Goal: Task Accomplishment & Management: Manage account settings

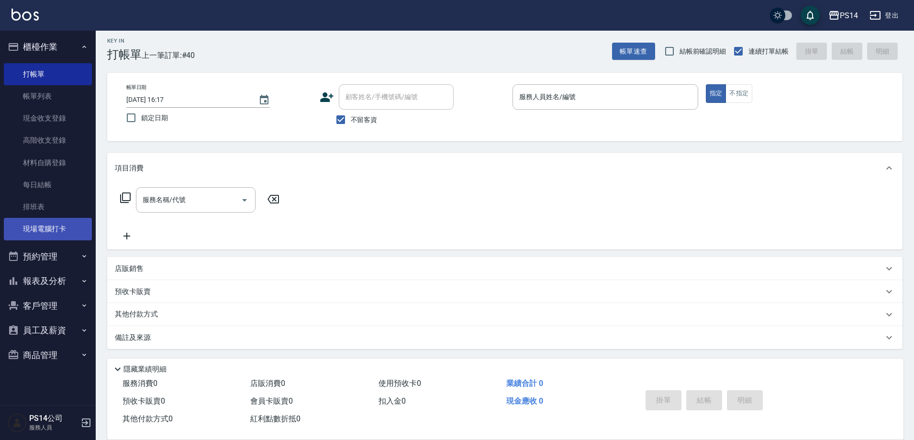
scroll to position [5, 0]
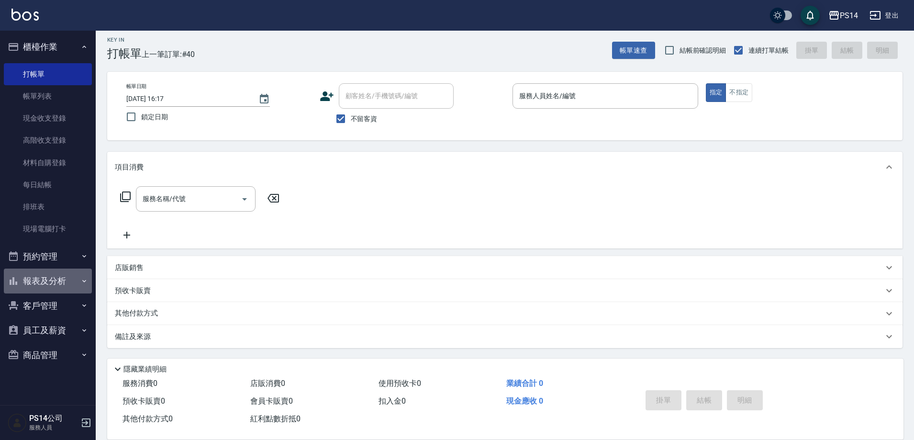
click at [39, 282] on button "報表及分析" at bounding box center [48, 280] width 88 height 25
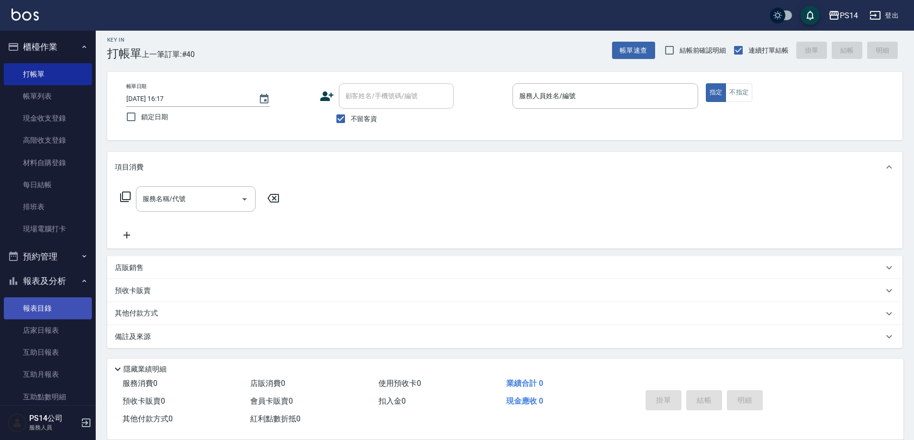
scroll to position [96, 0]
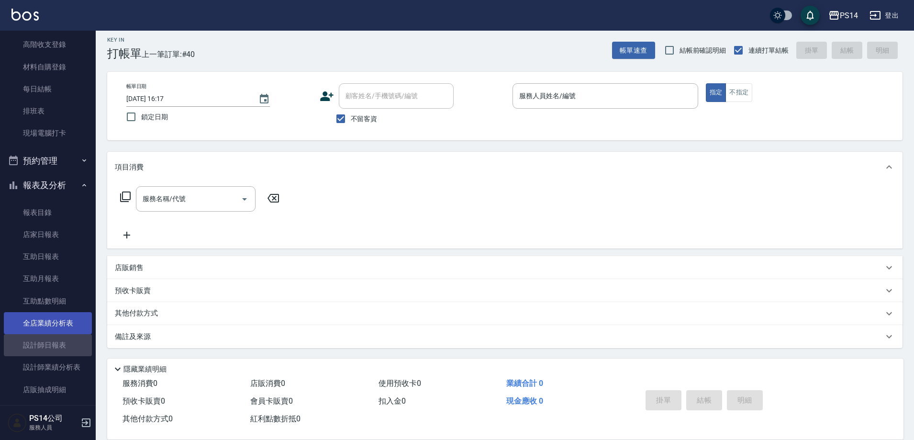
drag, startPoint x: 52, startPoint y: 337, endPoint x: 55, endPoint y: 328, distance: 10.1
click at [52, 338] on link "設計師日報表" at bounding box center [48, 345] width 88 height 22
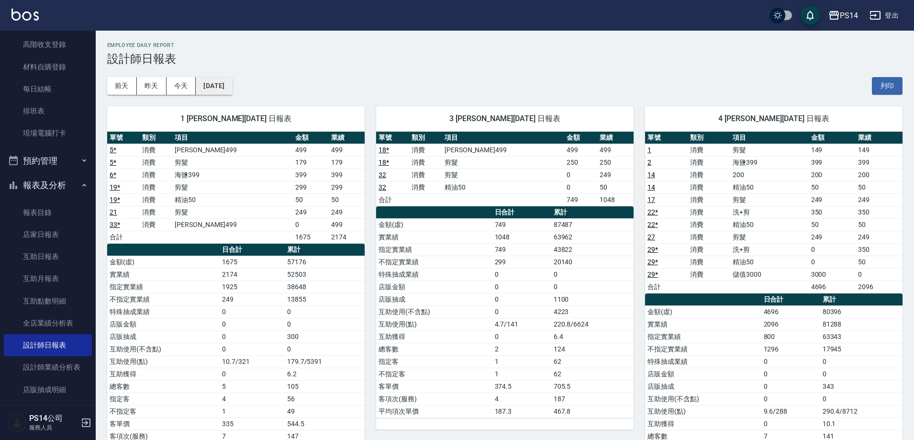
click at [232, 89] on button "[DATE]" at bounding box center [214, 86] width 36 height 18
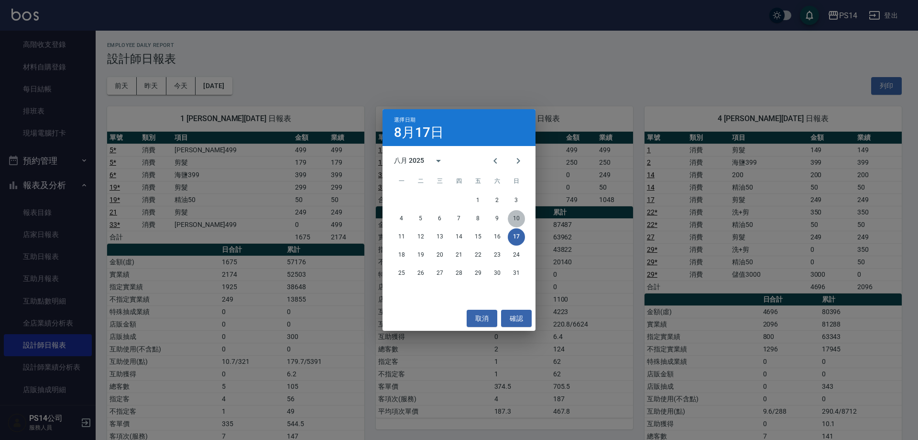
click at [519, 224] on button "10" at bounding box center [516, 218] width 17 height 17
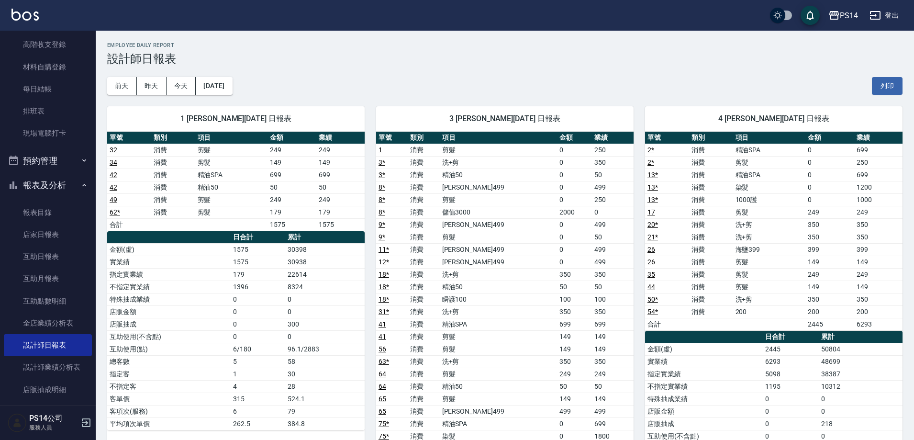
click at [233, 52] on div "Employee Daily Report 設計師日報表" at bounding box center [504, 53] width 795 height 23
click at [204, 92] on button "[DATE]" at bounding box center [214, 86] width 36 height 18
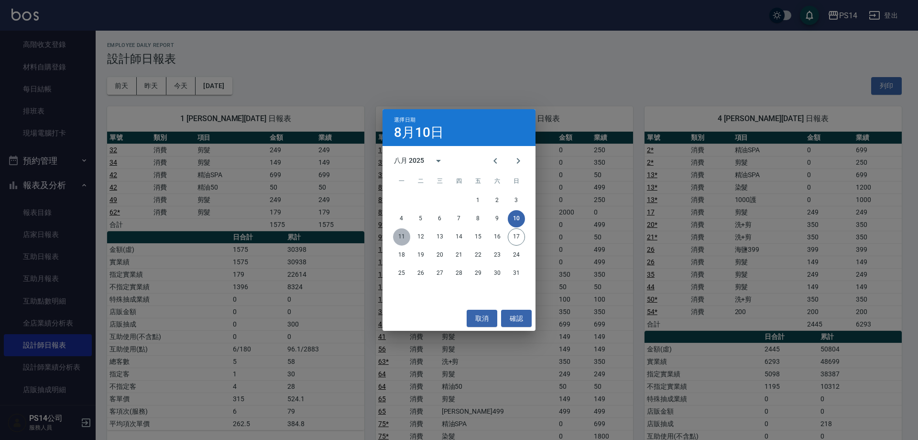
click at [398, 236] on button "11" at bounding box center [401, 236] width 17 height 17
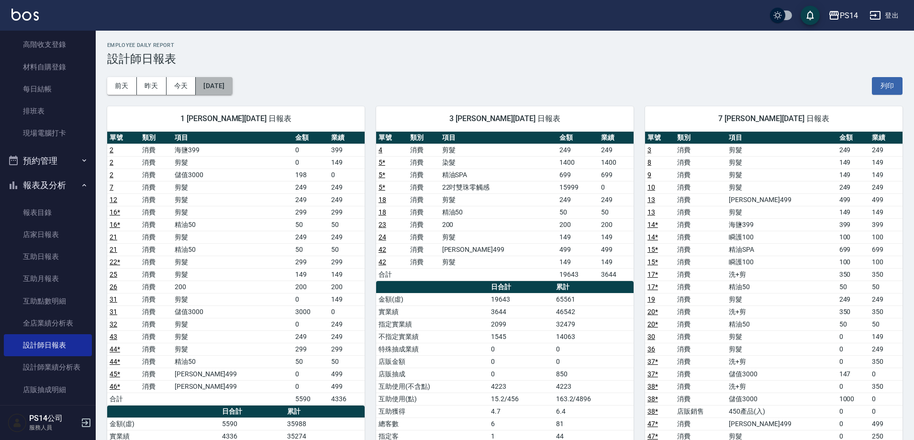
click at [232, 81] on button "[DATE]" at bounding box center [214, 86] width 36 height 18
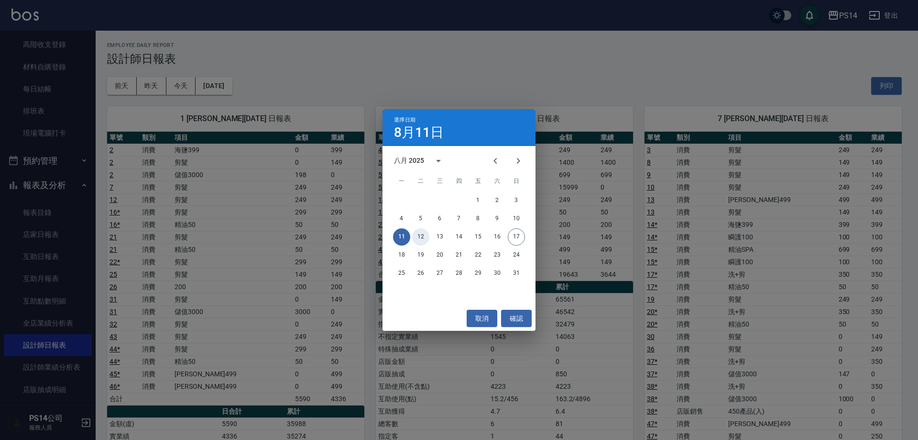
click at [427, 236] on button "12" at bounding box center [420, 236] width 17 height 17
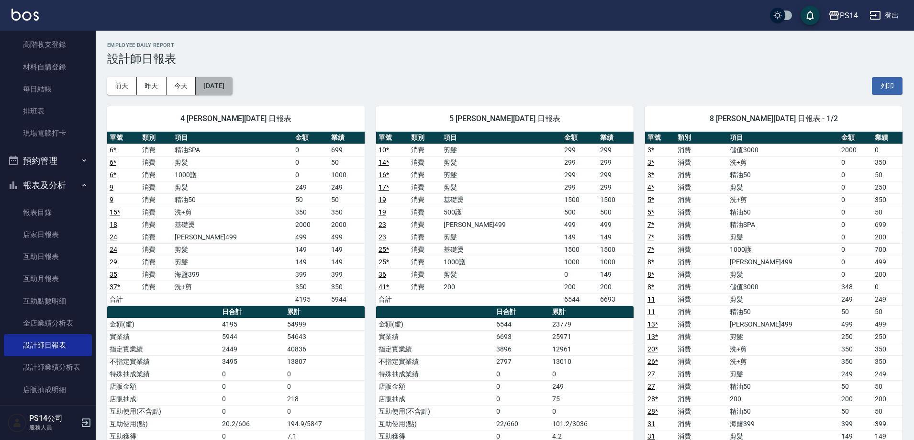
click at [232, 85] on button "[DATE]" at bounding box center [214, 86] width 36 height 18
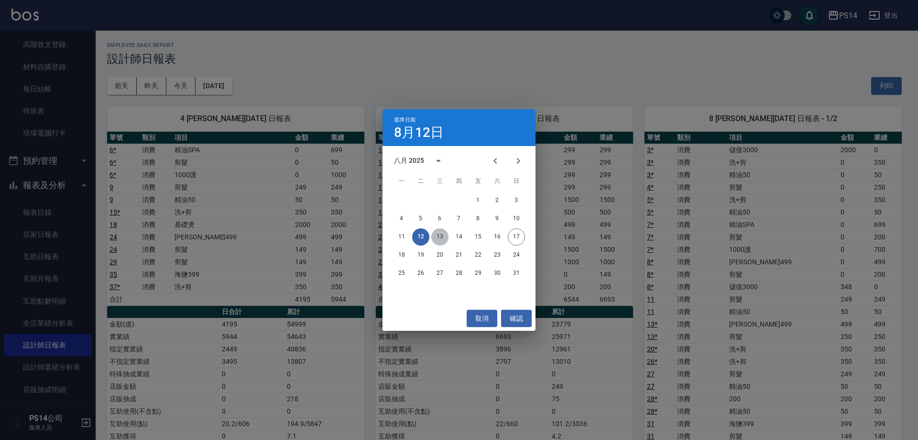
click at [441, 235] on button "13" at bounding box center [439, 236] width 17 height 17
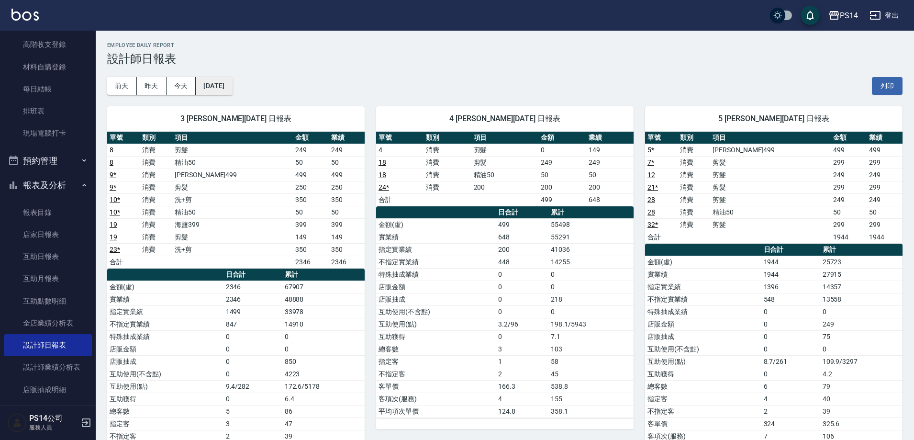
click at [232, 88] on button "[DATE]" at bounding box center [214, 86] width 36 height 18
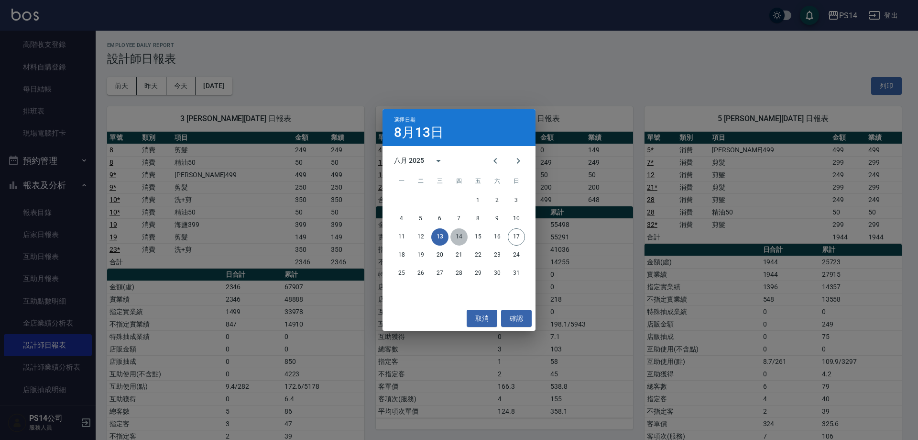
click at [451, 235] on button "14" at bounding box center [459, 236] width 17 height 17
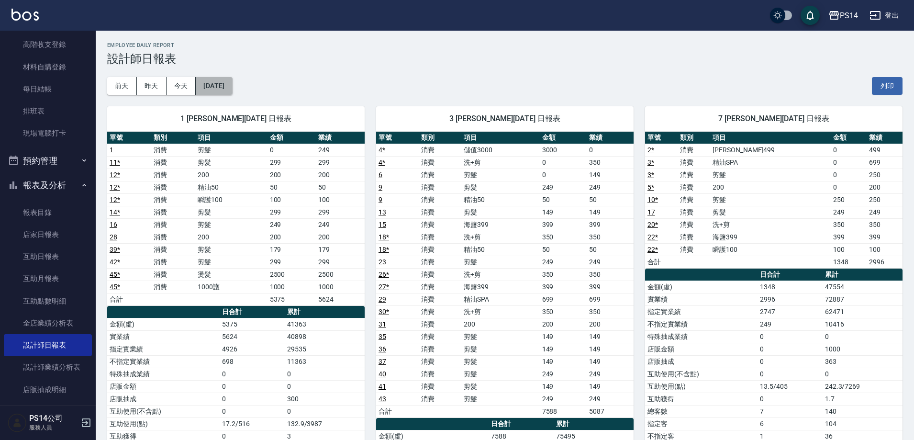
click at [220, 91] on button "[DATE]" at bounding box center [214, 86] width 36 height 18
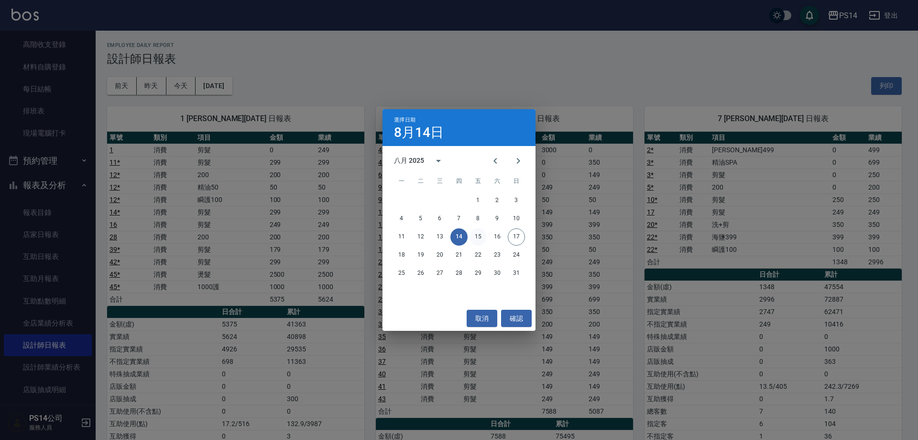
click at [484, 232] on button "15" at bounding box center [478, 236] width 17 height 17
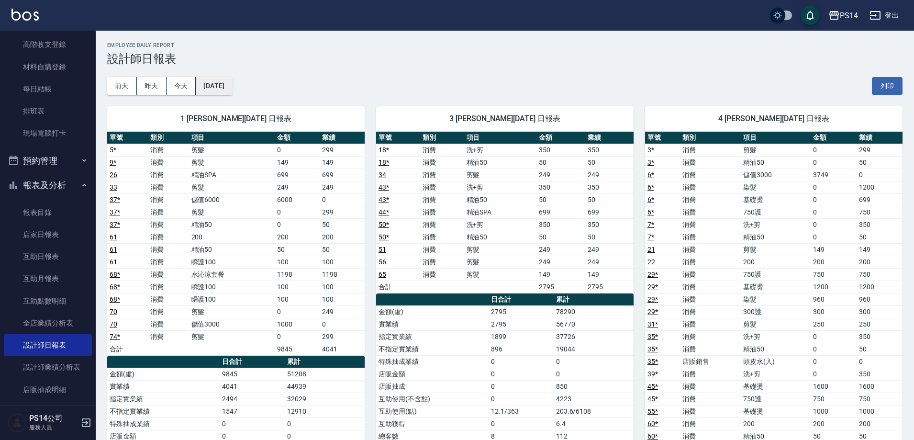
click at [232, 89] on button "[DATE]" at bounding box center [214, 86] width 36 height 18
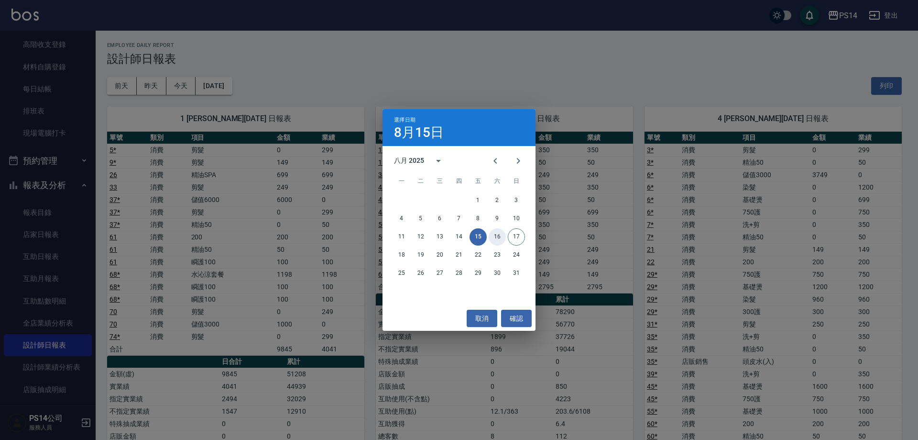
drag, startPoint x: 497, startPoint y: 237, endPoint x: 518, endPoint y: 234, distance: 21.7
click at [498, 237] on button "16" at bounding box center [497, 236] width 17 height 17
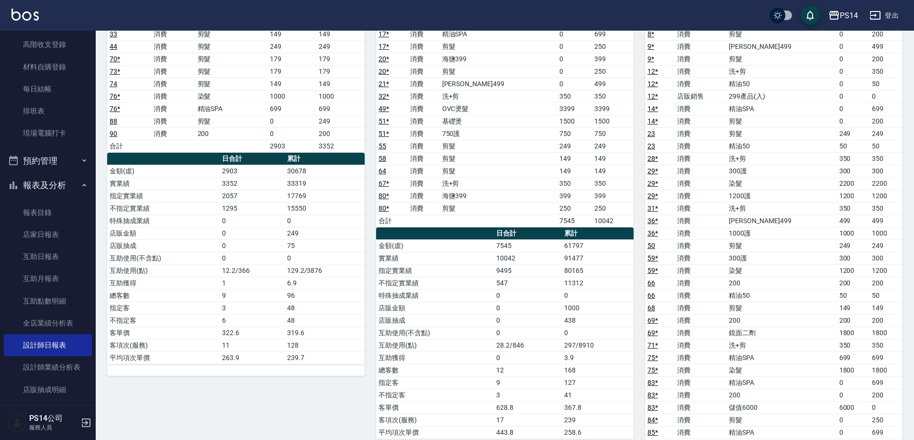
scroll to position [670, 0]
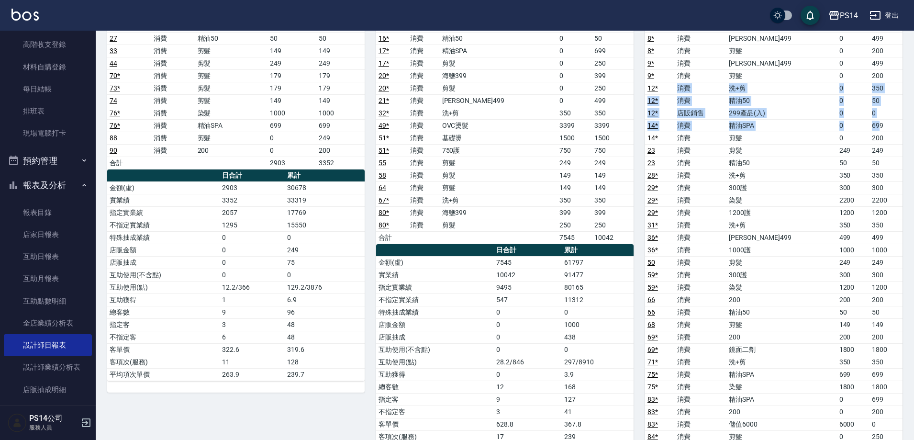
drag, startPoint x: 681, startPoint y: 86, endPoint x: 851, endPoint y: 111, distance: 171.7
click at [874, 123] on tbody "7 * 消費 洗+剪 0 350 8 * 消費 [PERSON_NAME]499 0 499 8 * 消費 剪髮 0 200 9 * 消費 伊黛莉499 0 …" at bounding box center [773, 256] width 257 height 473
click at [683, 88] on td "消費" at bounding box center [701, 88] width 52 height 12
click at [650, 92] on link "12 *" at bounding box center [652, 88] width 11 height 8
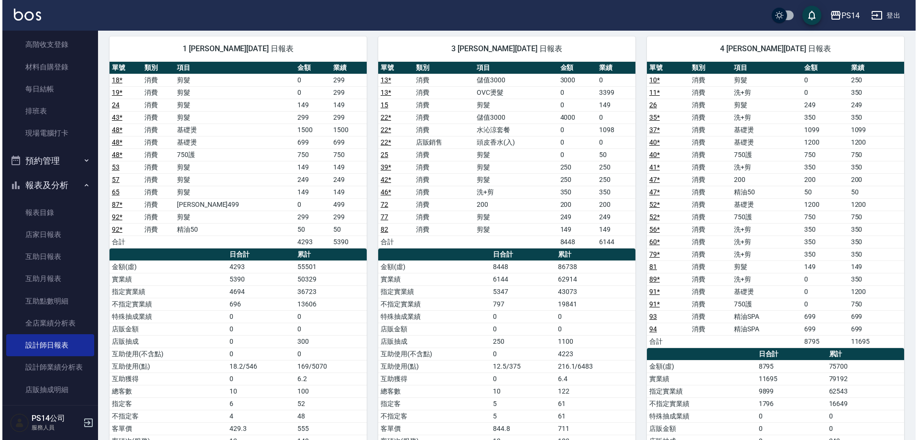
scroll to position [0, 0]
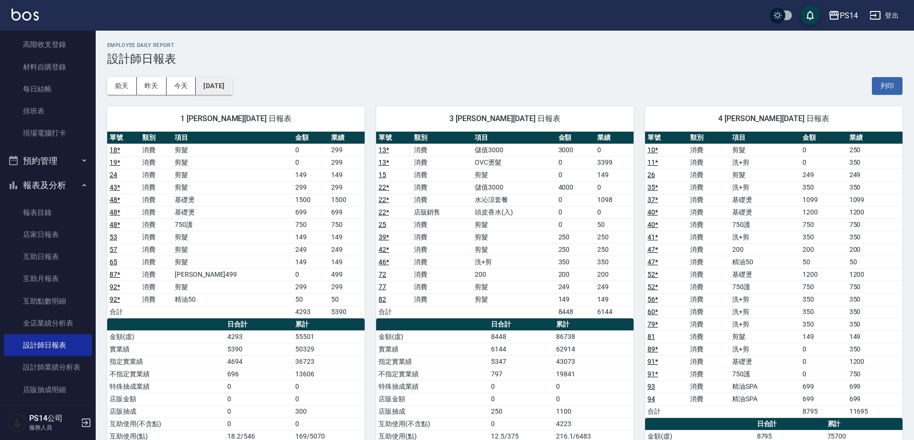
click at [210, 84] on button "[DATE]" at bounding box center [214, 86] width 36 height 18
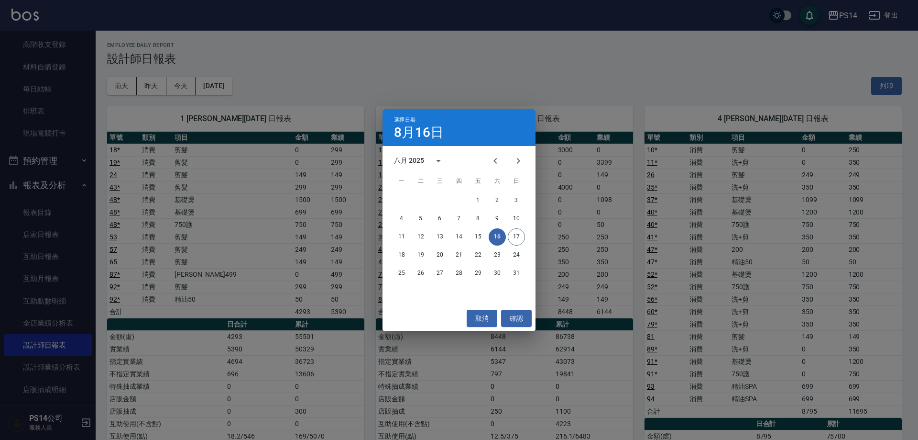
click at [506, 234] on div "11 12 13 14 15 16 17" at bounding box center [459, 236] width 153 height 17
click at [510, 234] on button "17" at bounding box center [516, 236] width 17 height 17
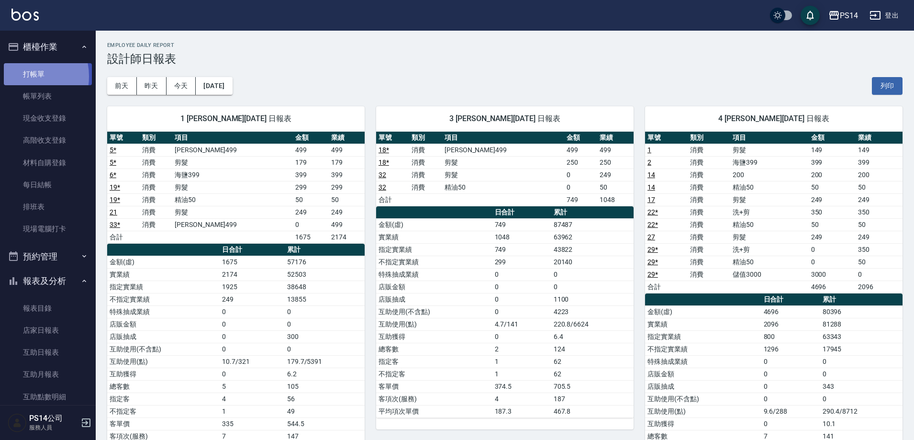
click at [17, 76] on link "打帳單" at bounding box center [48, 74] width 88 height 22
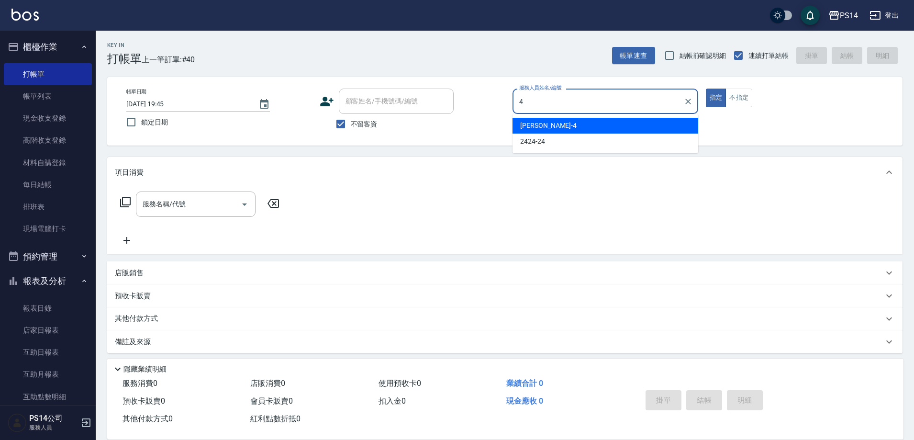
type input "[PERSON_NAME]-4"
type button "true"
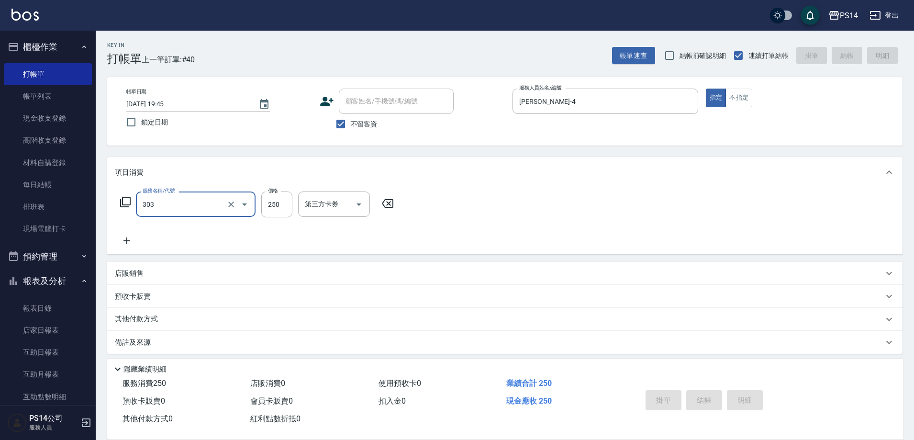
type input "303"
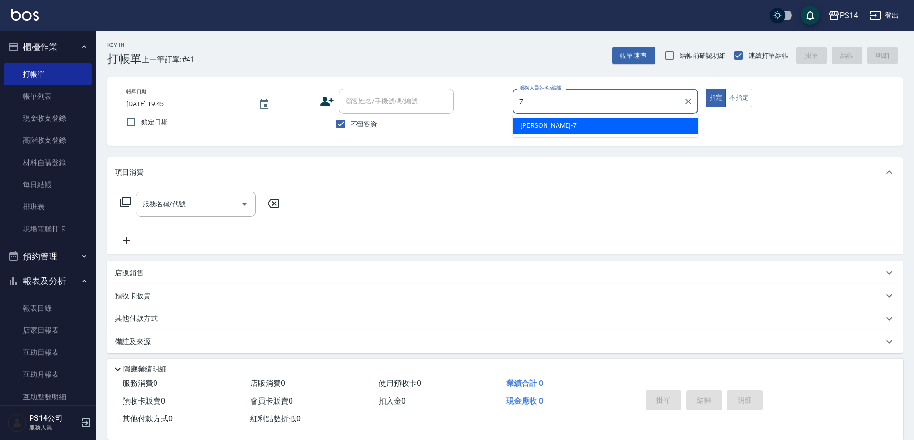
type input "[PERSON_NAME]-7"
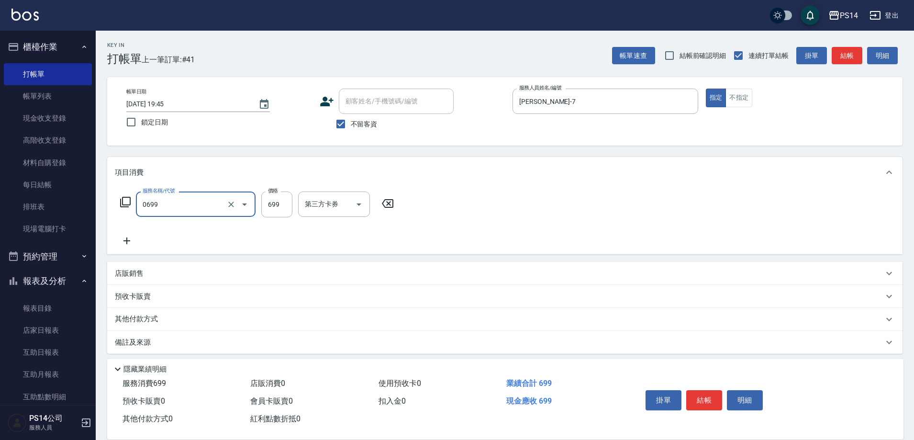
type input "精油SPA(0699)"
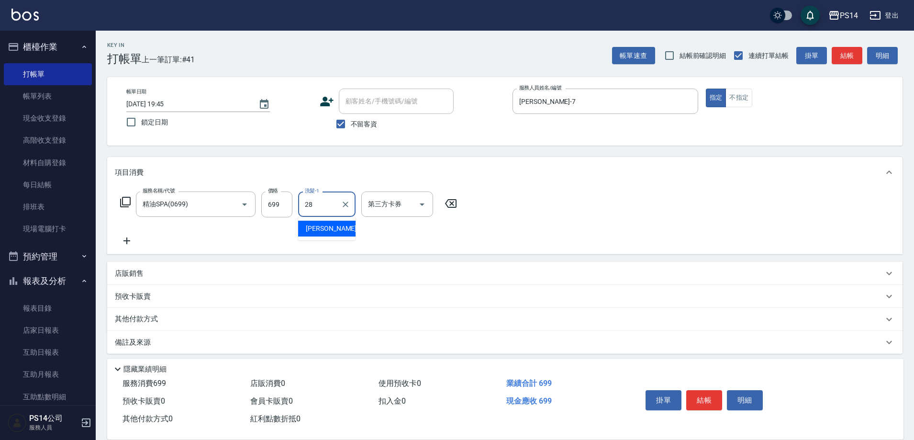
type input "[PERSON_NAME]-28"
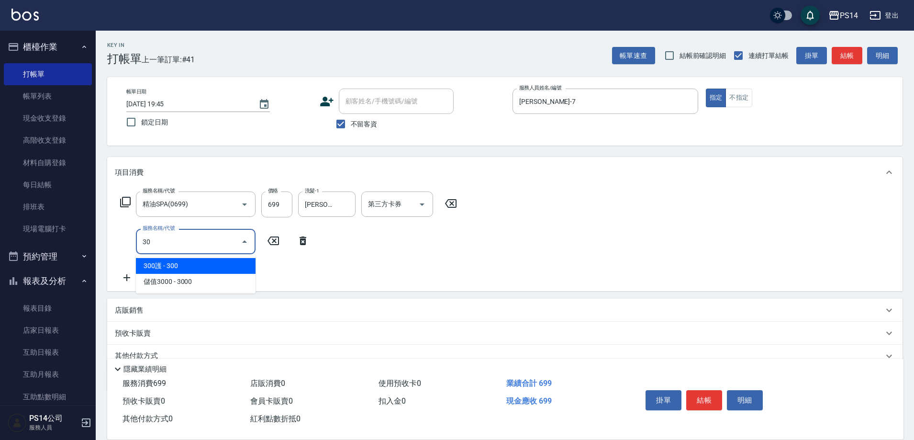
type input "303"
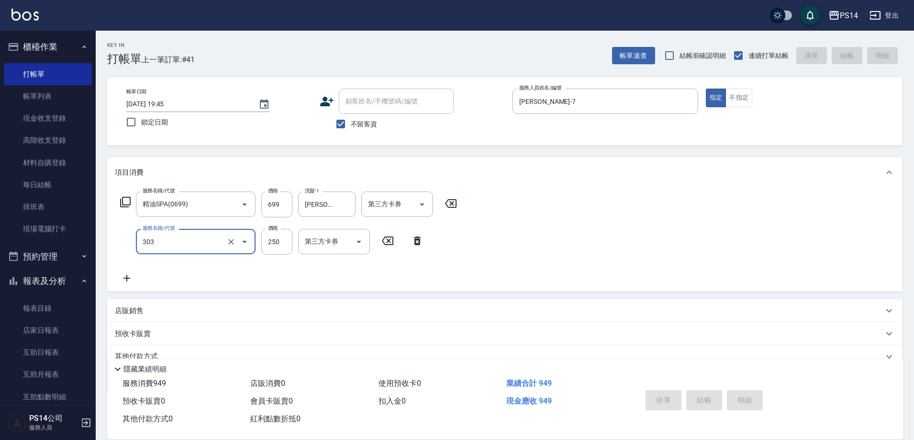
type input "[DATE] 19:46"
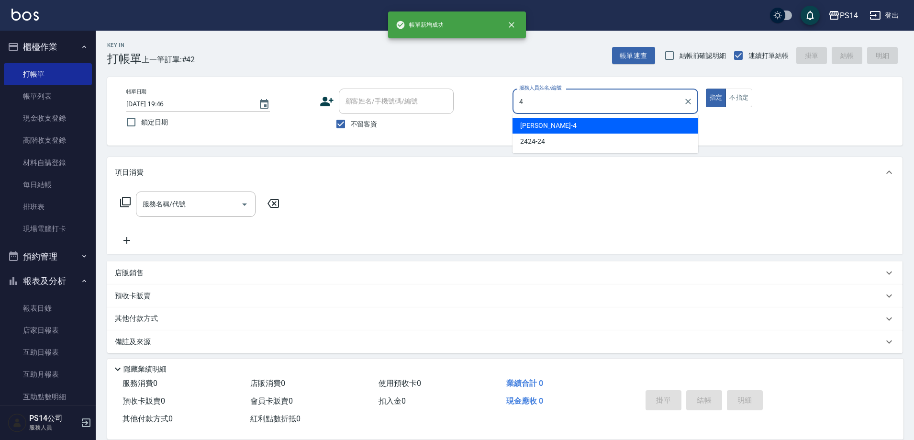
type input "[PERSON_NAME]-4"
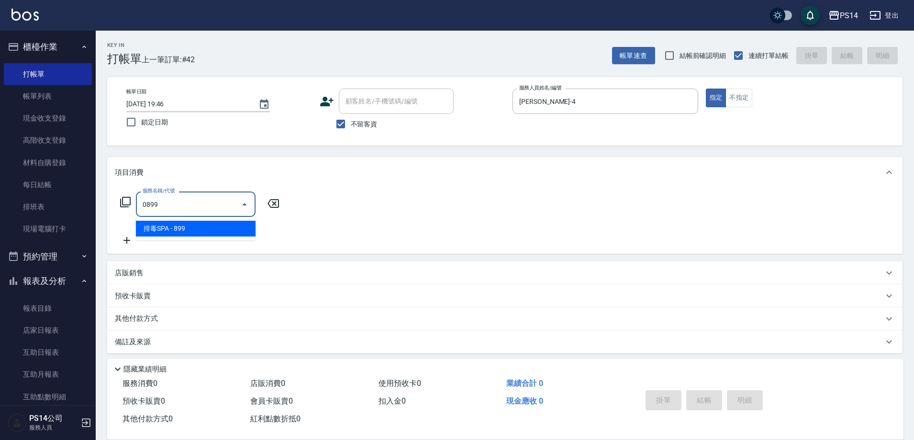
type input "排毒SPA(0899)"
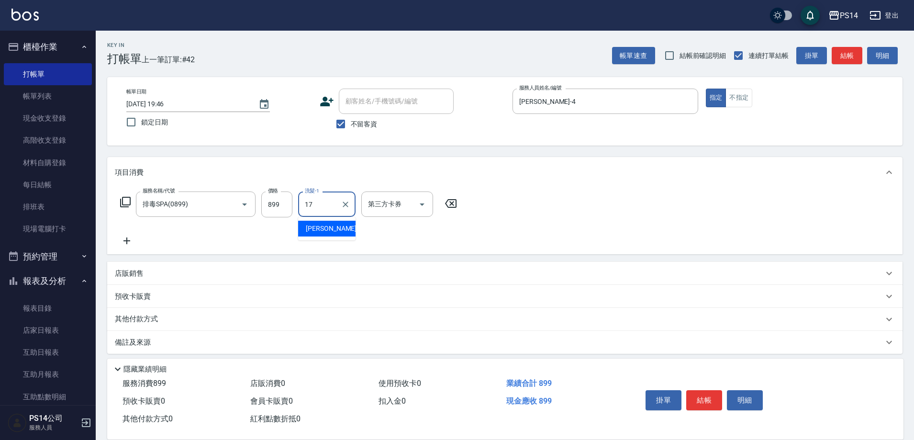
type input "[PERSON_NAME]-17"
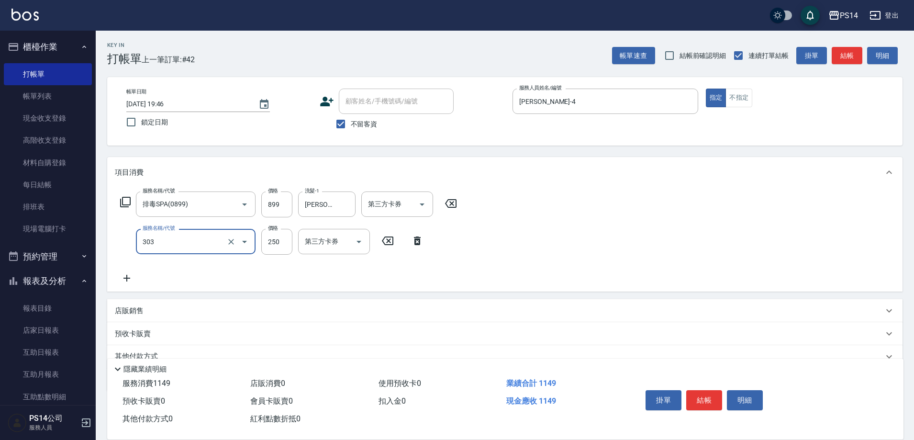
type input "剪髮(303)"
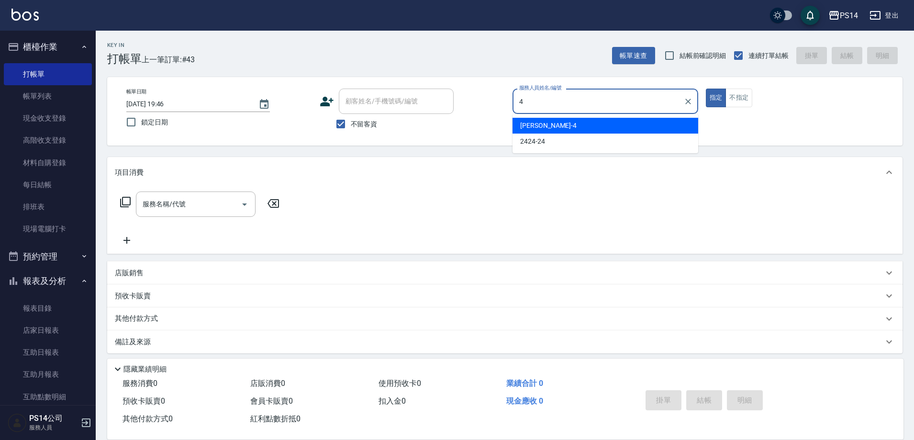
type input "[PERSON_NAME]-4"
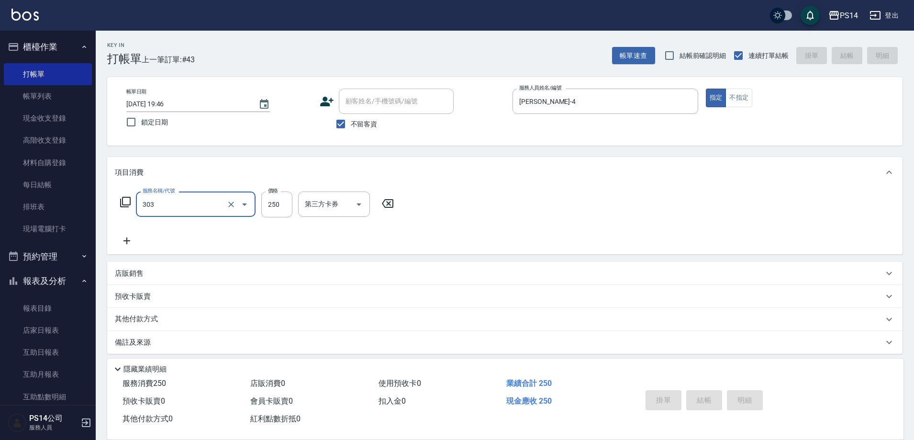
type input "303"
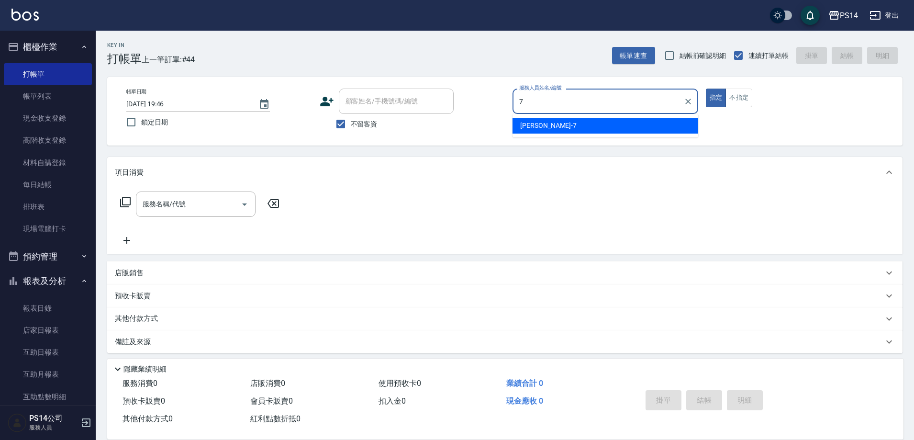
type input "[PERSON_NAME]-7"
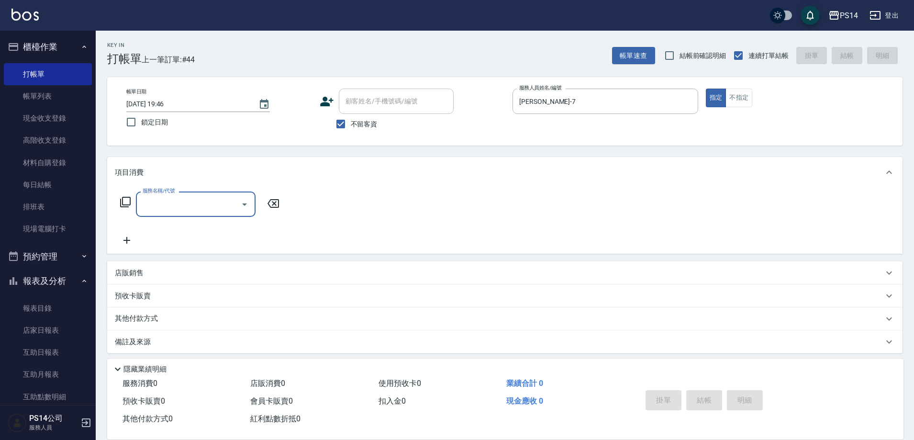
type input "5"
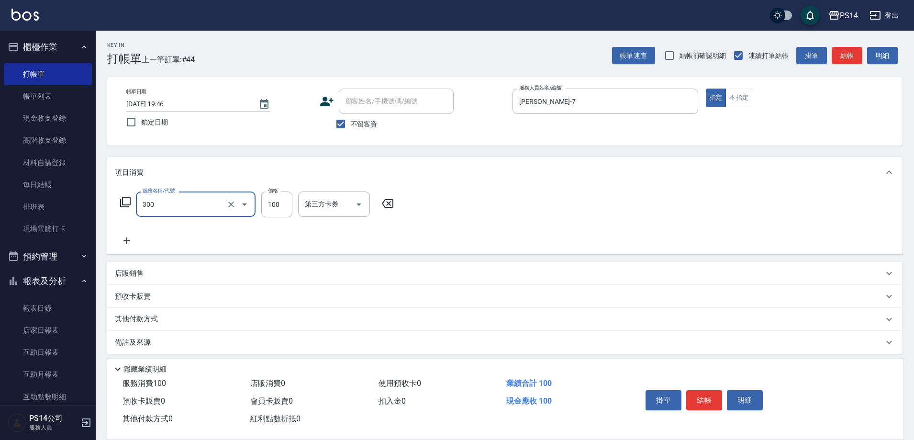
type input "剪髮(300)"
type input "50"
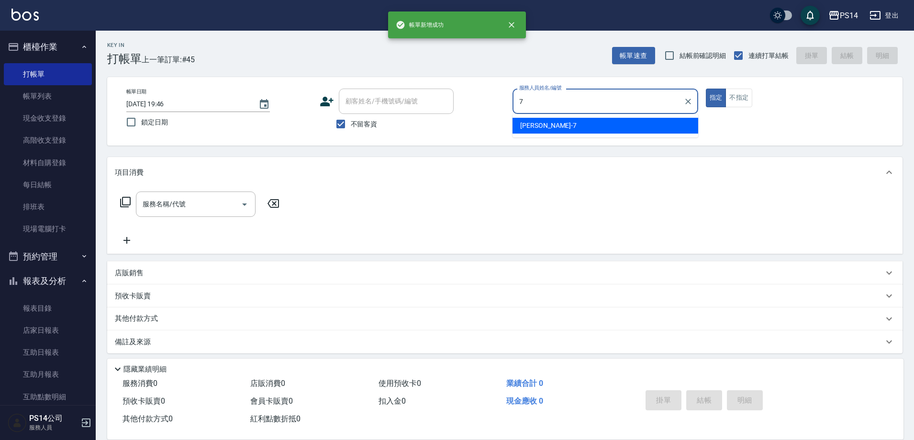
type input "[PERSON_NAME]-7"
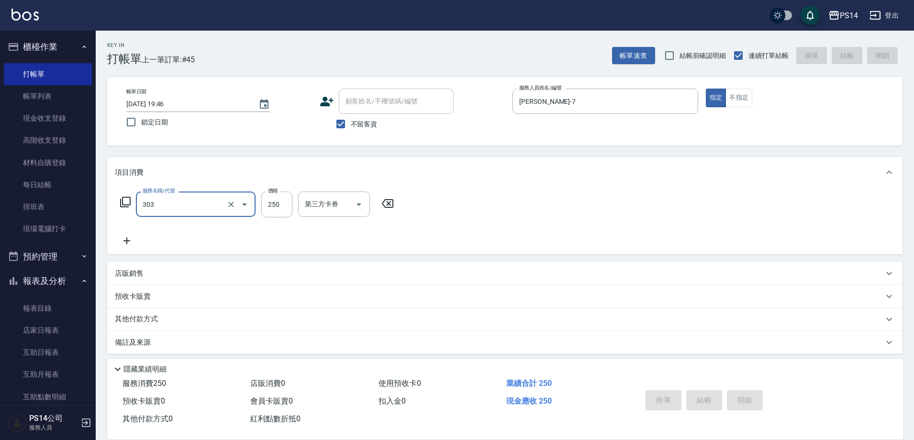
type input "303"
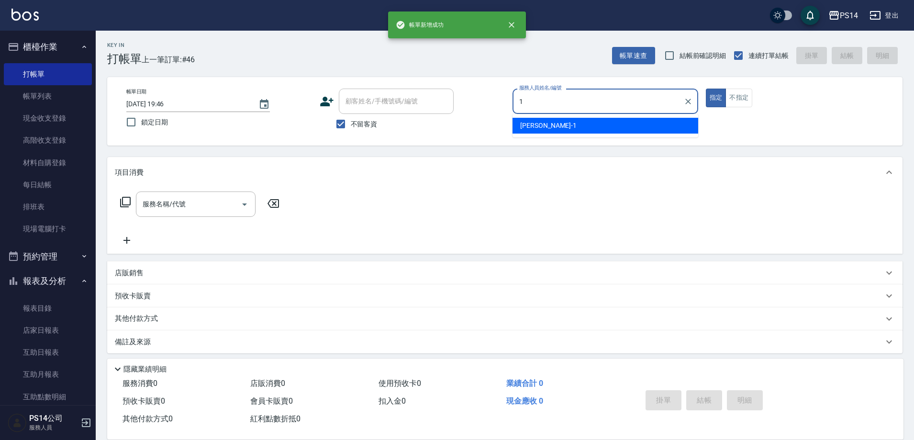
type input "[PERSON_NAME]-1"
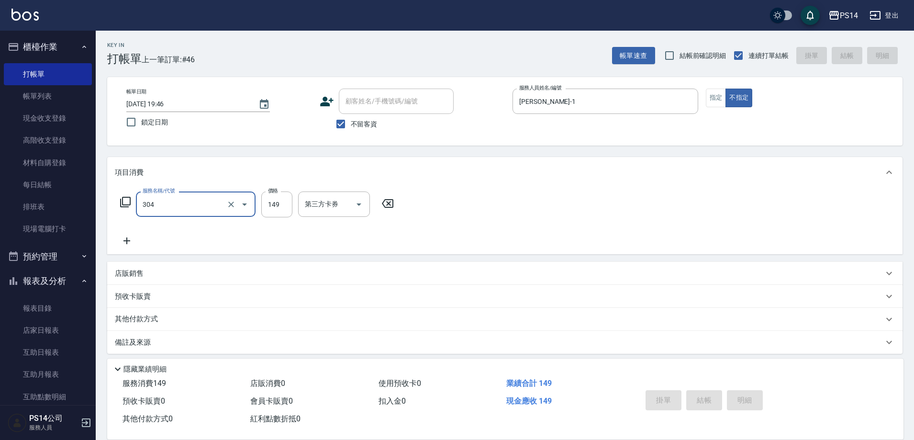
type input "304"
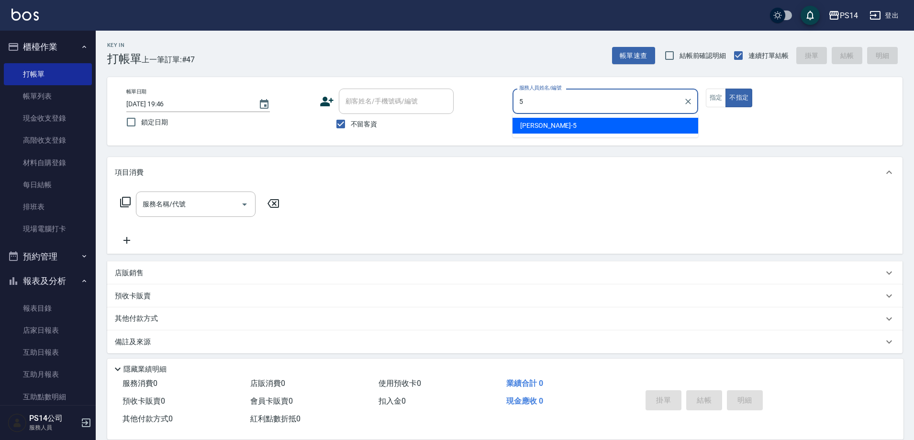
type input "[PERSON_NAME]-5"
type button "false"
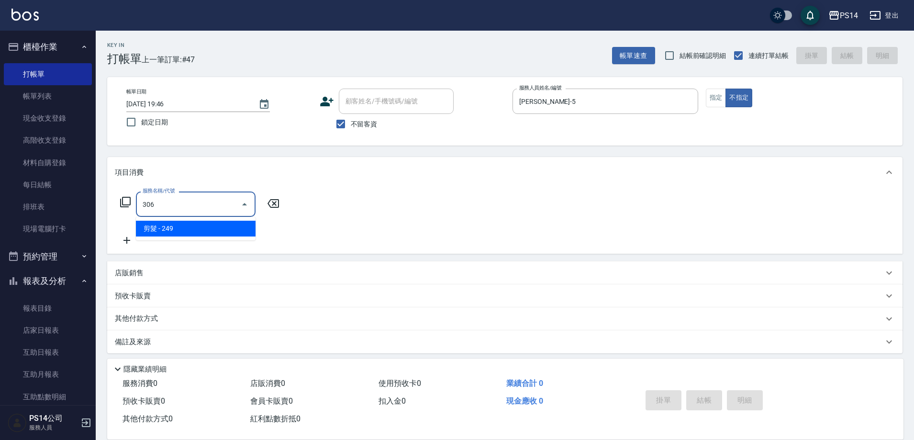
type input "剪髮(306)"
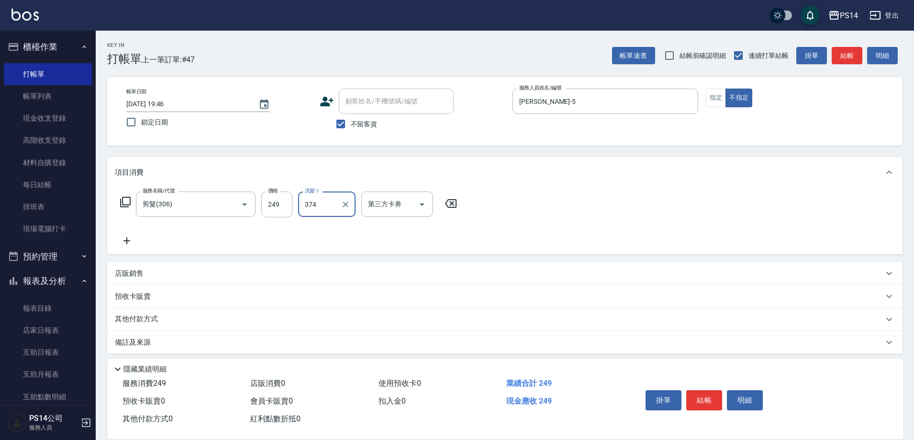
type input "374"
click at [332, 207] on input "洗髮-1" at bounding box center [326, 204] width 49 height 17
type input "[PERSON_NAME]-37"
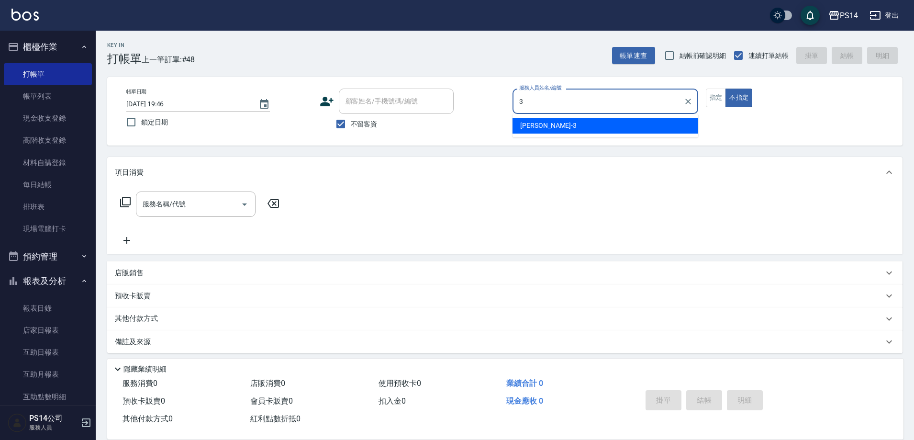
type input "[PERSON_NAME]-3"
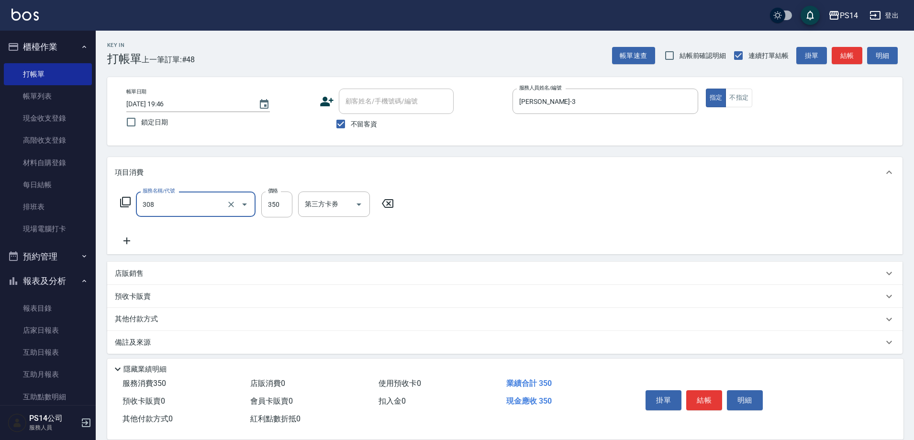
type input "洗+剪(308)"
type input "2"
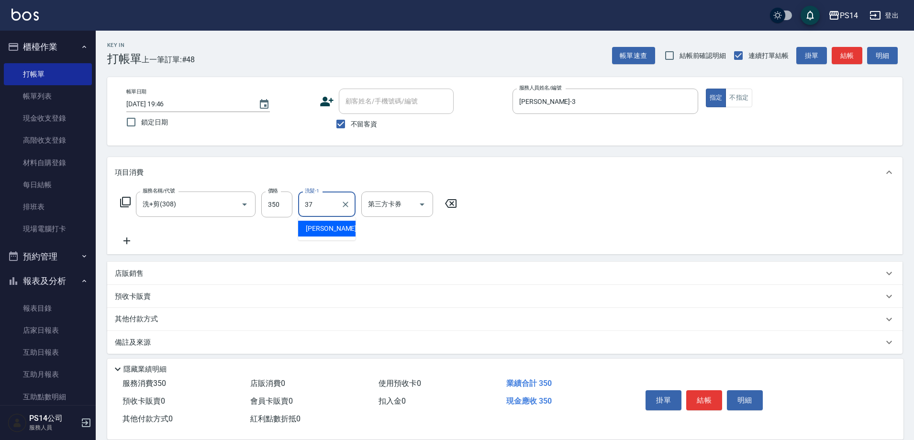
type input "[PERSON_NAME]-37"
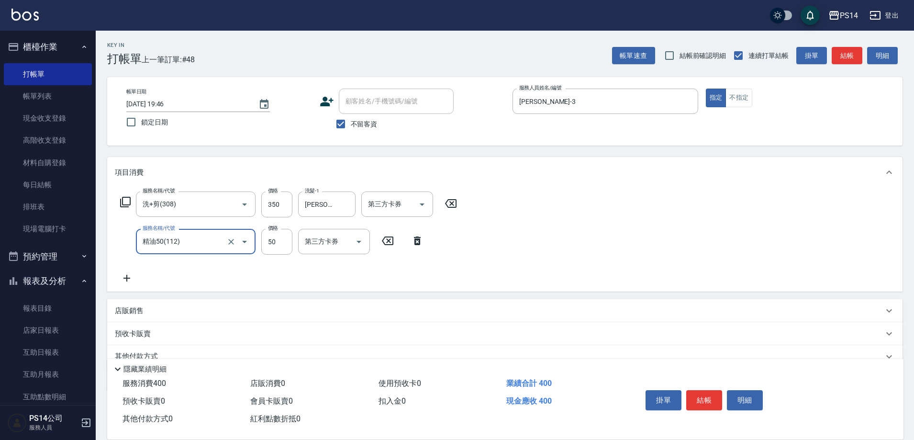
type input "精油50(112)"
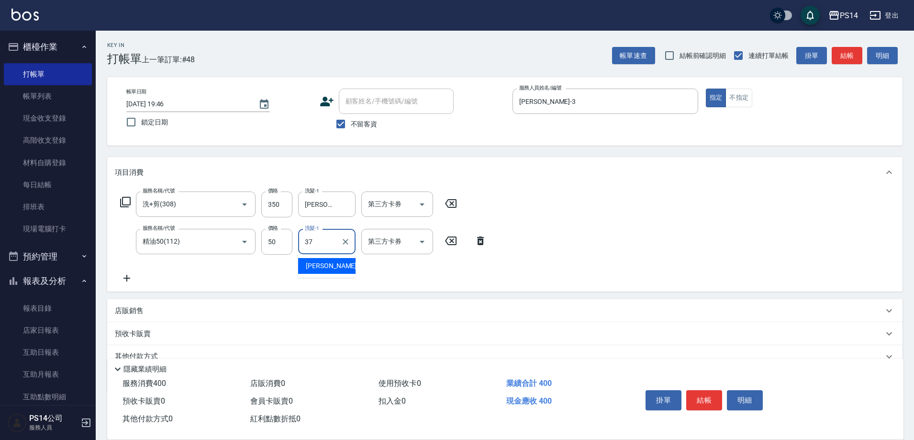
type input "[PERSON_NAME]-37"
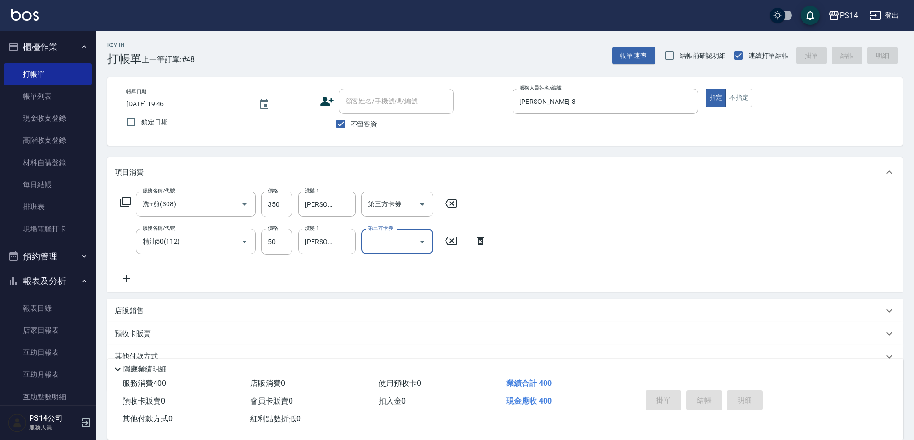
type input "[DATE] 19:47"
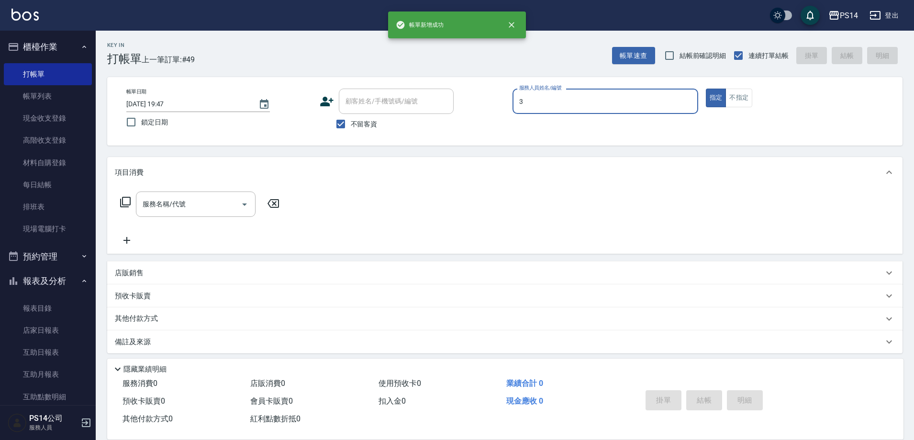
type input "[PERSON_NAME]-3"
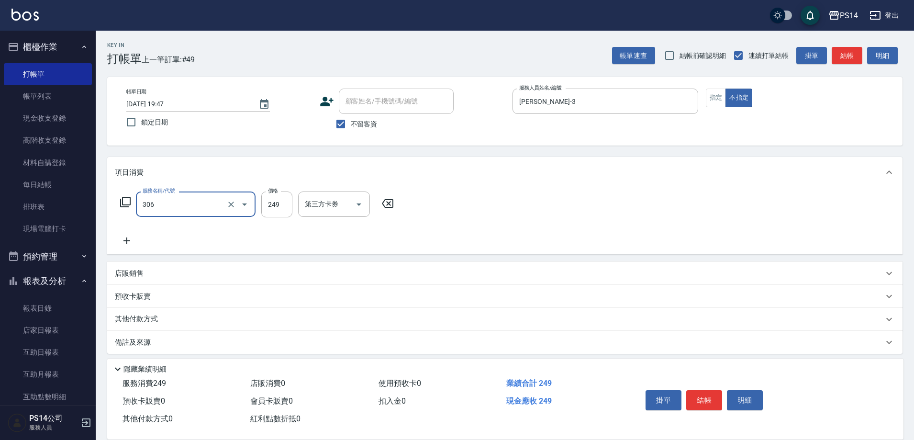
type input "剪髮(306)"
type input "[PERSON_NAME]-18"
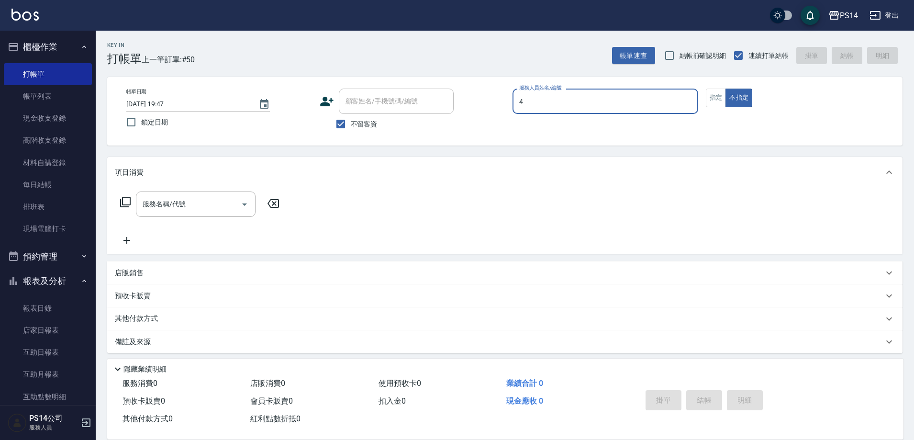
type input "[PERSON_NAME]-4"
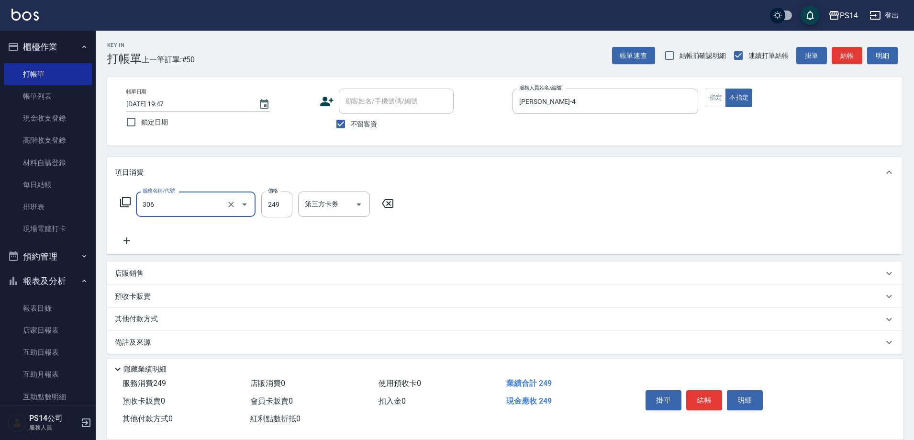
type input "剪髮(306)"
type input "[PERSON_NAME]-37"
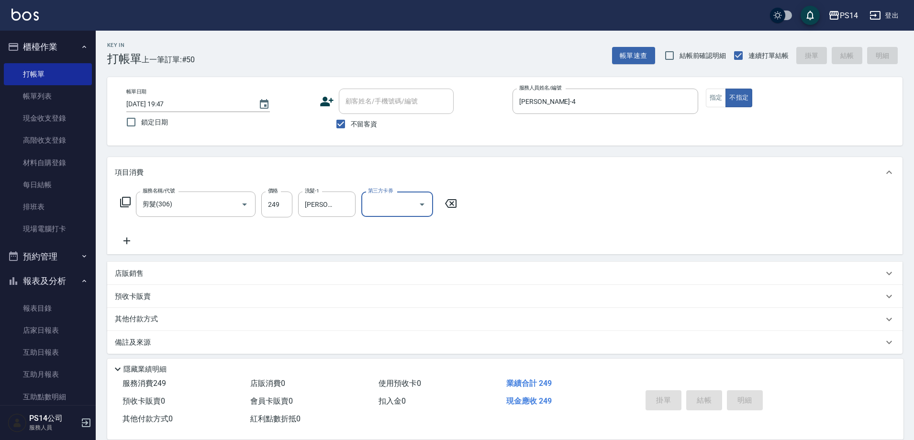
type input "[DATE] 19:48"
type input "[PERSON_NAME]-7"
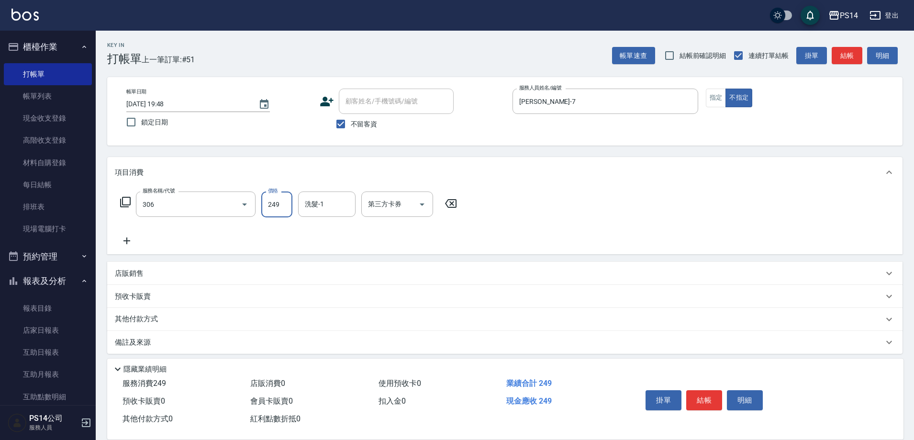
type input "剪髮(306)"
type input "[PERSON_NAME]-17"
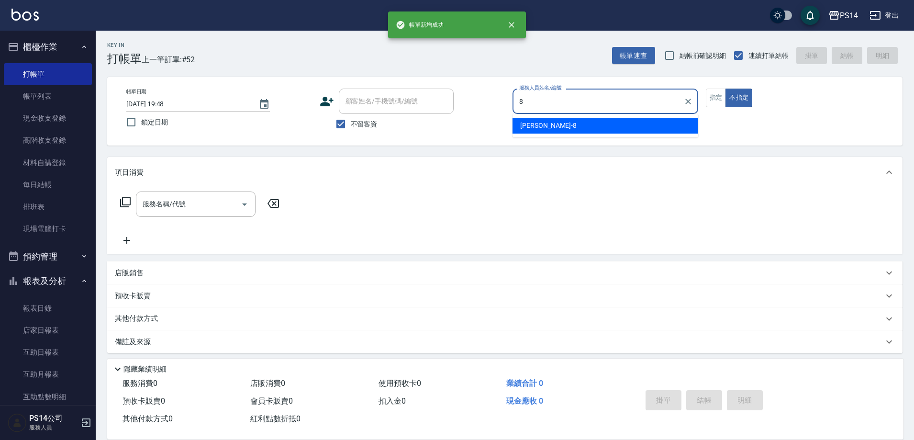
type input "[PERSON_NAME]-8"
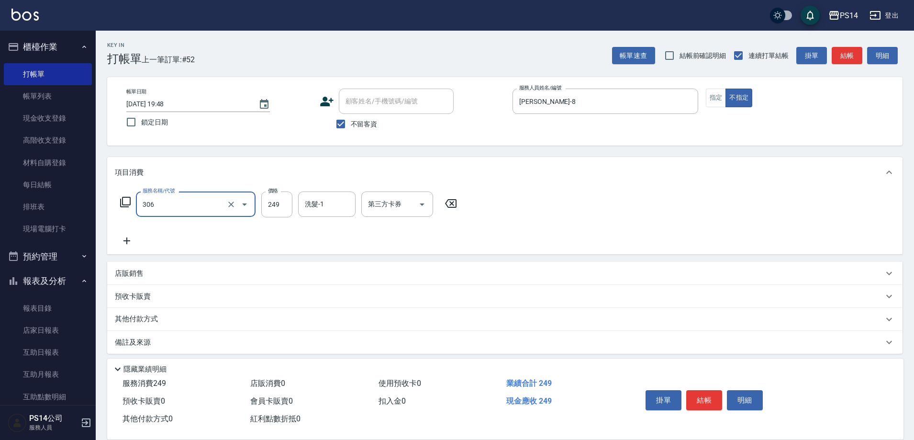
type input "剪髮(306)"
type input "[PERSON_NAME]-18"
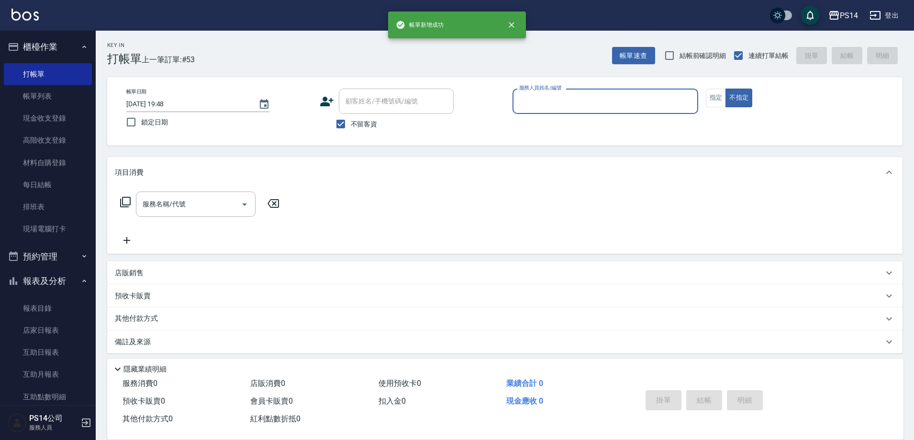
type input "3"
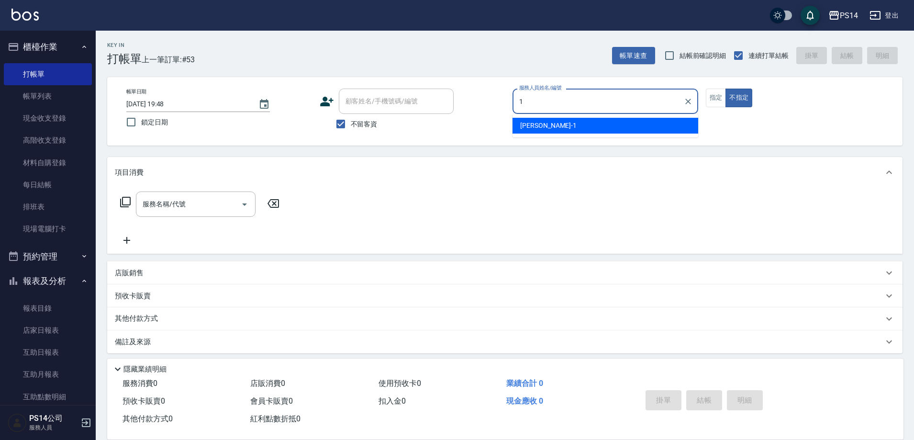
type input "[PERSON_NAME]-1"
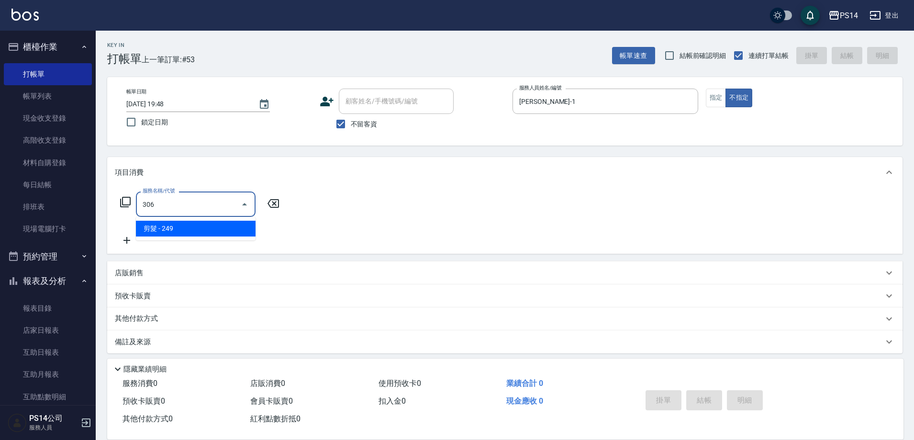
type input "剪髮(306)"
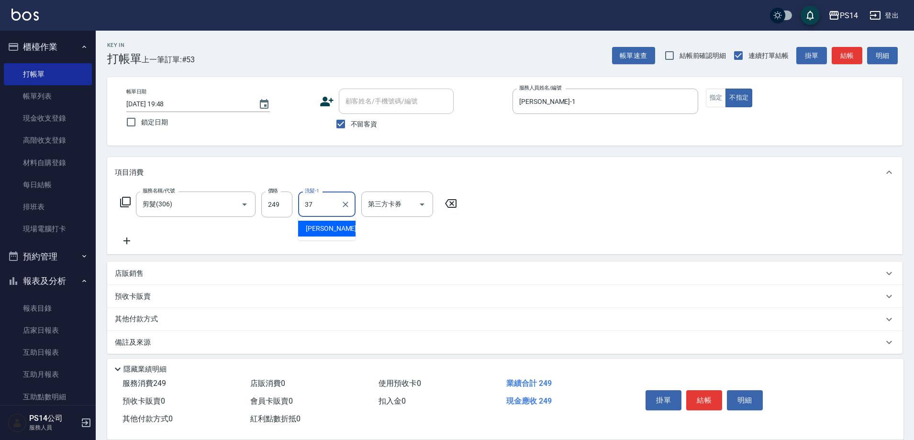
type input "[PERSON_NAME]-37"
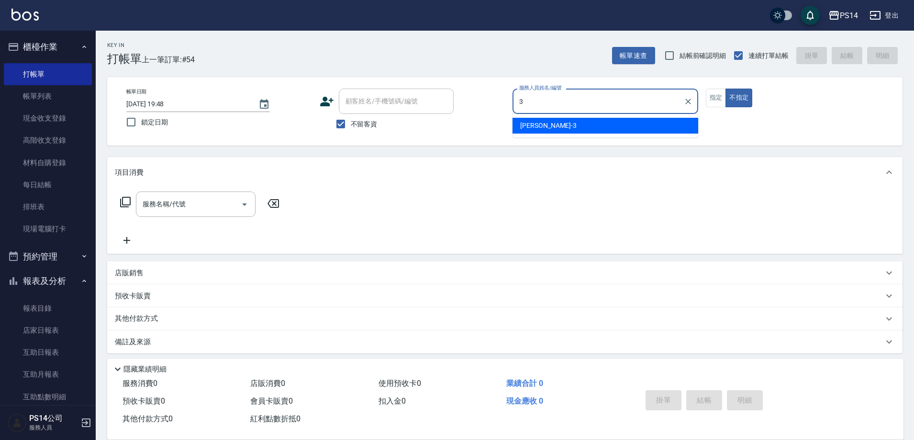
type input "[PERSON_NAME]-3"
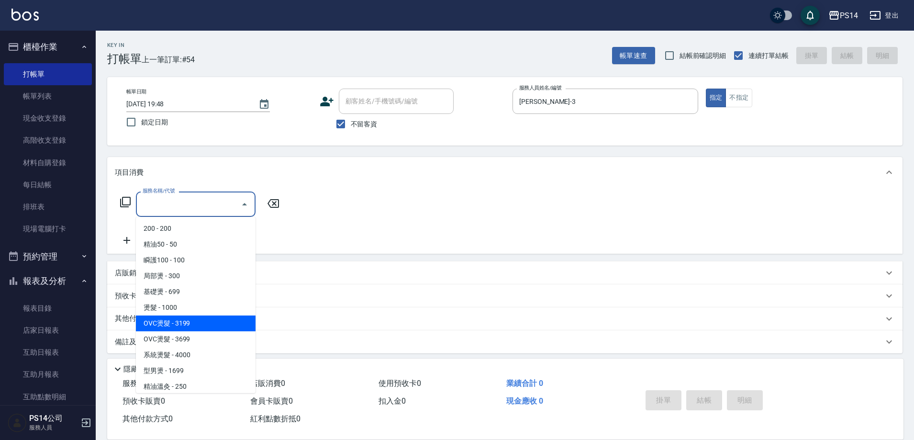
type input "OVC燙髮(203)"
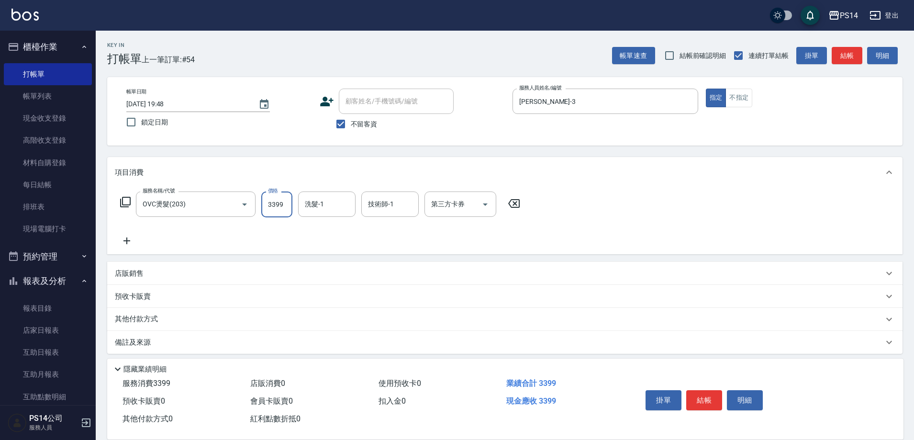
type input "3399"
type input "[PERSON_NAME]-17"
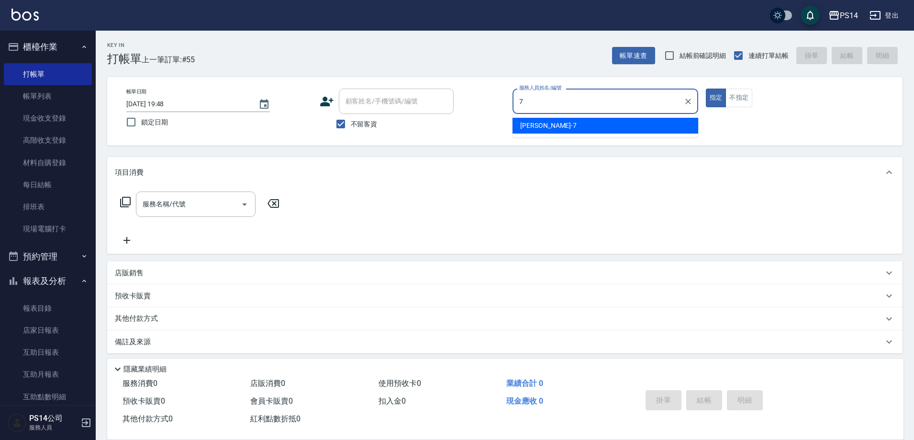
type input "[PERSON_NAME]-7"
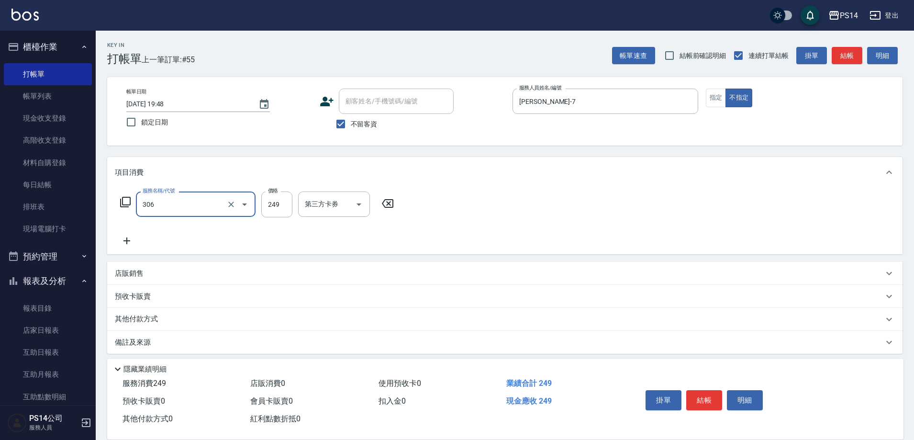
type input "剪髮(306)"
type input "[PERSON_NAME]-17"
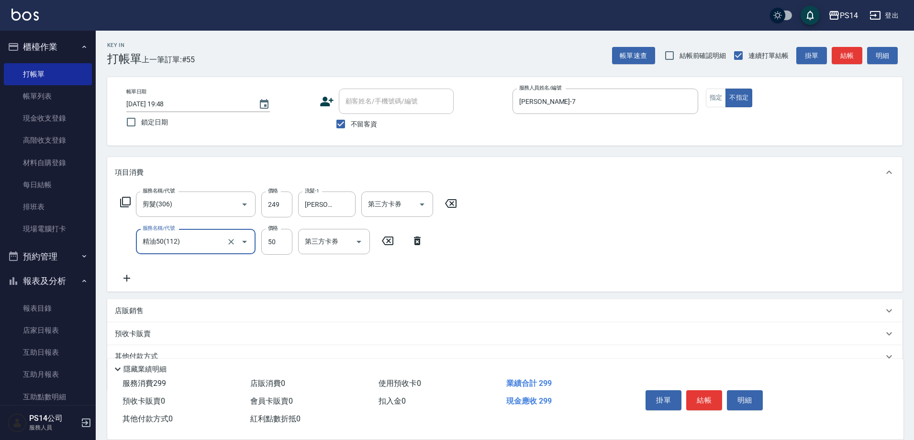
type input "精油50(112)"
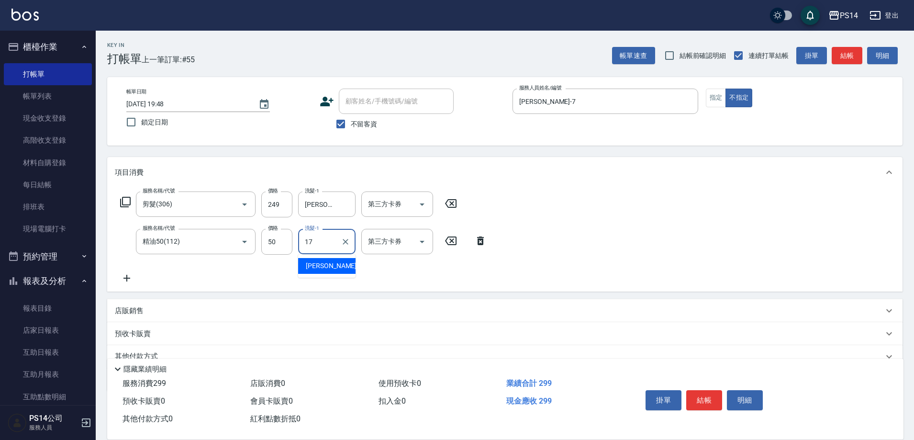
type input "[PERSON_NAME]-17"
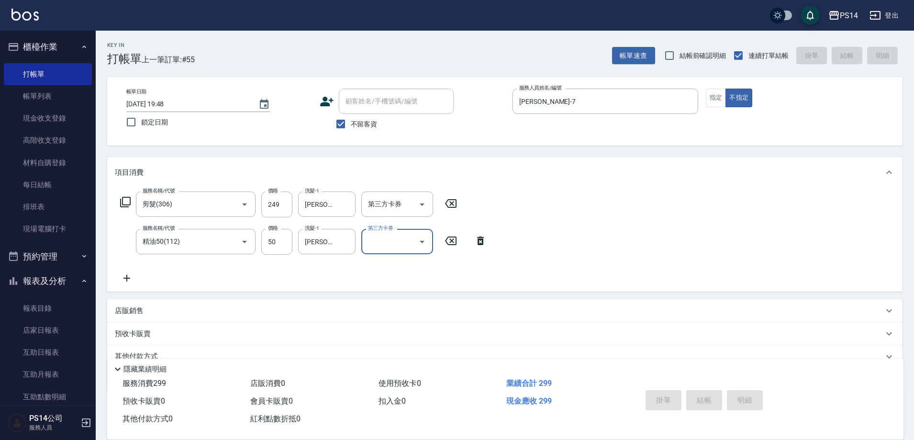
type input "[DATE] 19:49"
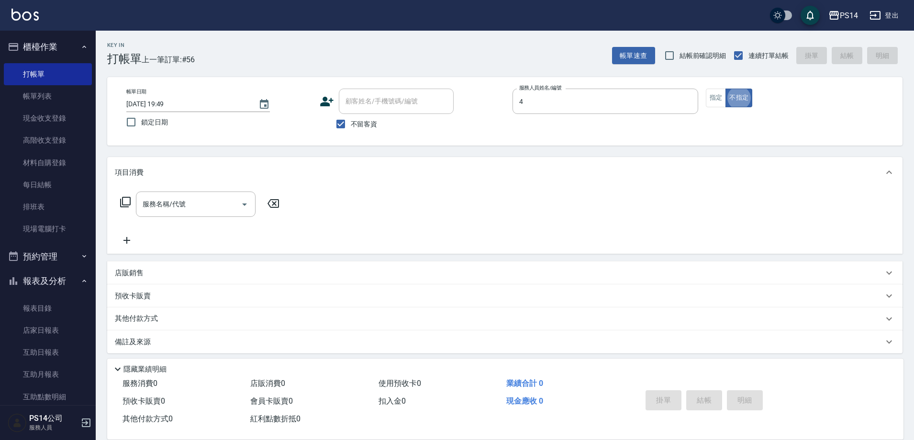
type input "[PERSON_NAME]-4"
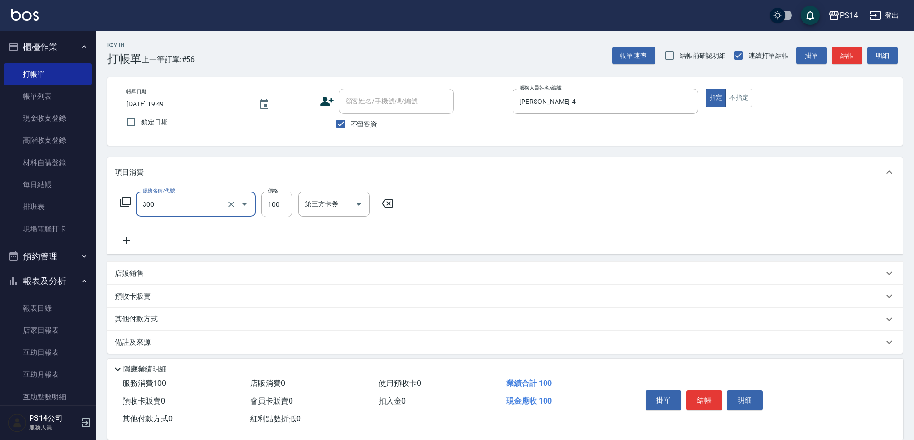
type input "剪髮(300)"
type input "50"
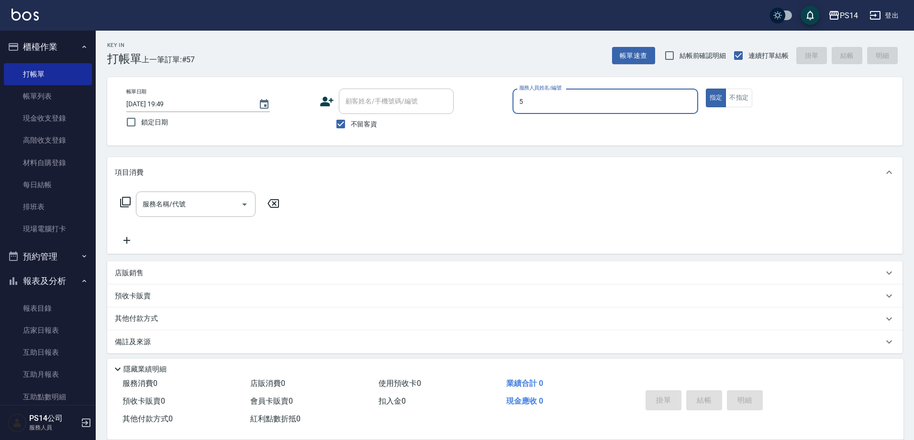
type input "[PERSON_NAME]-5"
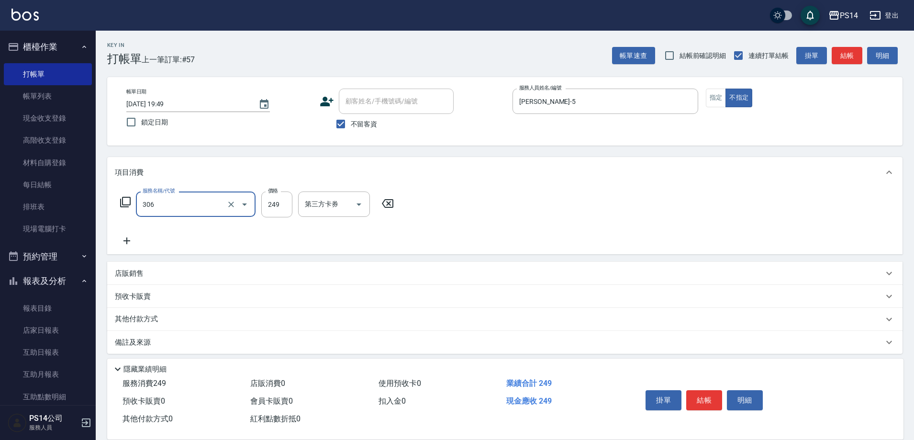
type input "剪髮(306)"
type input "[PERSON_NAME]-18"
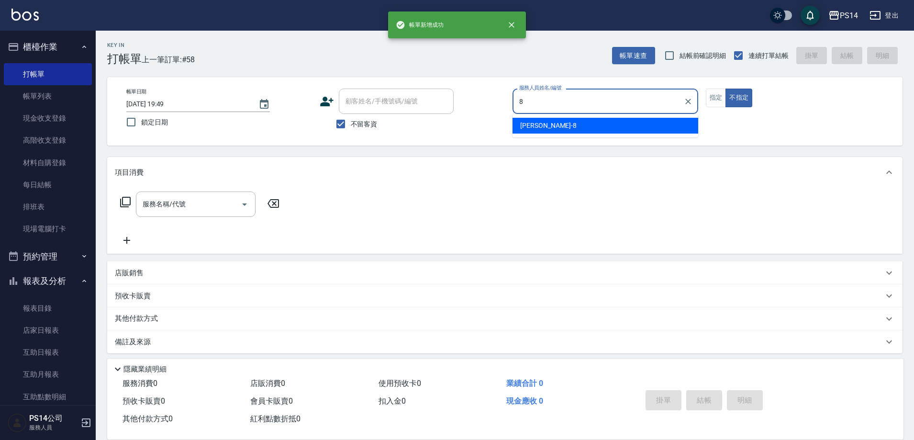
type input "[PERSON_NAME]-8"
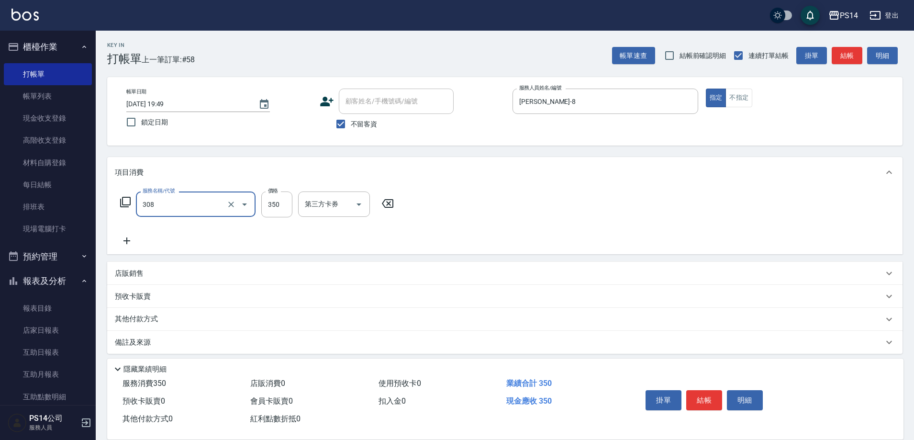
type input "洗+剪(308)"
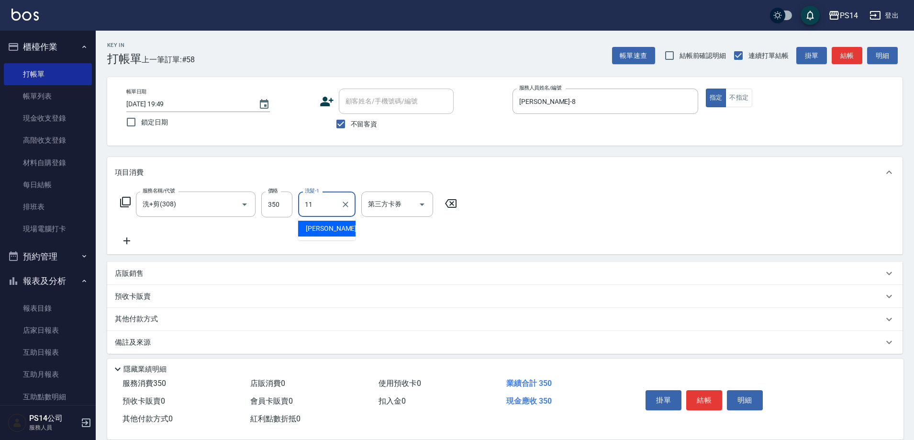
type input "[PERSON_NAME]-11"
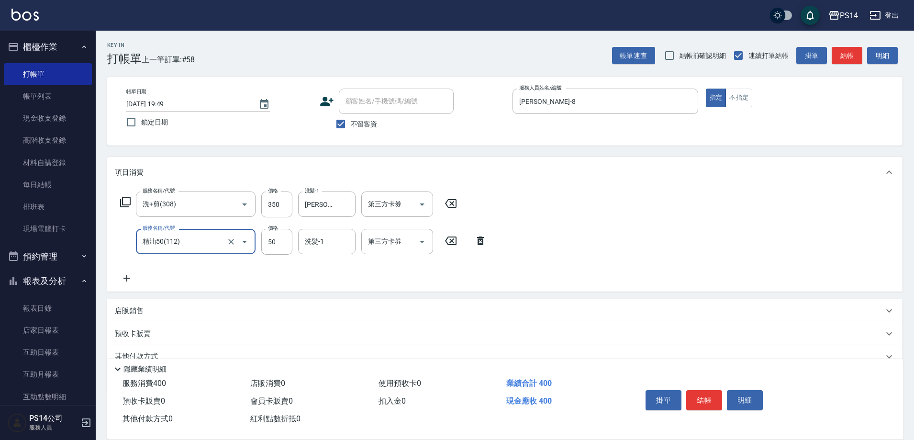
type input "精油50(112)"
type input "[PERSON_NAME]-11"
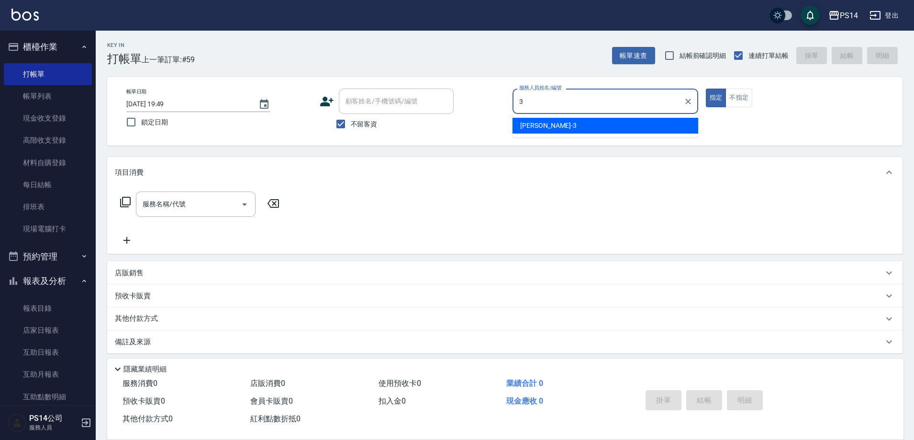
type input "[PERSON_NAME]-3"
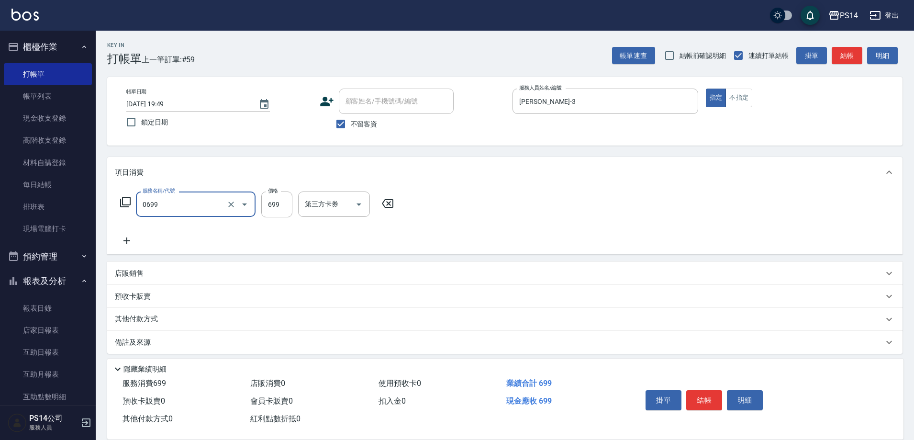
type input "精油SPA(0699)"
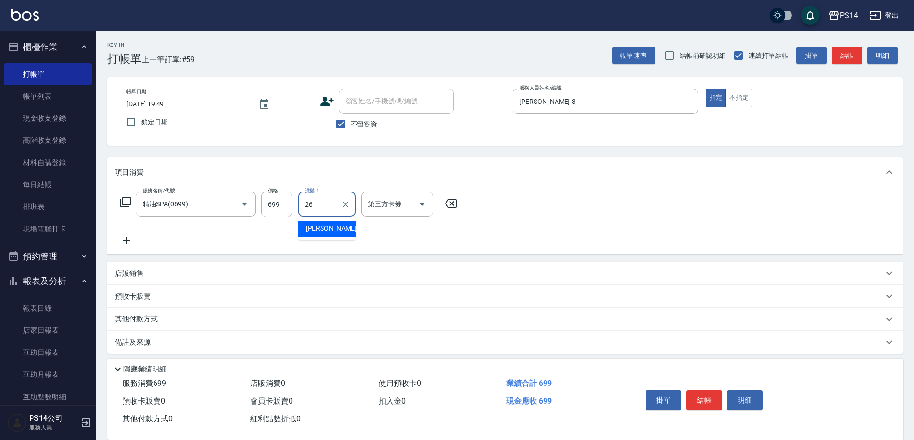
type input "[PERSON_NAME]-26"
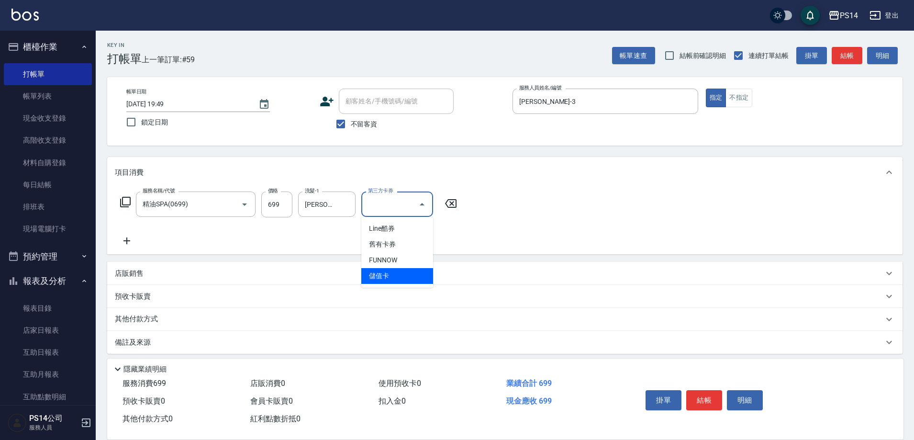
type input "儲值卡"
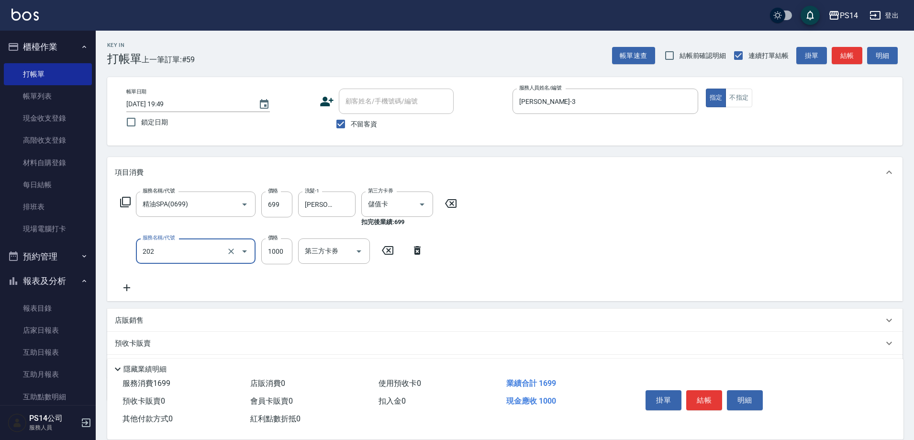
type input "燙髮(202)"
type input "1500"
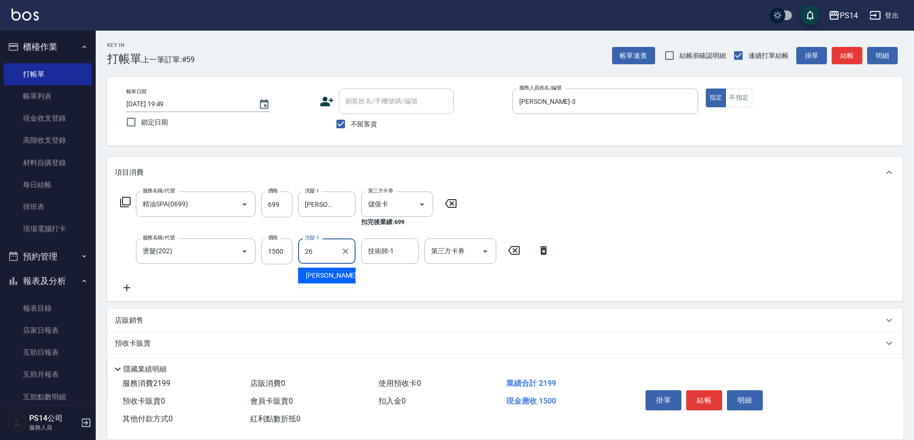
type input "[PERSON_NAME]-26"
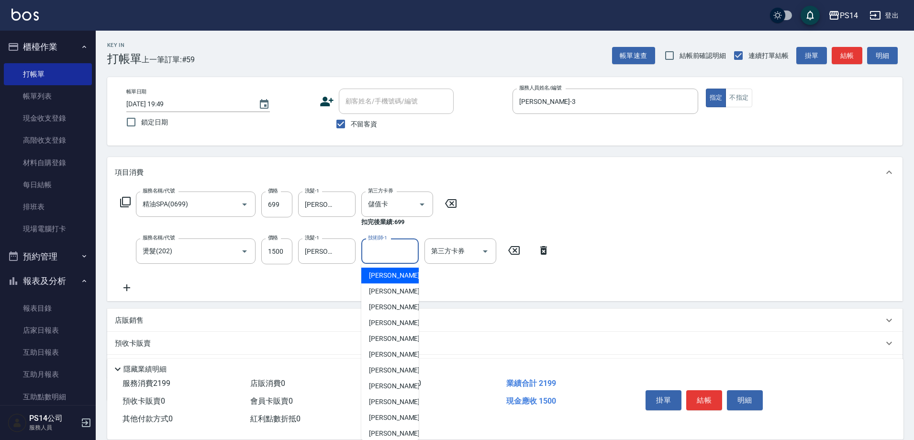
scroll to position [238, 0]
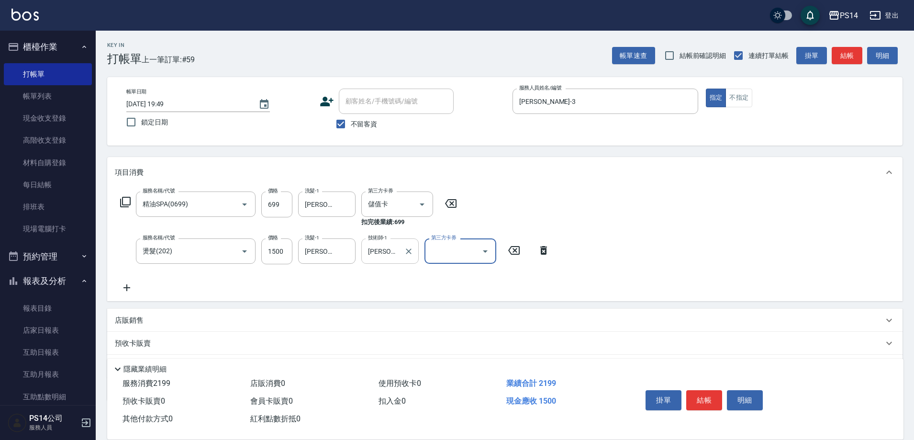
click at [379, 254] on input "[PERSON_NAME]-99" at bounding box center [382, 251] width 34 height 17
type input "[PERSON_NAME]"
type input "[PERSON_NAME]-26"
type input "儲值卡"
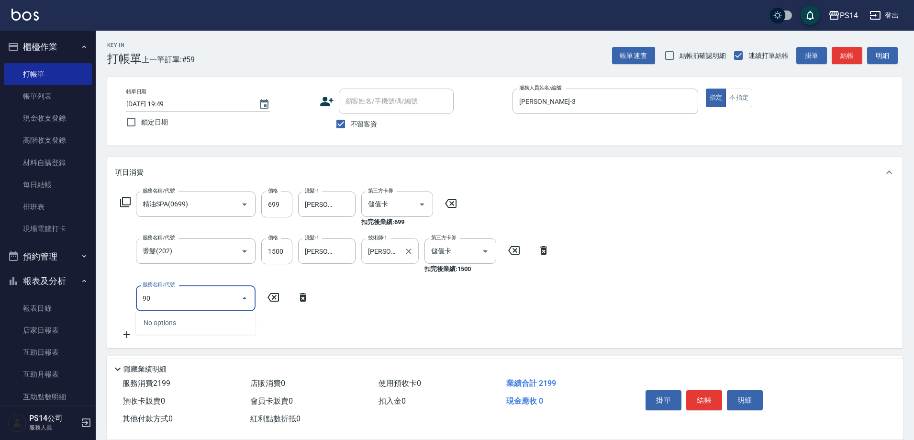
type input "902"
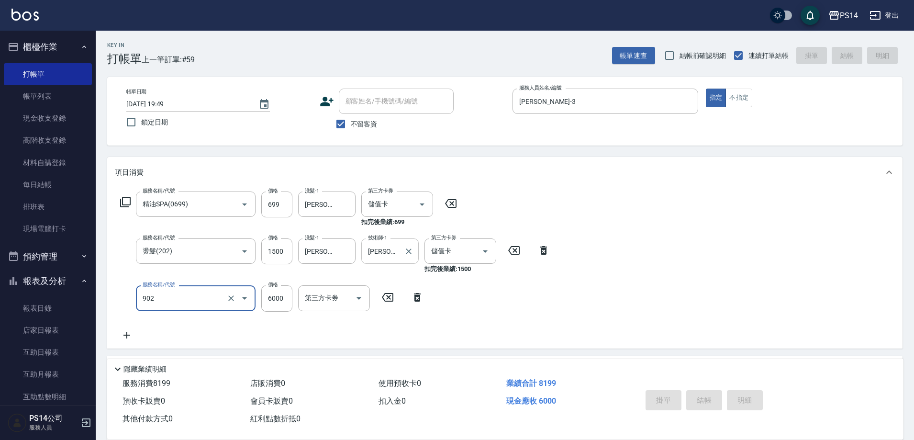
type input "[DATE] 19:53"
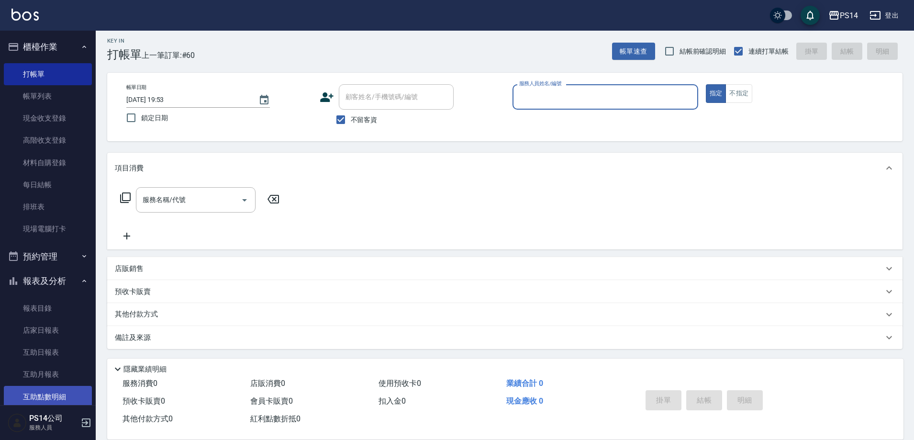
scroll to position [5, 0]
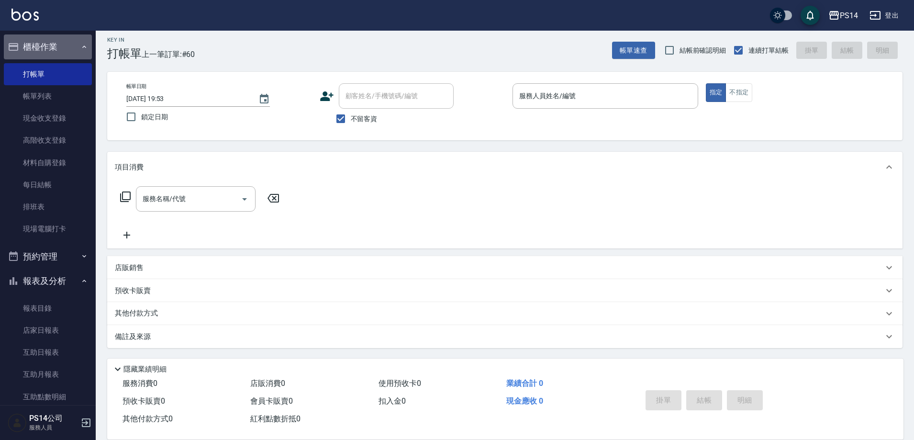
click at [73, 49] on button "櫃檯作業" at bounding box center [48, 46] width 88 height 25
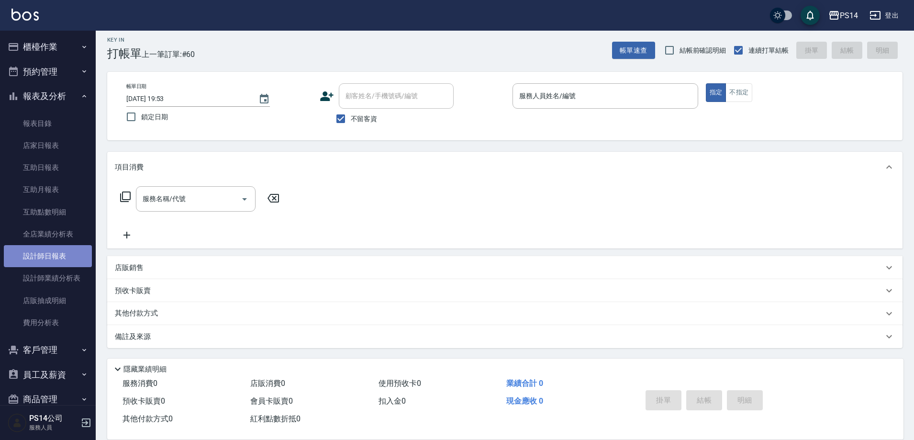
click at [48, 260] on link "設計師日報表" at bounding box center [48, 256] width 88 height 22
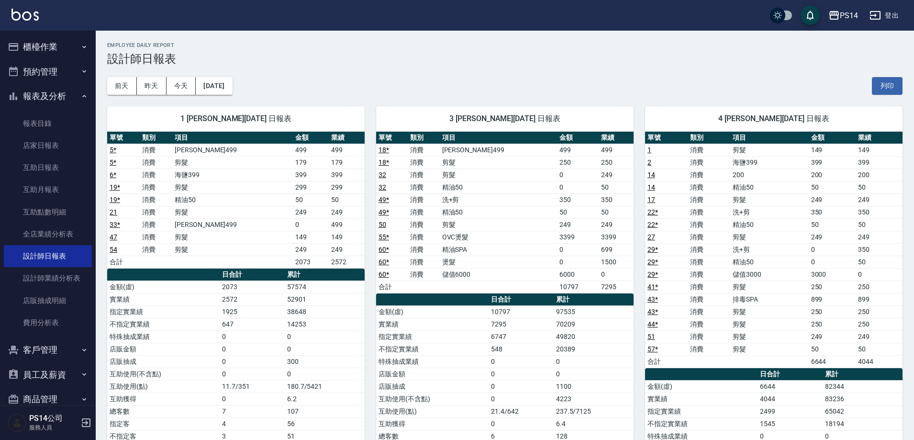
drag, startPoint x: 55, startPoint y: 97, endPoint x: 53, endPoint y: 89, distance: 7.9
click at [55, 97] on button "報表及分析" at bounding box center [48, 96] width 88 height 25
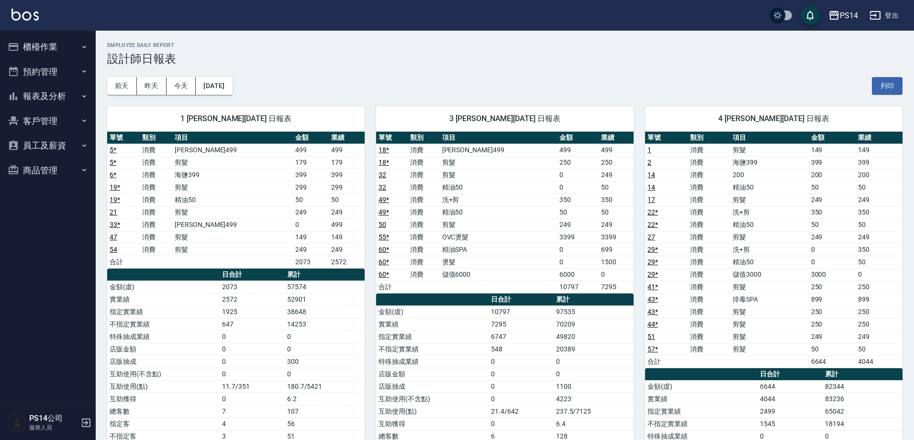
click at [49, 48] on button "櫃檯作業" at bounding box center [48, 46] width 88 height 25
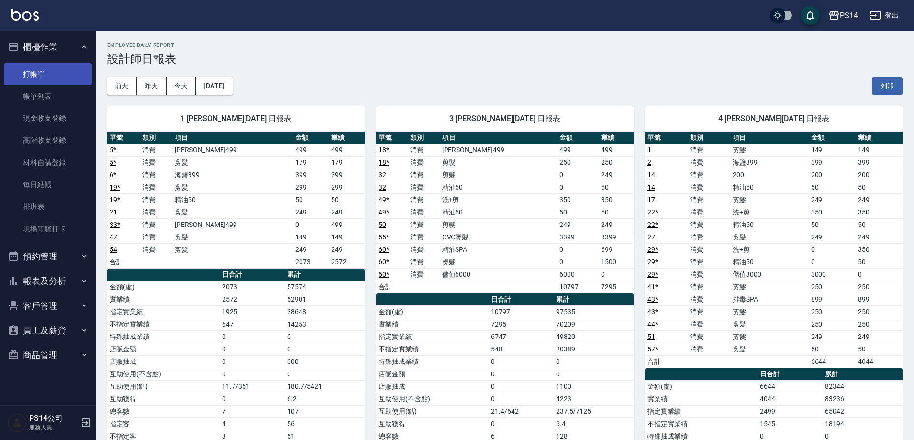
click at [50, 69] on link "打帳單" at bounding box center [48, 74] width 88 height 22
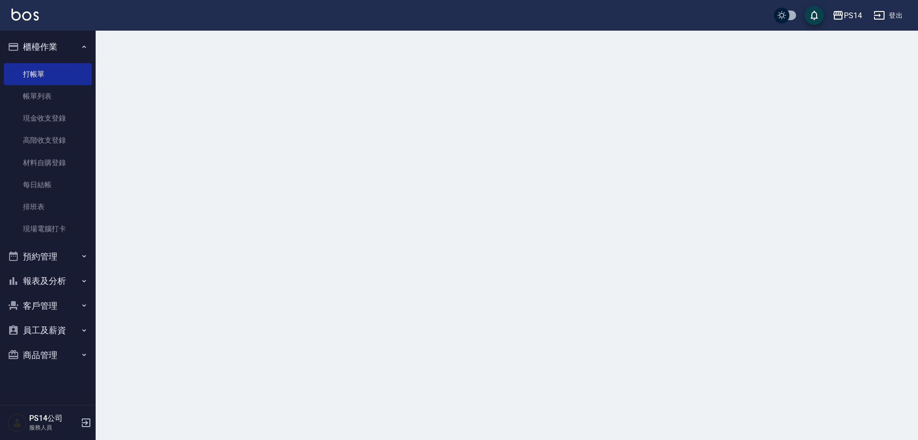
click at [50, 53] on button "櫃檯作業" at bounding box center [48, 46] width 88 height 25
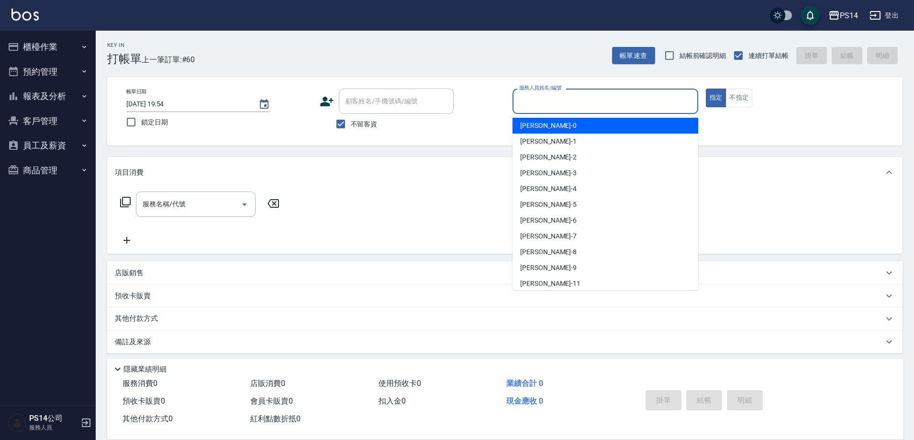
click at [636, 102] on input "服務人員姓名/編號" at bounding box center [605, 101] width 177 height 17
type input "[PERSON_NAME]-3"
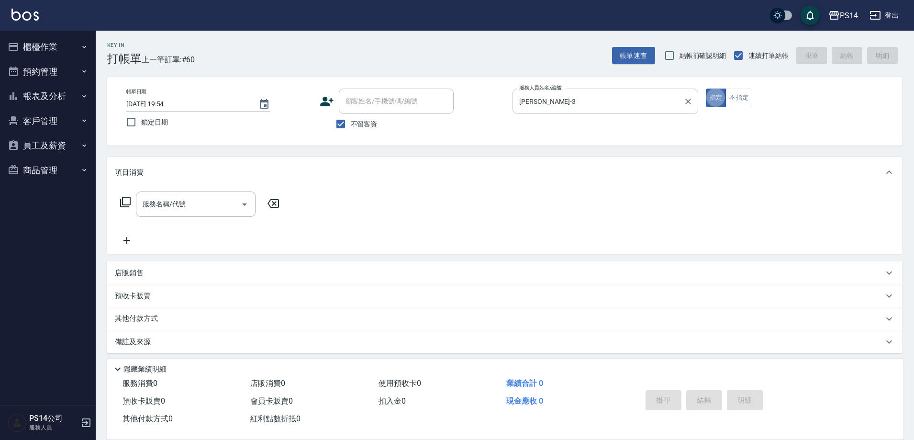
type button "true"
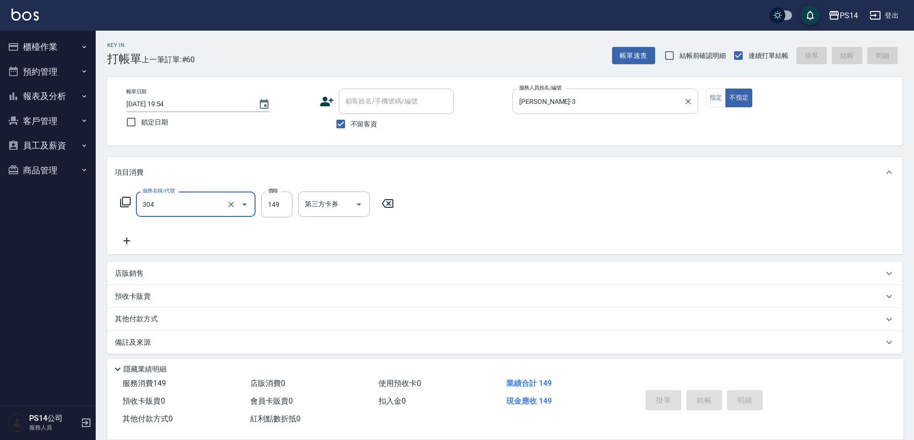
type input "304"
type input "[DATE] 20:01"
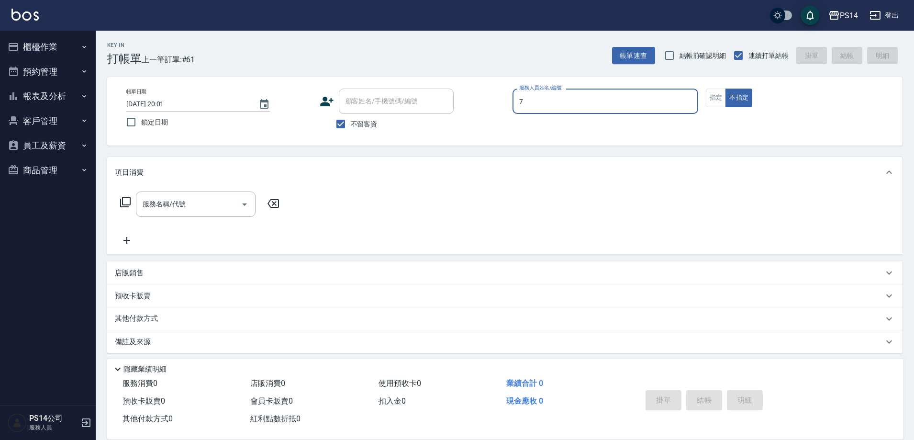
type input "[PERSON_NAME]-7"
type button "false"
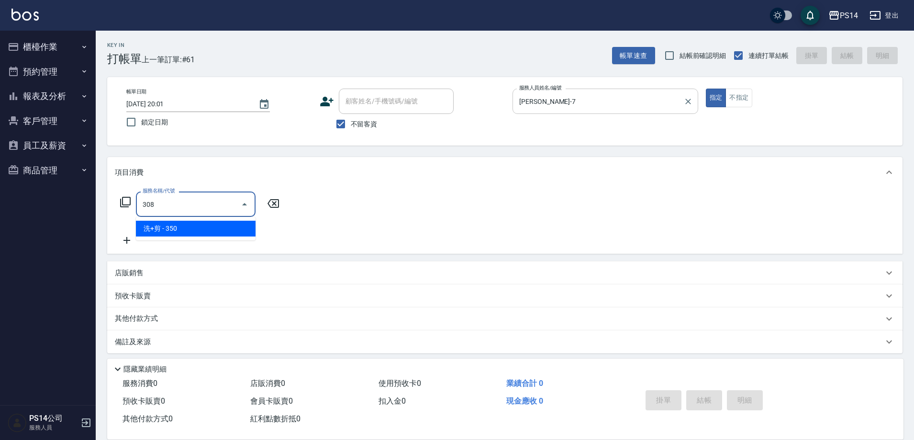
type input "洗+剪(308)"
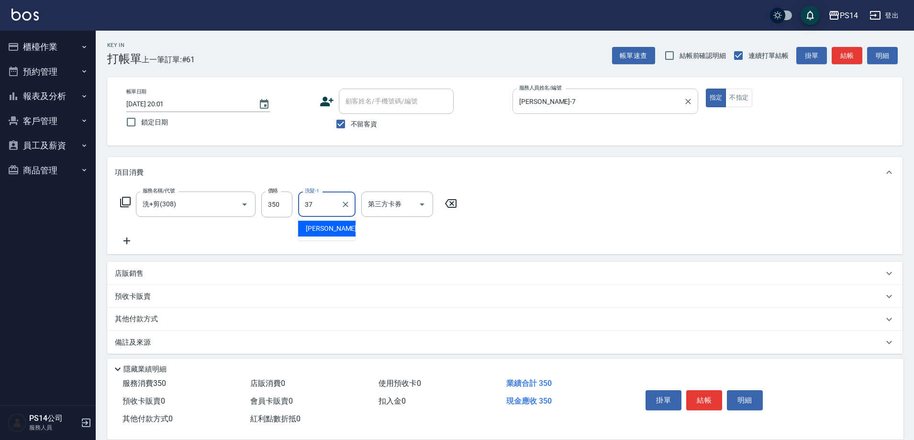
type input "[PERSON_NAME]-37"
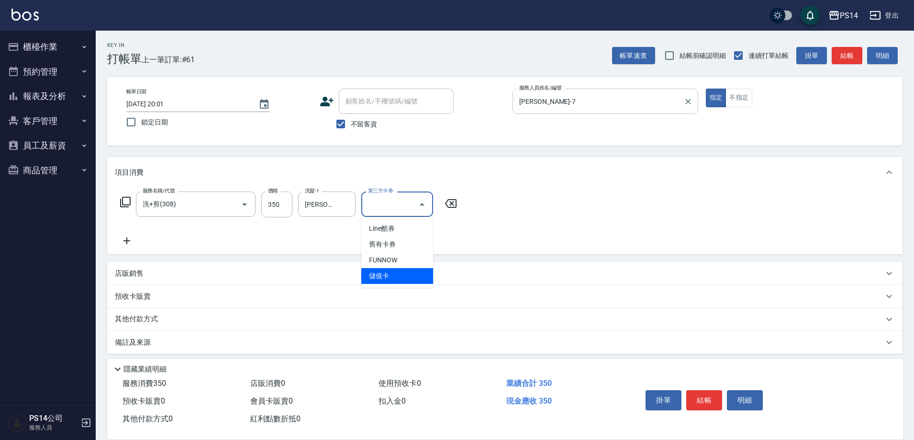
type input "儲值卡"
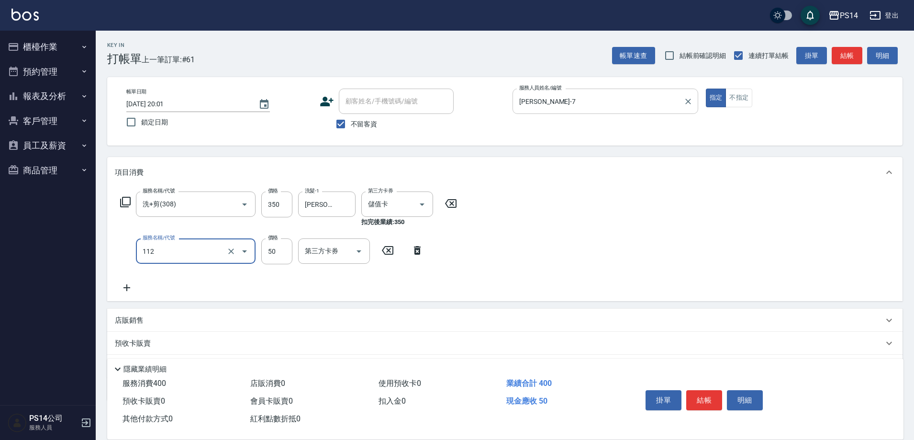
type input "精油50(112)"
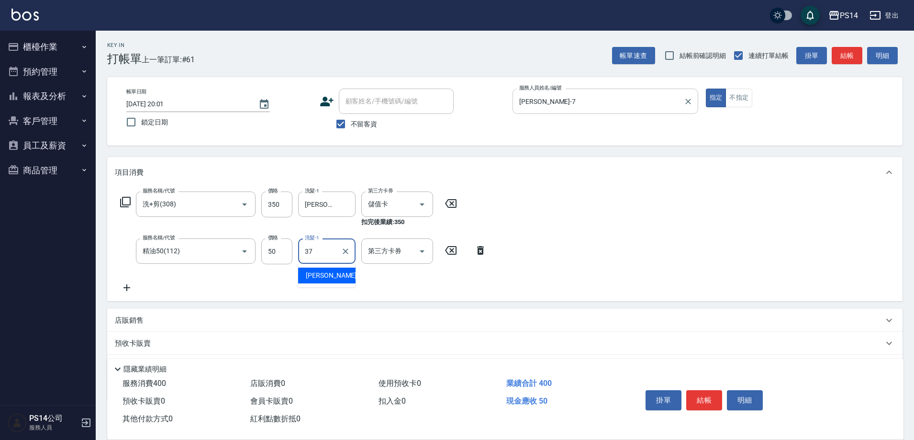
type input "[PERSON_NAME]-37"
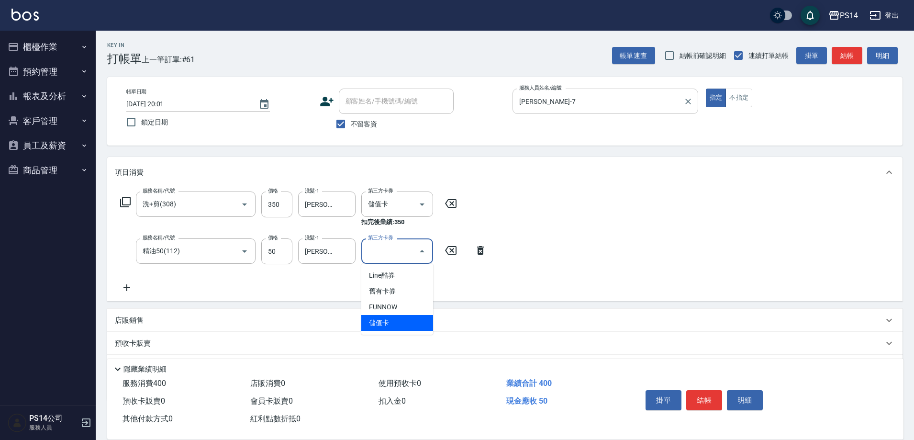
type input "儲值卡"
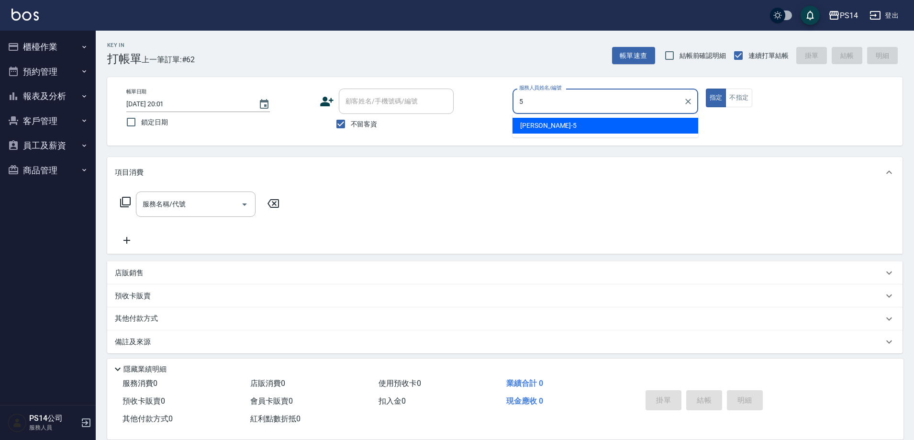
type input "[PERSON_NAME]-5"
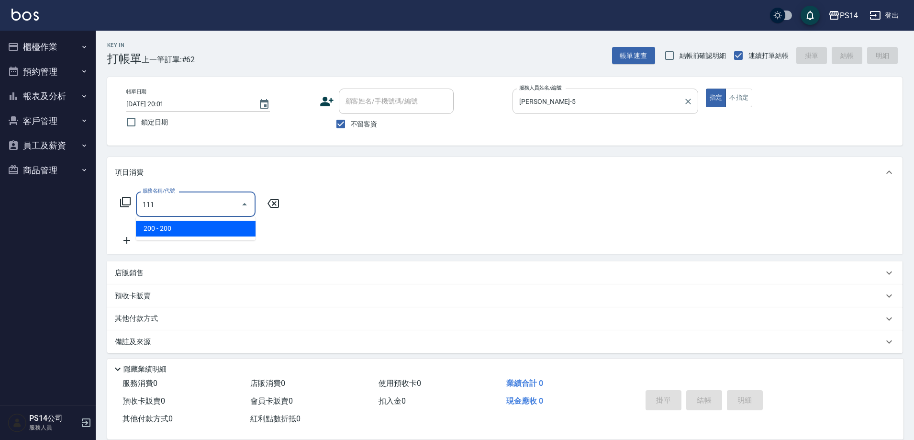
type input "200(111)"
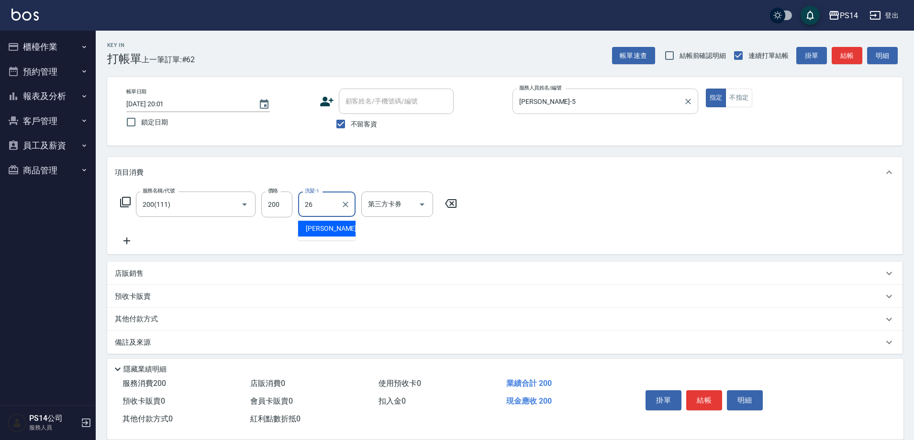
type input "[PERSON_NAME]-26"
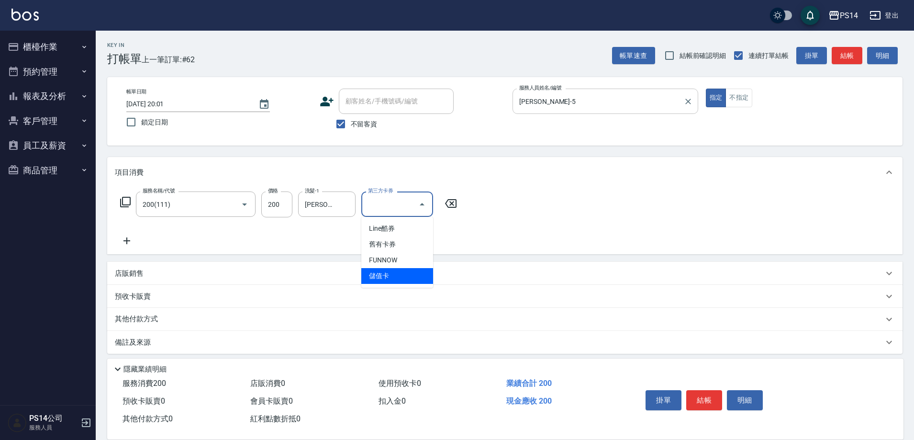
type input "儲值卡"
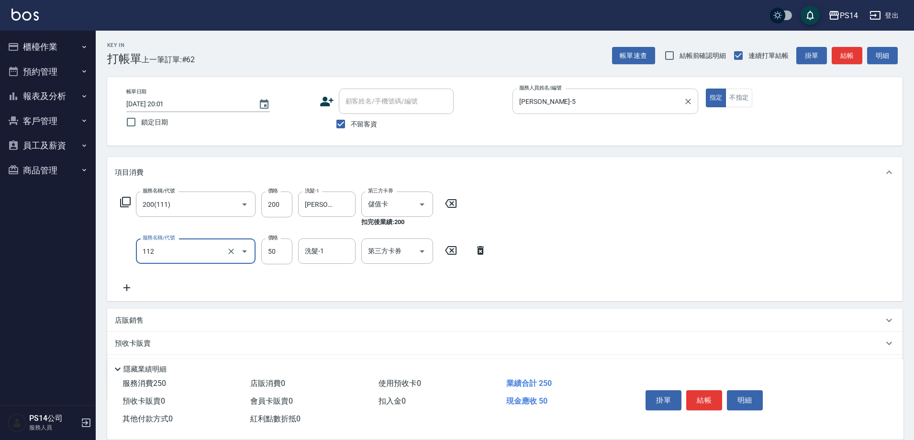
type input "精油50(112)"
type input "[PERSON_NAME]-26"
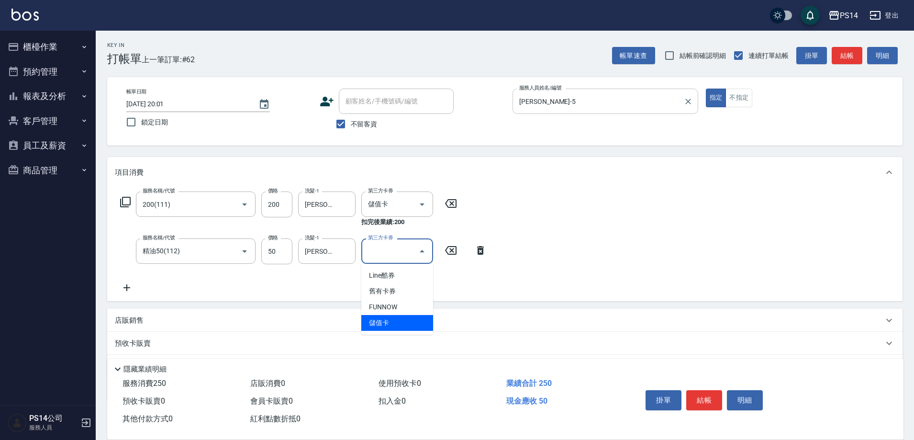
type input "儲值卡"
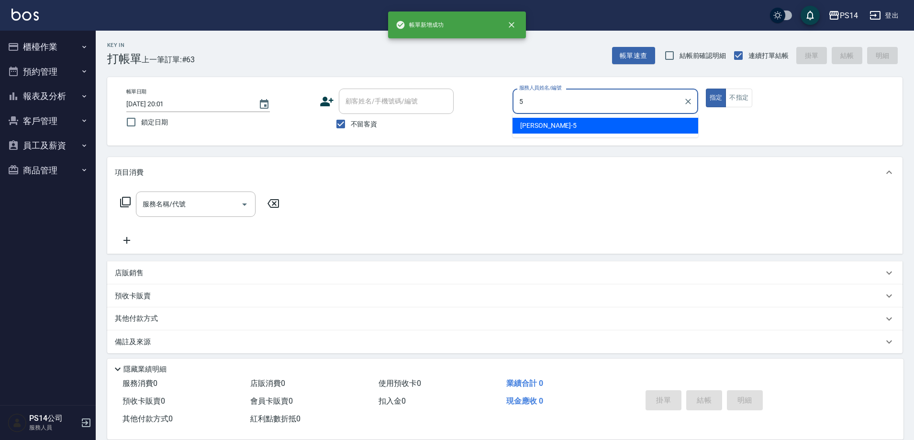
type input "[PERSON_NAME]-5"
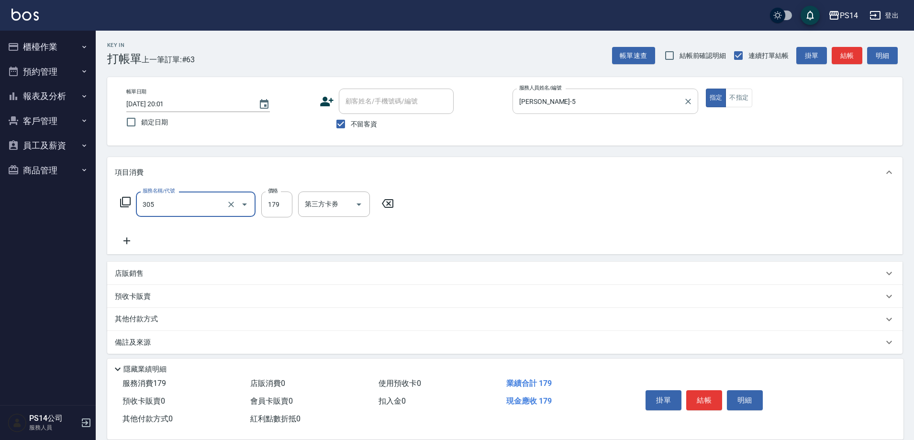
type input "305"
type input "0"
type input "剪髮(305)"
type input "0"
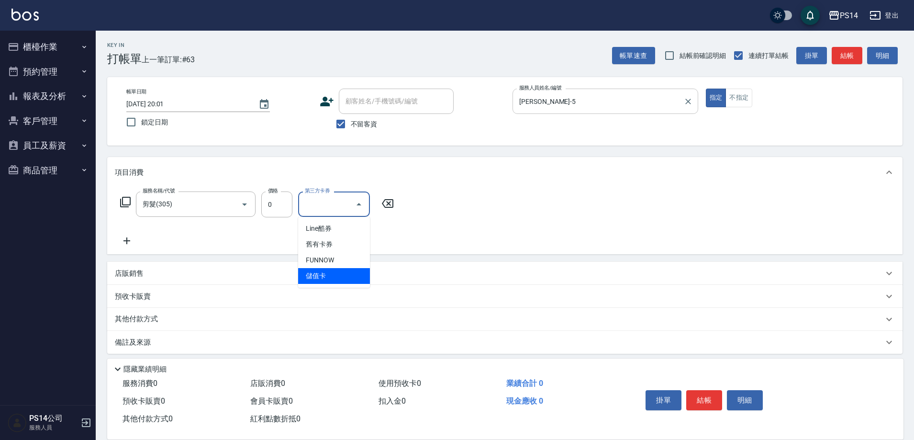
type input "儲值卡"
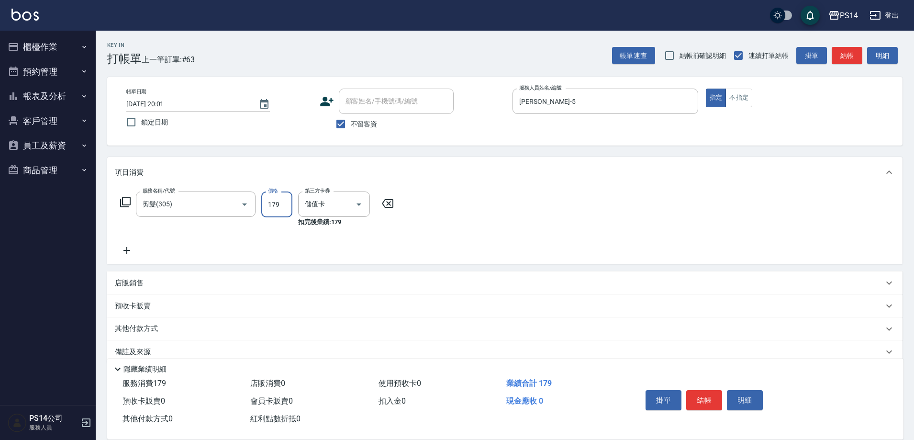
type input "179"
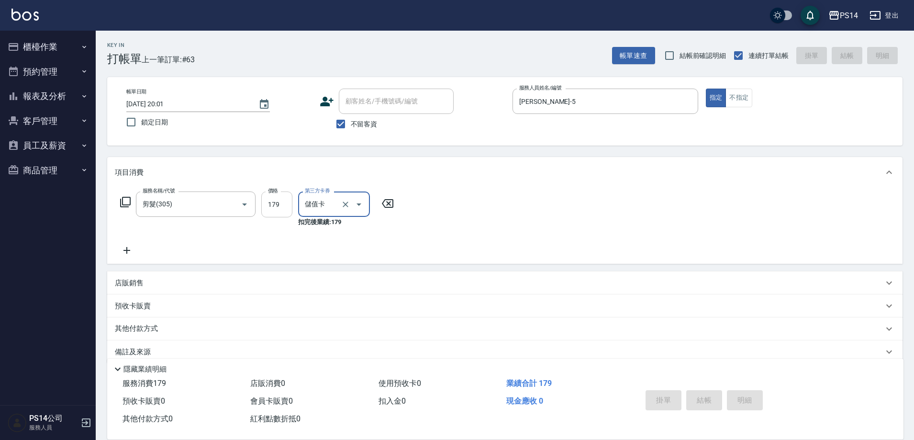
type input "[DATE] 20:02"
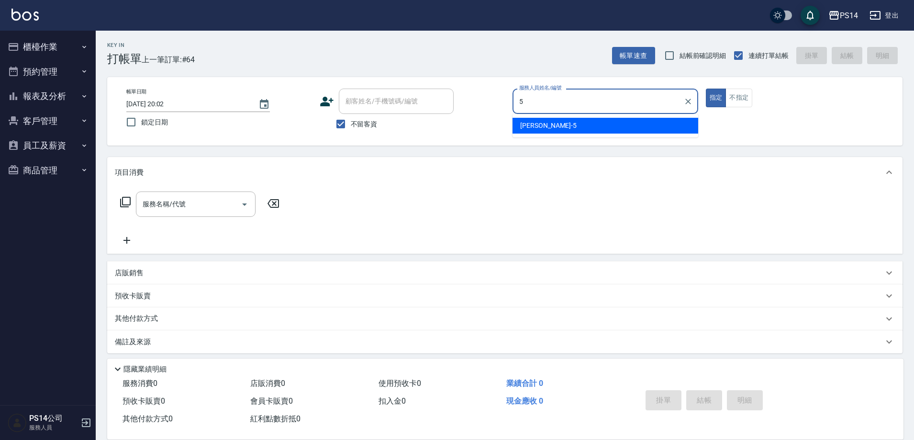
type input "[PERSON_NAME]-5"
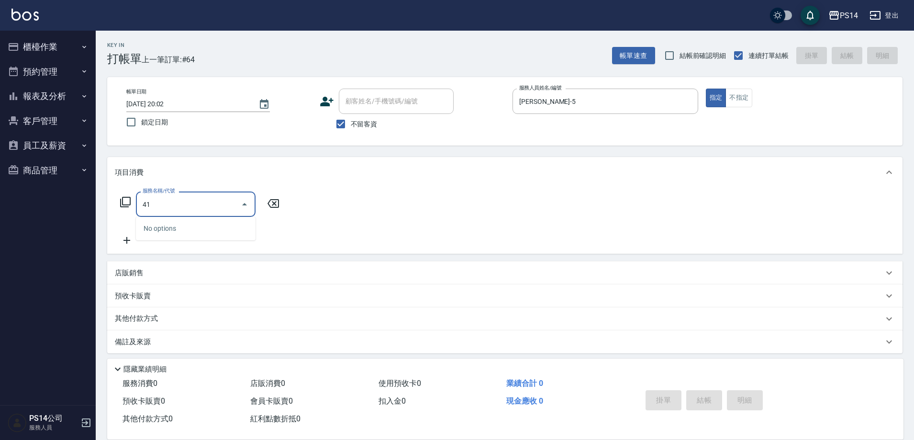
type input "4"
type input "0"
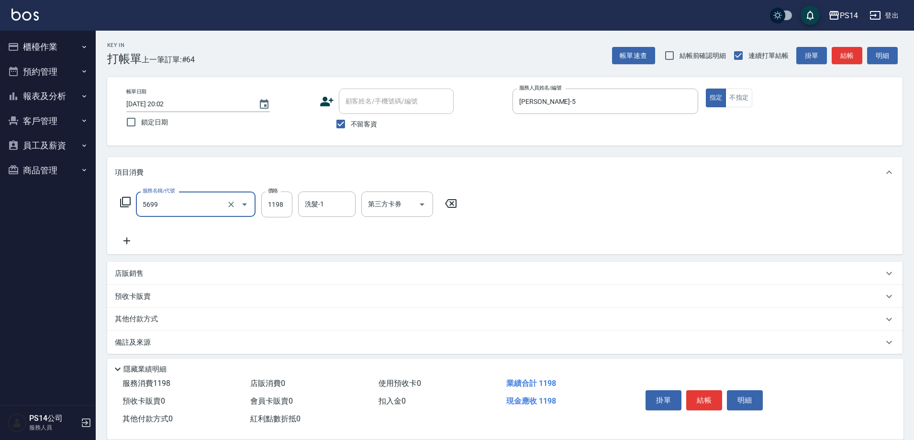
type input "水沁涼套餐(5699)"
type input "1098"
type input "[PERSON_NAME]-17"
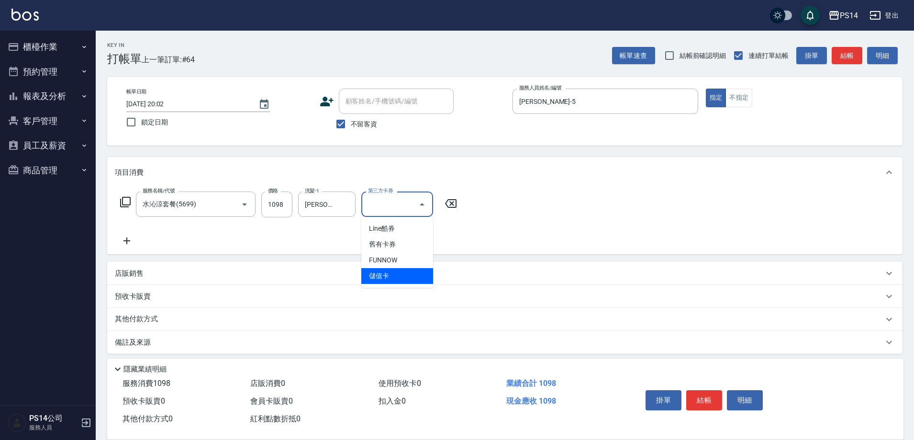
type input "儲值卡"
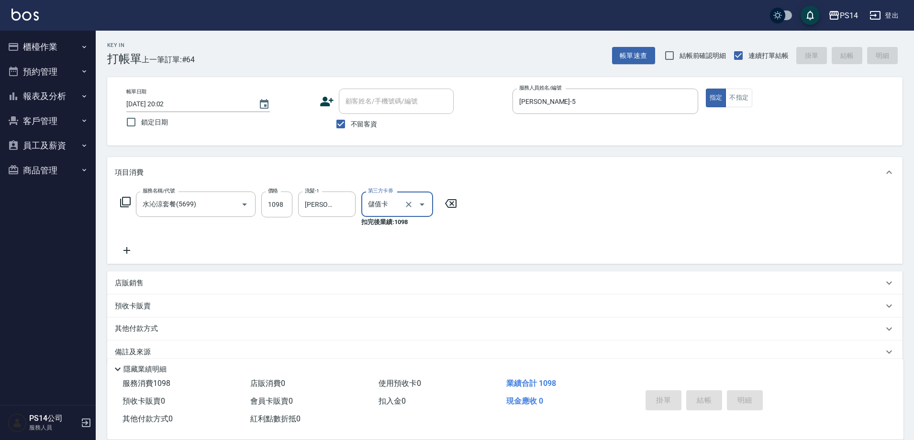
type input "[DATE] 20:03"
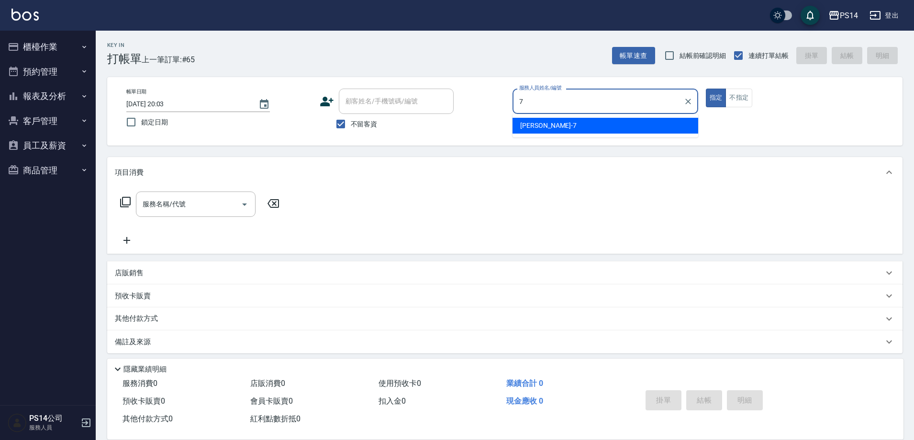
type input "[PERSON_NAME]-7"
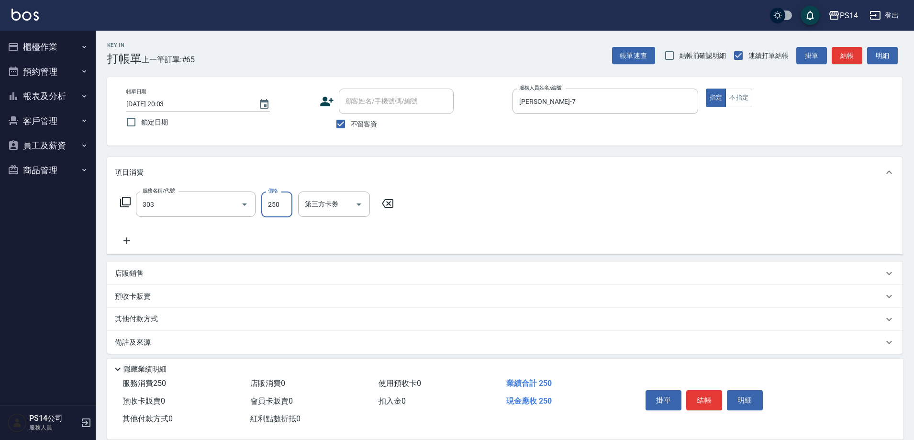
type input "剪髮(303)"
type input "儲值卡"
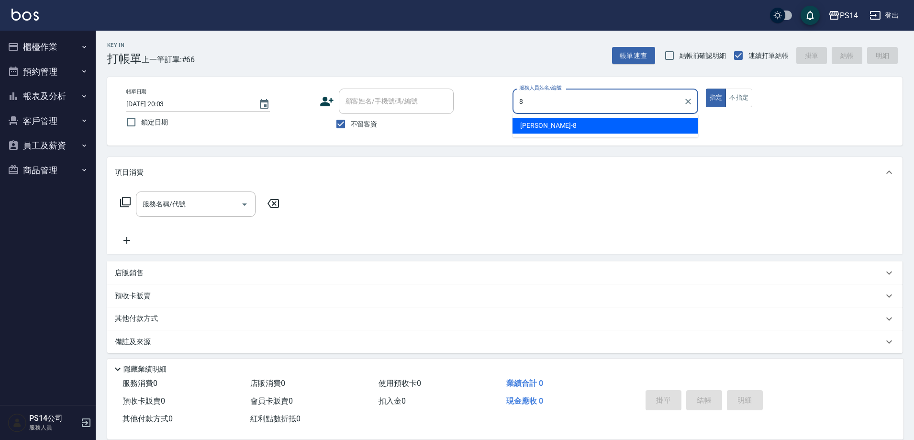
type input "[PERSON_NAME]-8"
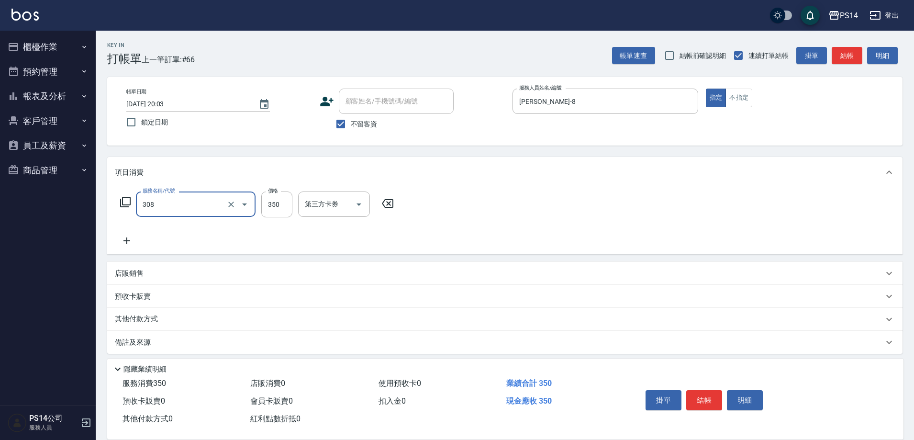
type input "洗+剪(308)"
type input "[PERSON_NAME]-18"
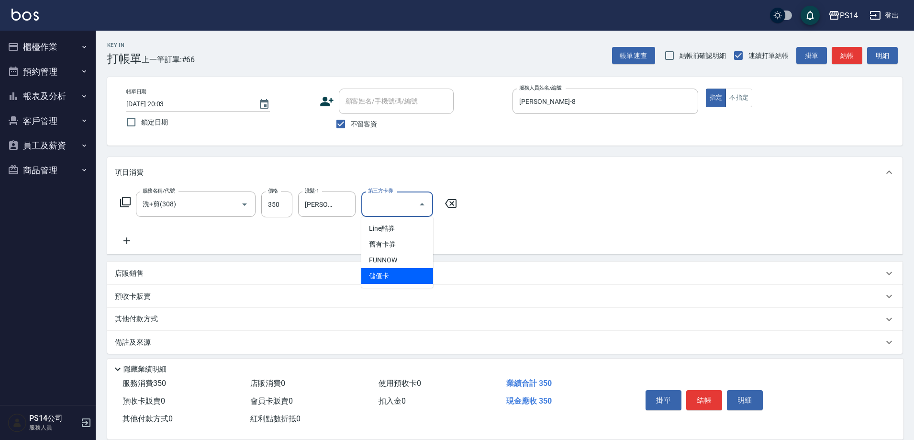
type input "儲值卡"
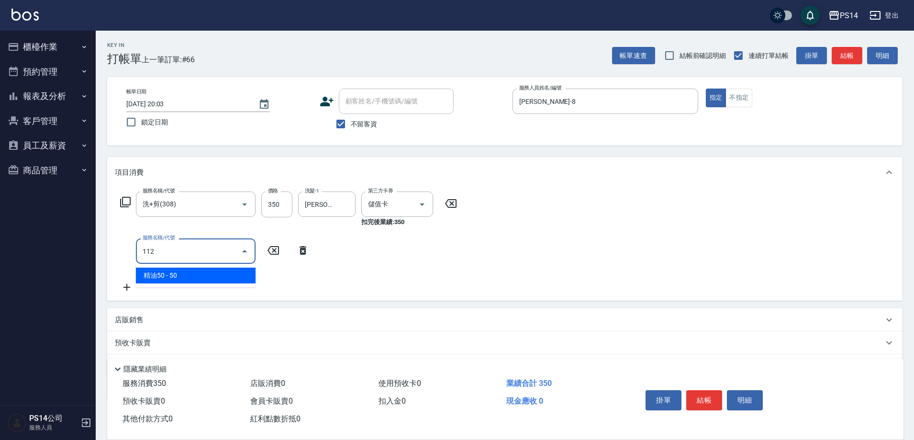
type input "精油50(112)"
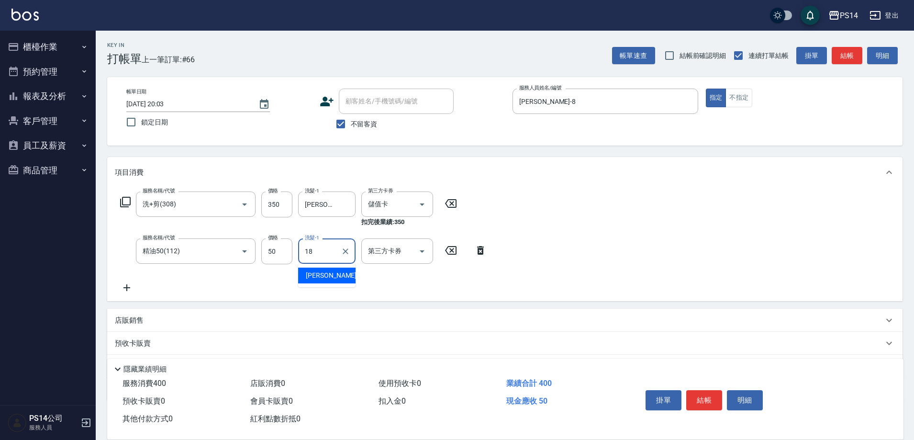
type input "[PERSON_NAME]-18"
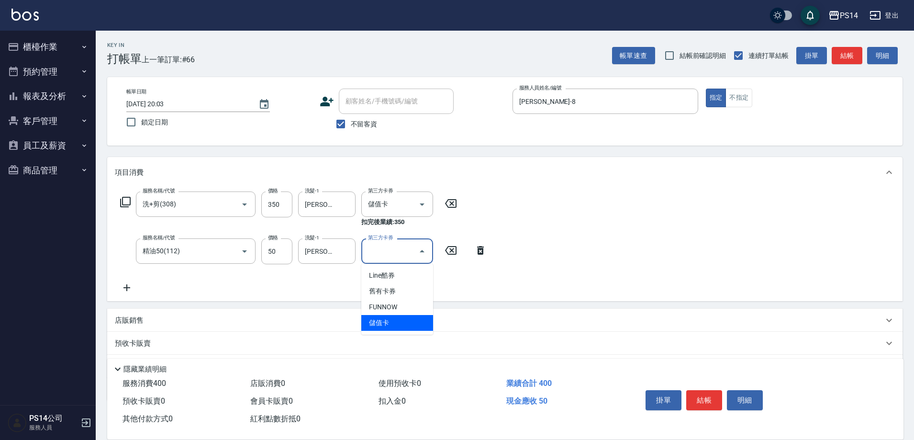
type input "儲值卡"
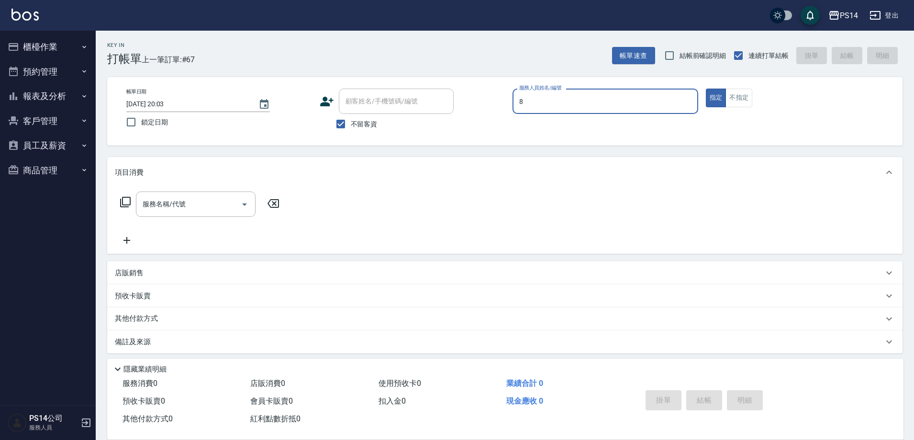
type input "[PERSON_NAME]-8"
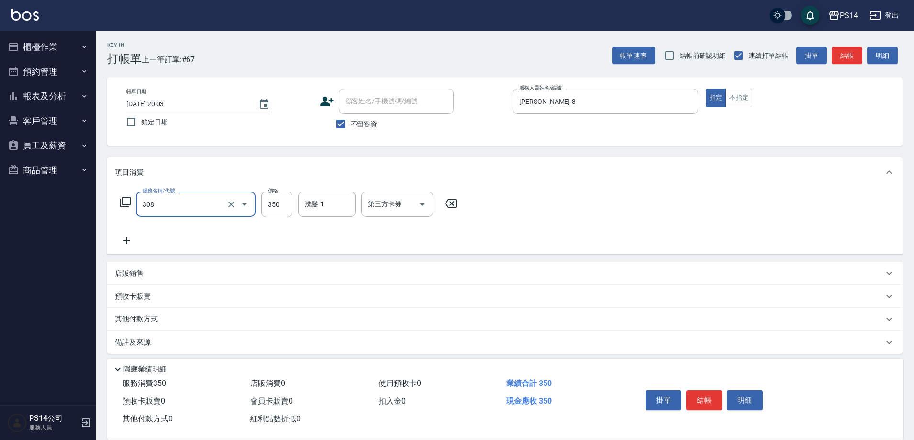
type input "洗+剪(308)"
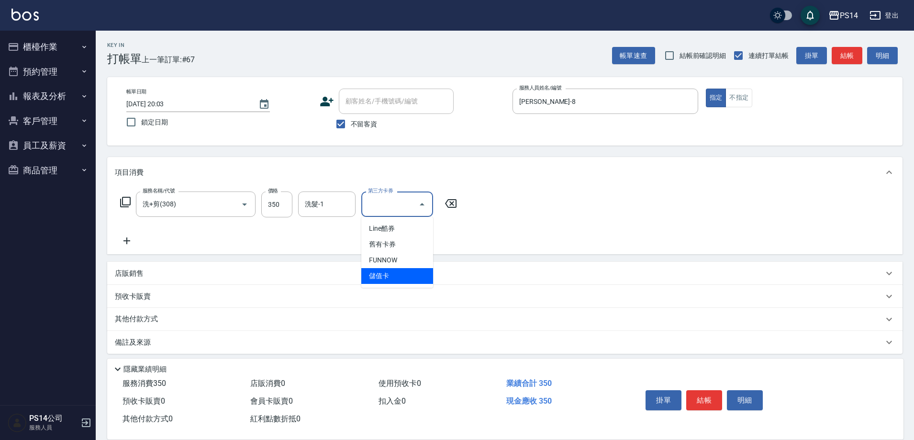
type input "儲值卡"
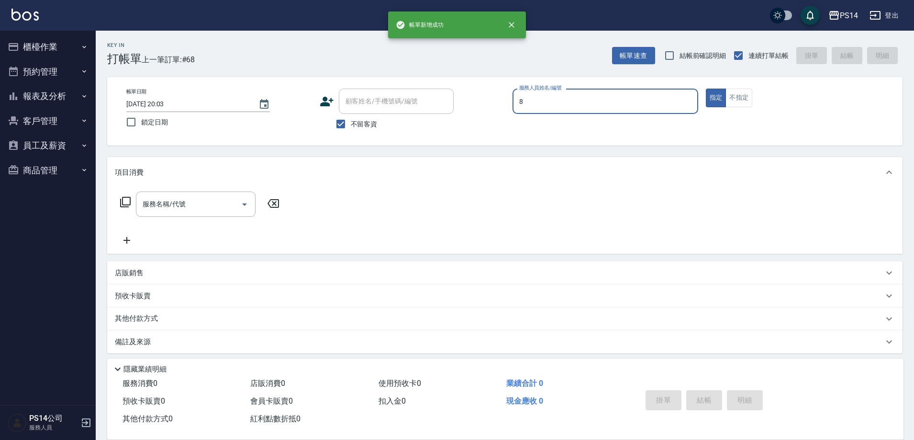
type input "[PERSON_NAME]-8"
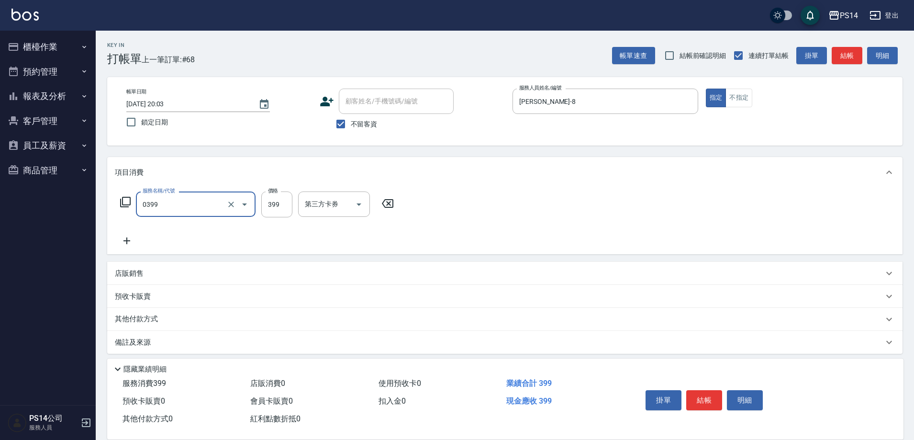
type input "海鹽399(0399)"
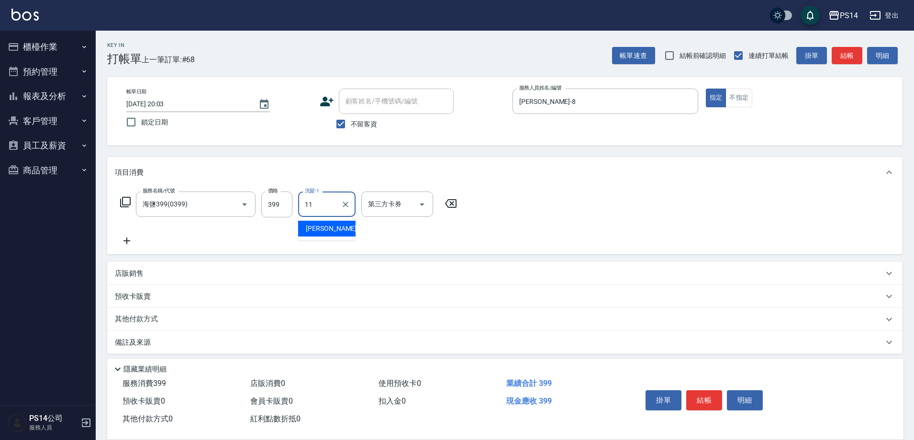
type input "[PERSON_NAME]-11"
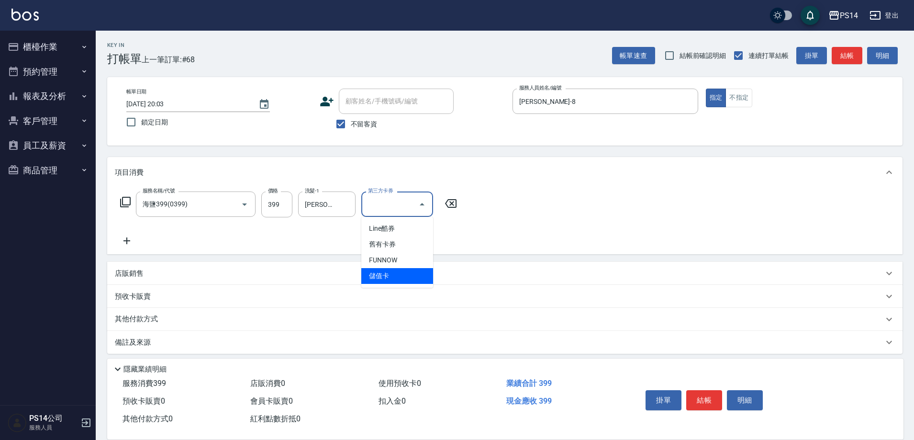
type input "儲值卡"
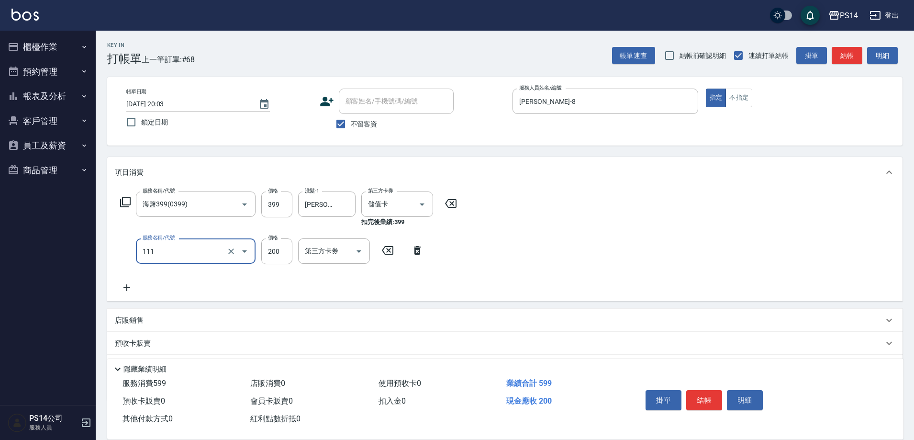
type input "200(111)"
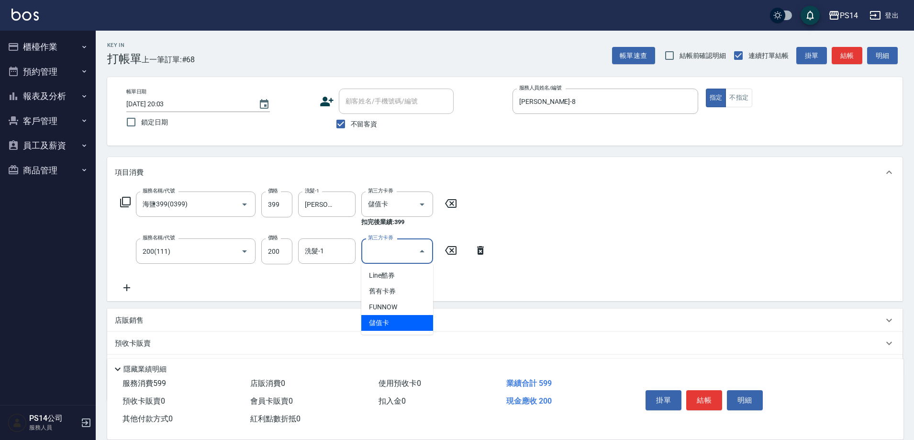
type input "儲值卡"
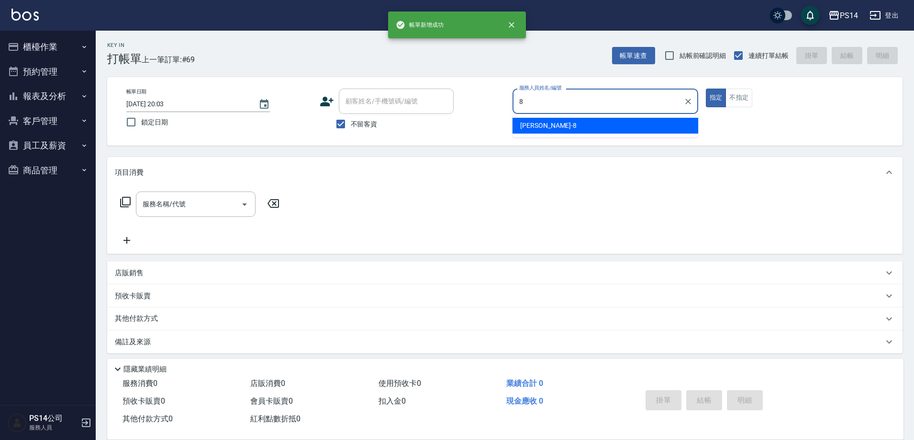
type input "[PERSON_NAME]-8"
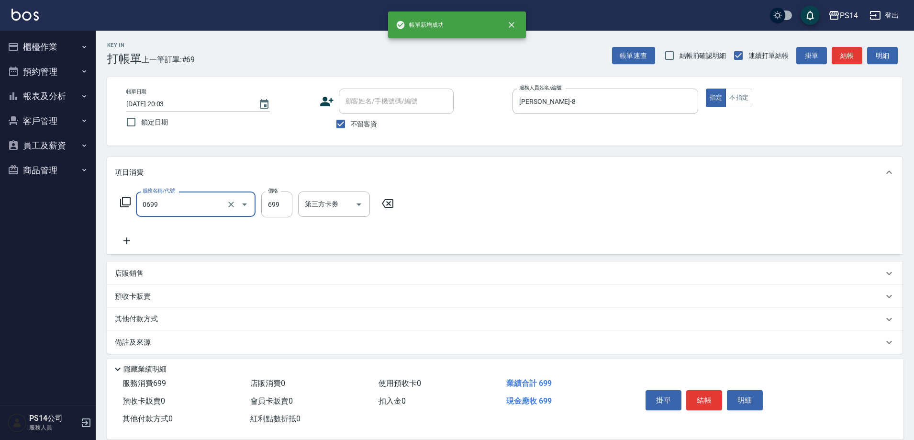
type input "精油SPA(0699)"
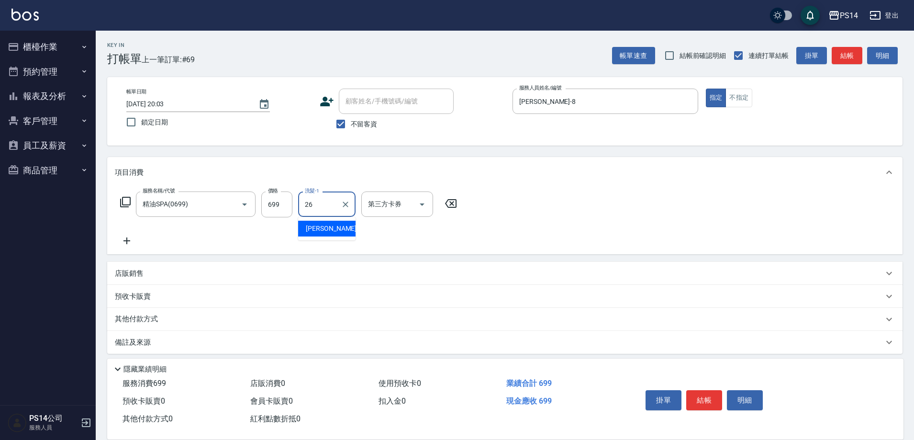
type input "[PERSON_NAME]-26"
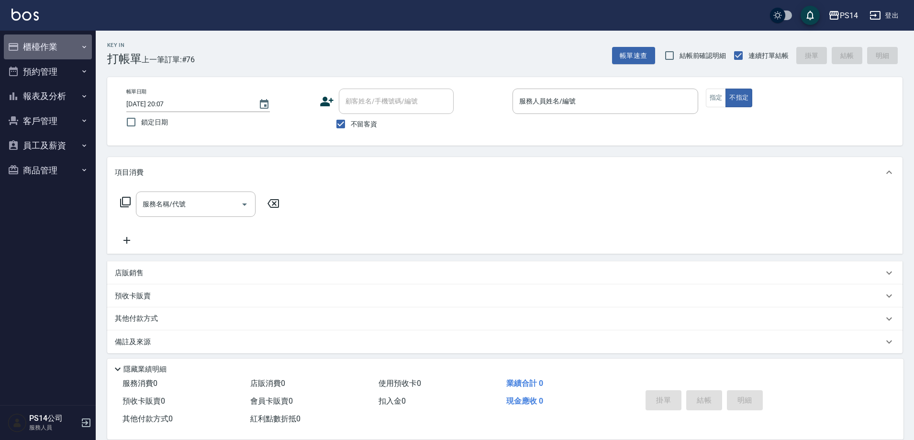
click at [37, 48] on button "櫃檯作業" at bounding box center [48, 46] width 88 height 25
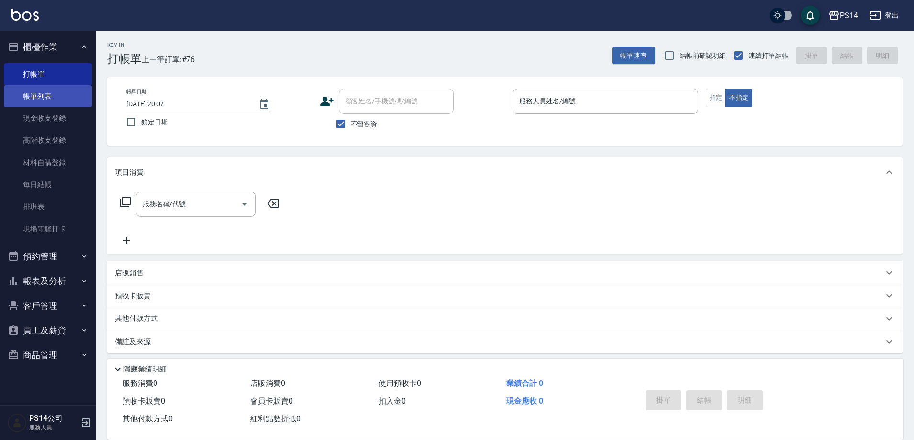
click at [43, 92] on link "帳單列表" at bounding box center [48, 96] width 88 height 22
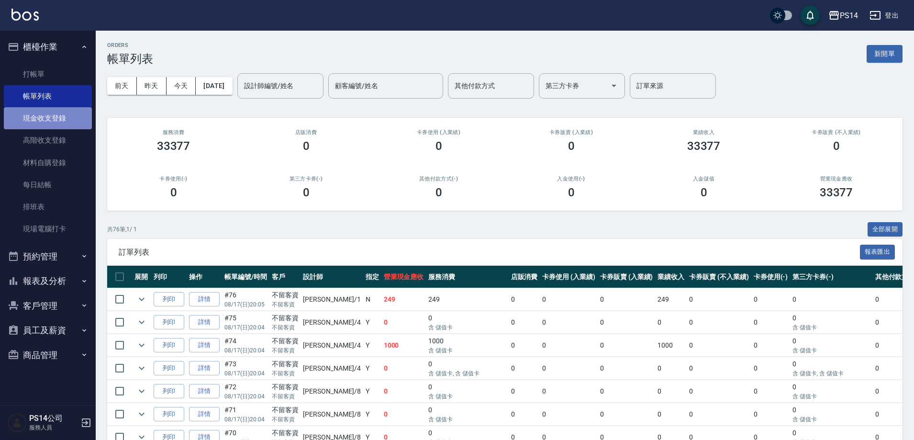
click at [55, 122] on link "現金收支登錄" at bounding box center [48, 118] width 88 height 22
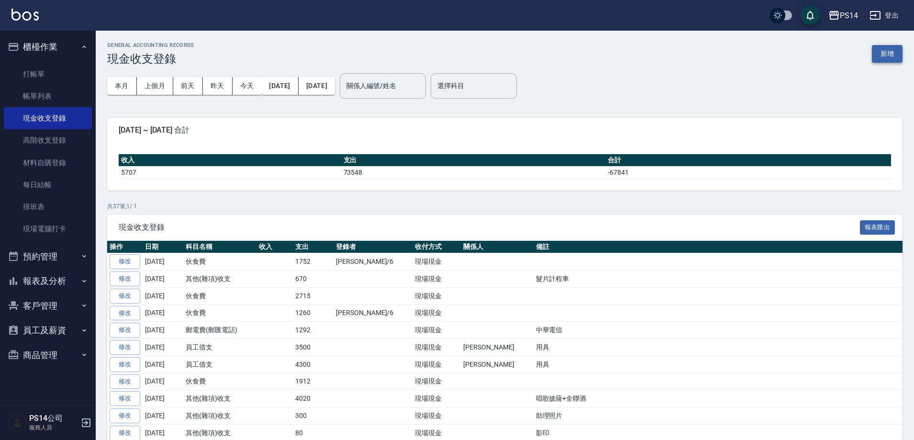
click at [889, 55] on button "新增" at bounding box center [887, 54] width 31 height 18
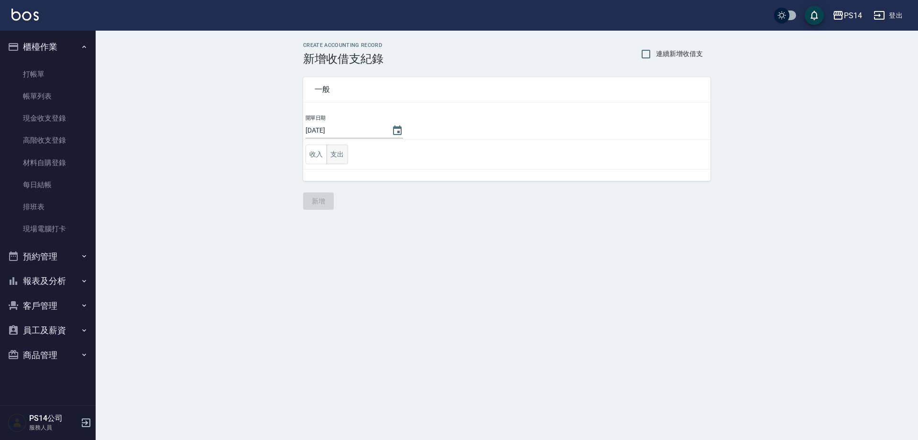
click at [338, 159] on button "支出" at bounding box center [338, 154] width 22 height 20
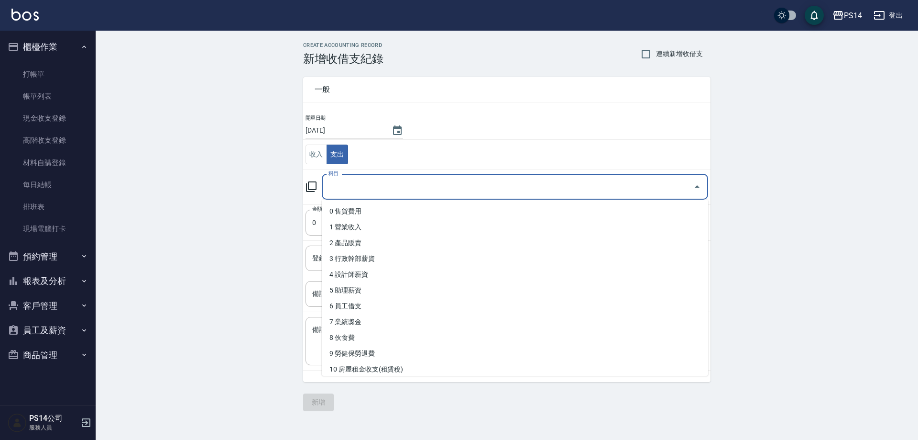
click at [344, 183] on input "科目" at bounding box center [508, 186] width 364 height 17
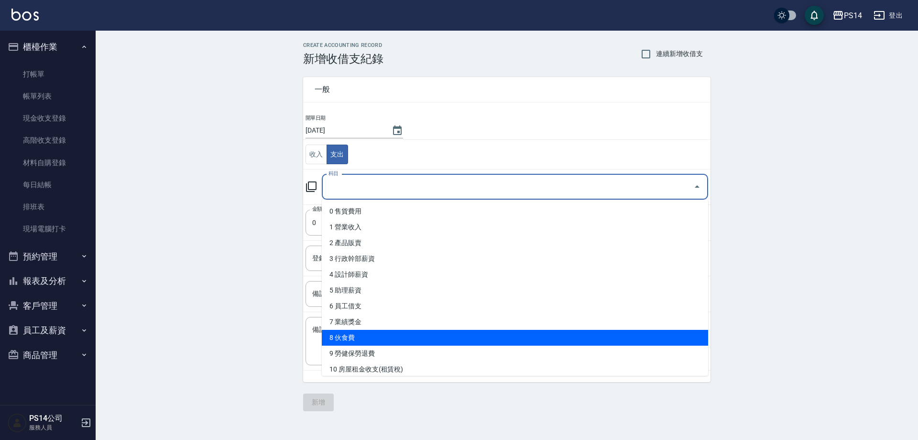
click at [366, 342] on li "8 伙食費" at bounding box center [515, 338] width 387 height 16
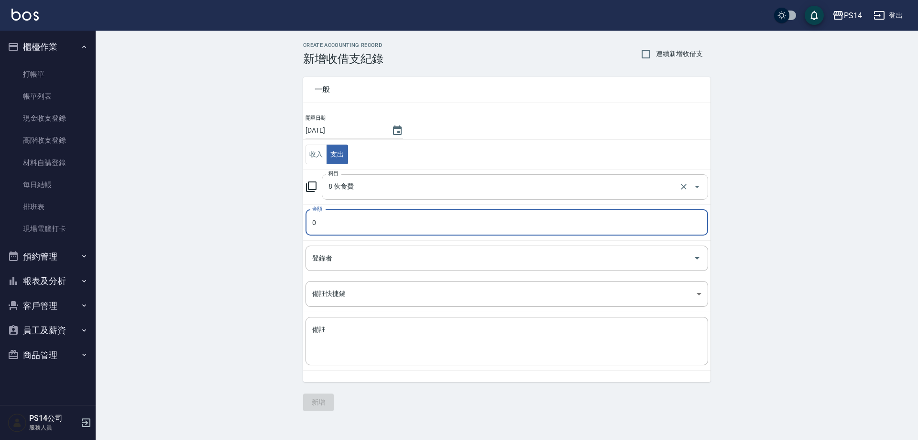
click at [355, 187] on input "8 伙食費" at bounding box center [501, 186] width 351 height 17
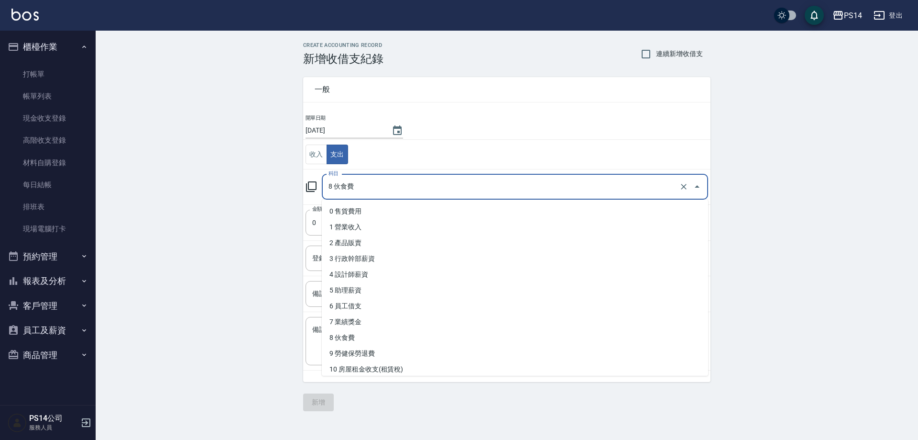
click at [360, 191] on input "8 伙食費" at bounding box center [501, 186] width 351 height 17
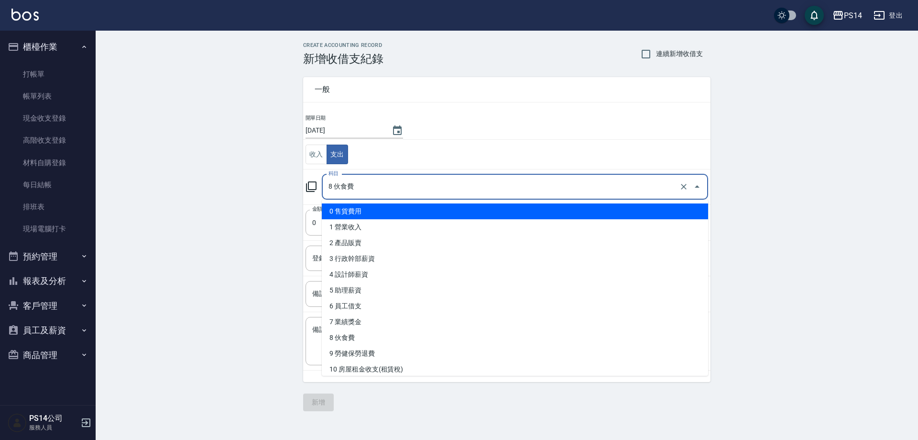
click at [239, 190] on div "CREATE ACCOUNTING RECORD 新增收借支紀錄 連續新增收借支 一般 開單日期 [DATE] 收入 支出 科目 8 伙食費 科目 金額 0 …" at bounding box center [507, 227] width 823 height 392
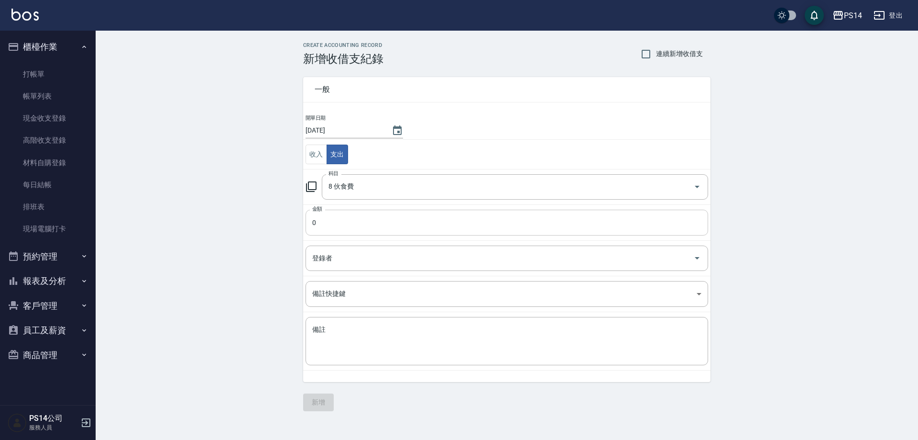
click at [365, 222] on input "0" at bounding box center [507, 223] width 403 height 26
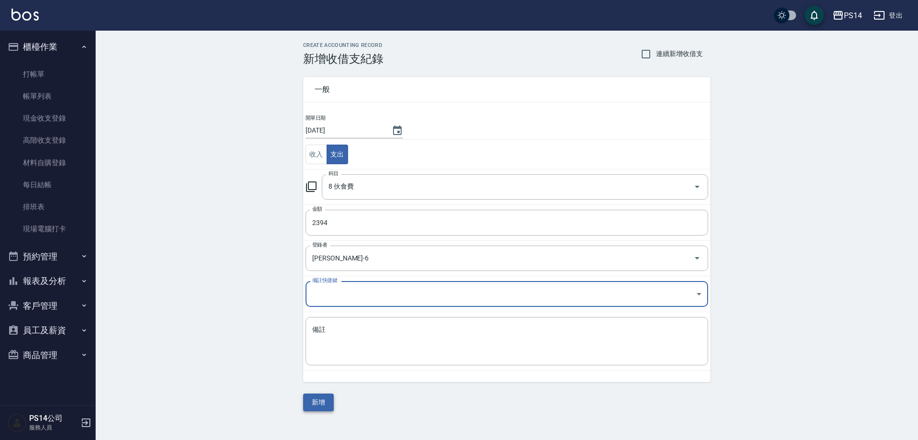
click at [322, 405] on button "新增" at bounding box center [318, 402] width 31 height 18
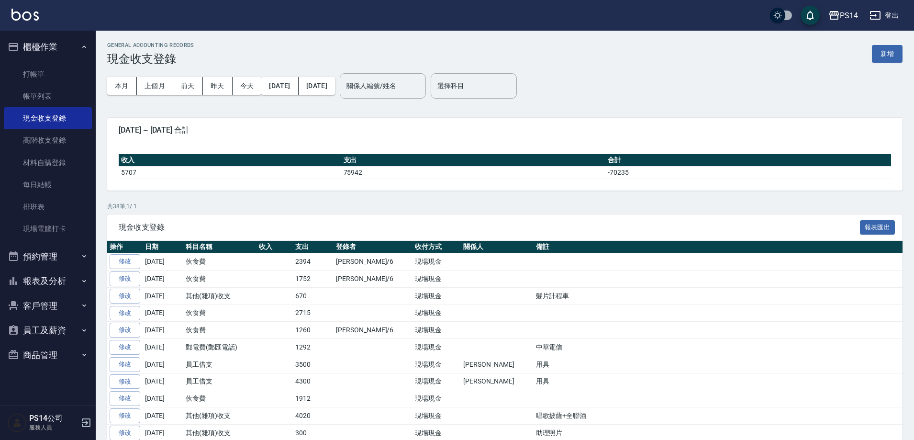
click at [41, 277] on button "報表及分析" at bounding box center [48, 280] width 88 height 25
click at [49, 335] on link "店家日報表" at bounding box center [48, 330] width 88 height 22
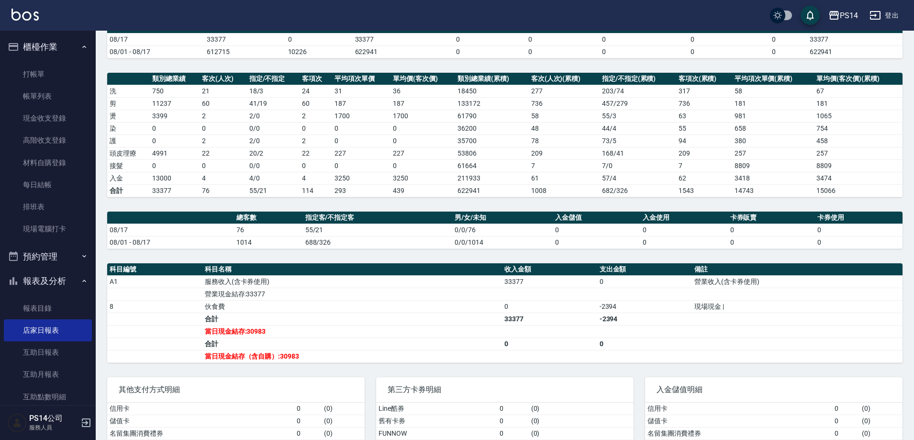
scroll to position [96, 0]
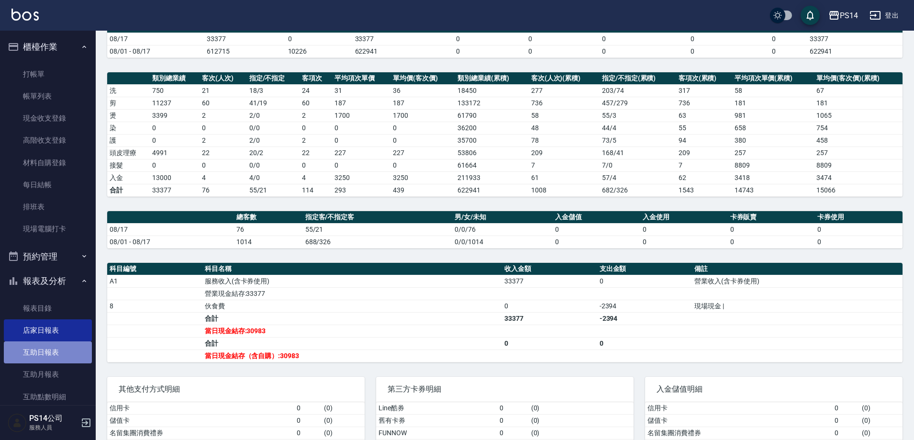
click at [51, 347] on link "互助日報表" at bounding box center [48, 352] width 88 height 22
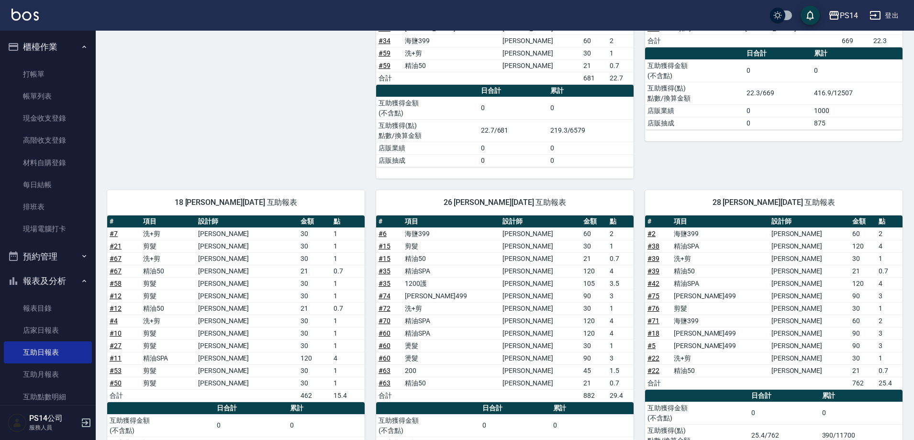
scroll to position [335, 0]
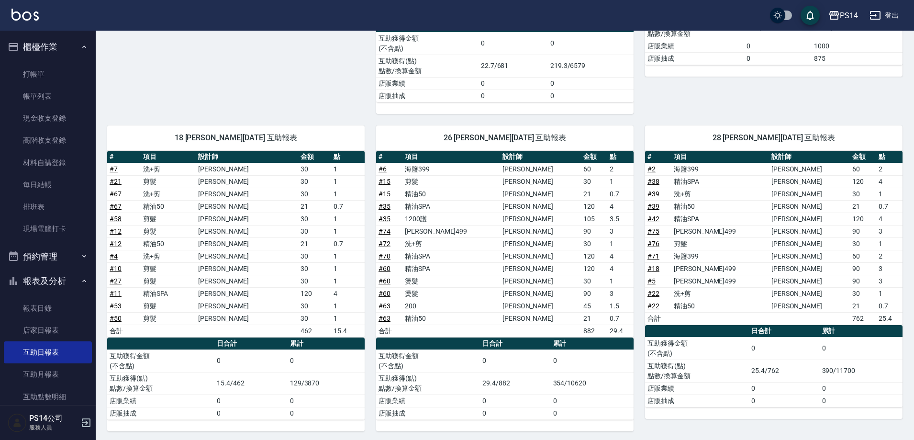
click at [389, 165] on td "# 6" at bounding box center [389, 169] width 26 height 12
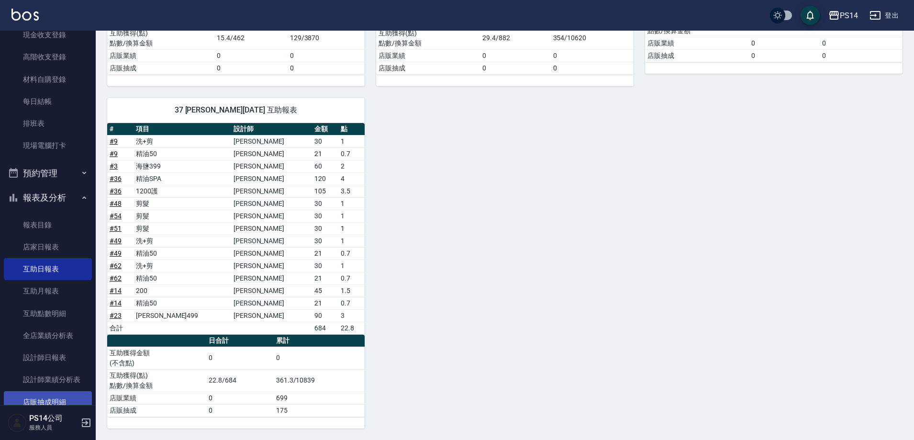
scroll to position [144, 0]
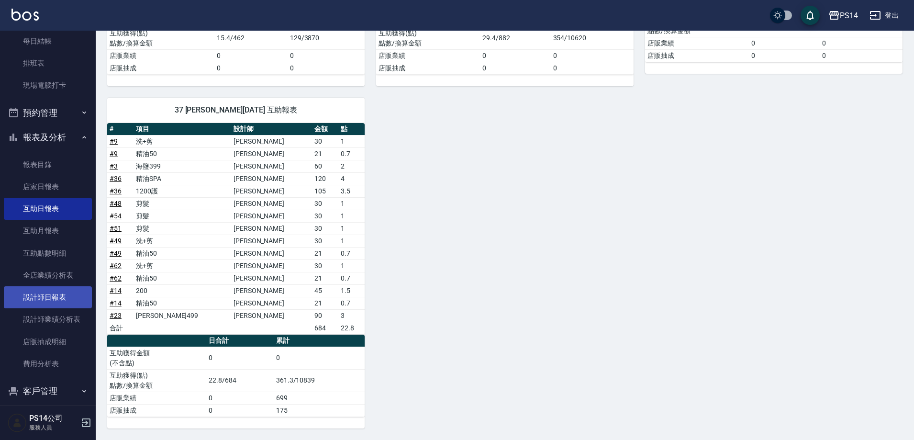
click at [63, 296] on link "設計師日報表" at bounding box center [48, 297] width 88 height 22
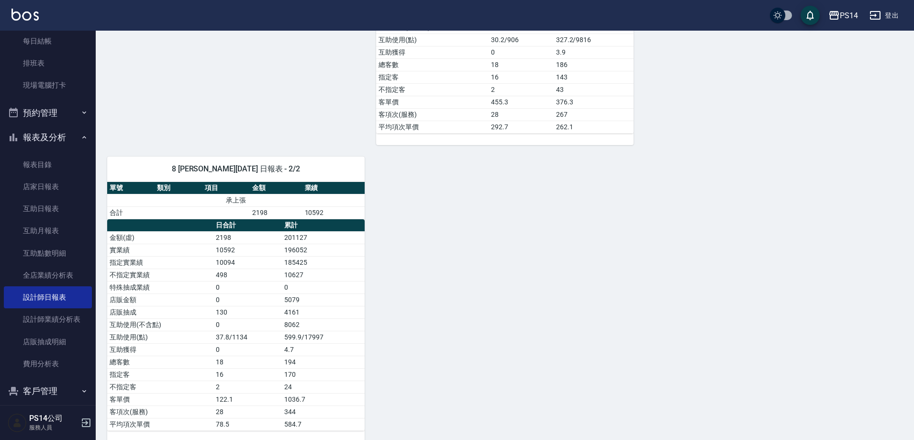
scroll to position [1155, 0]
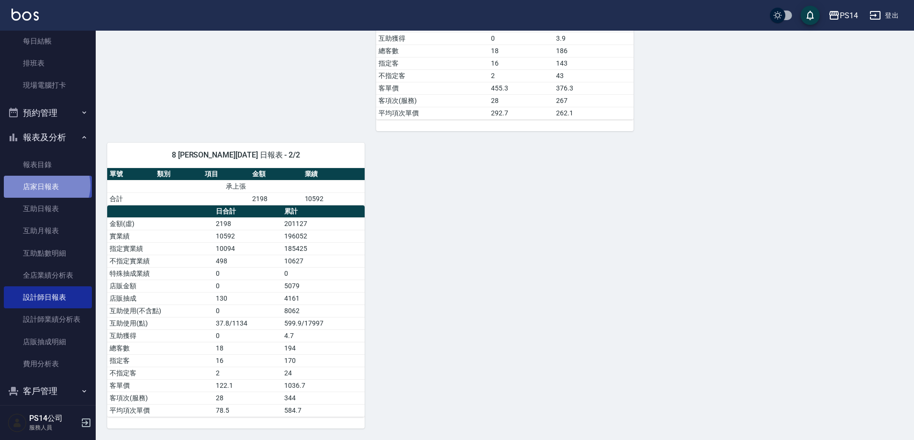
click at [46, 186] on link "店家日報表" at bounding box center [48, 187] width 88 height 22
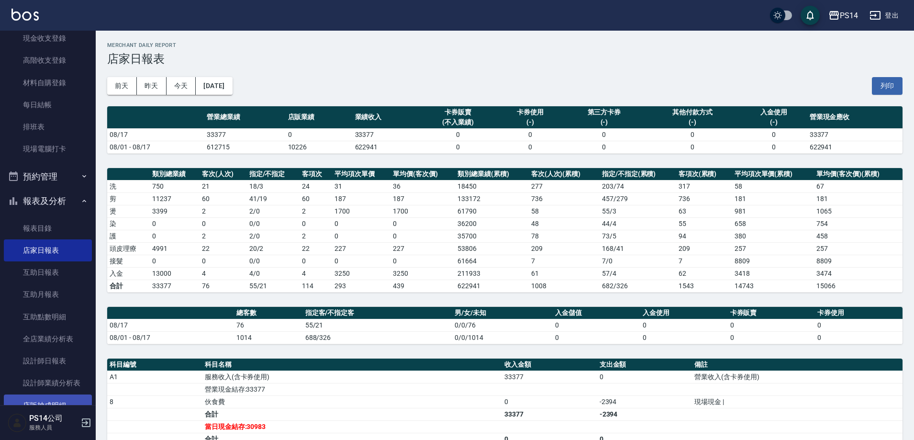
scroll to position [96, 0]
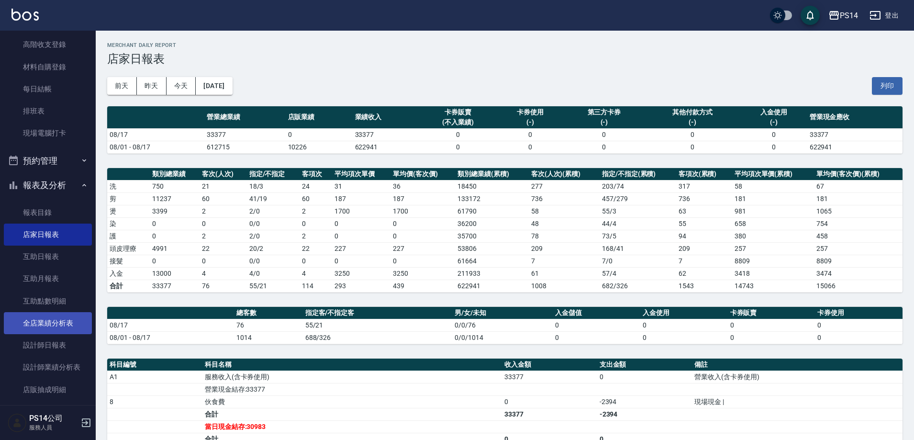
click at [69, 332] on link "全店業績分析表" at bounding box center [48, 323] width 88 height 22
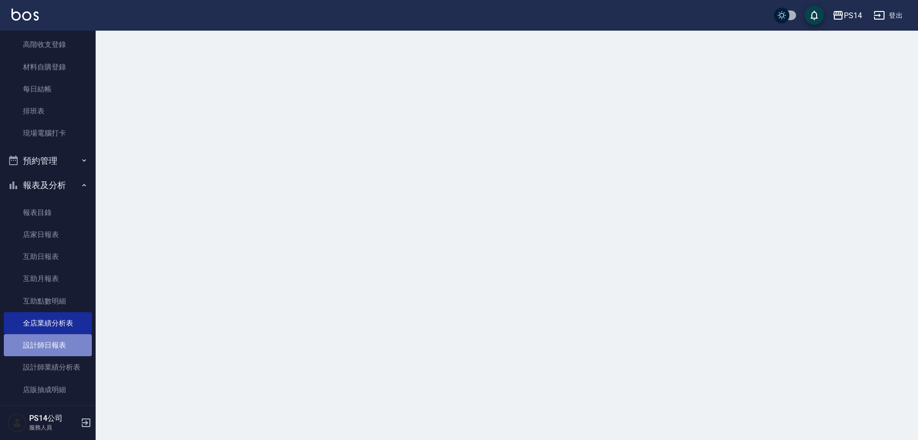
click at [62, 352] on link "設計師日報表" at bounding box center [48, 345] width 88 height 22
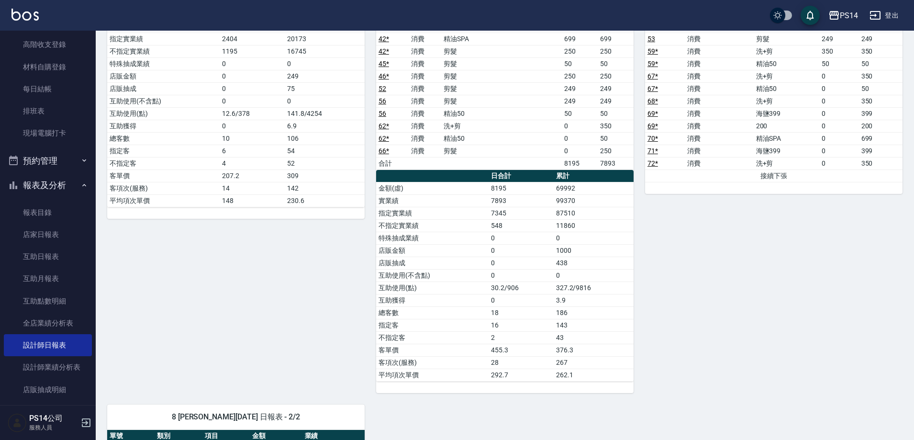
scroll to position [957, 0]
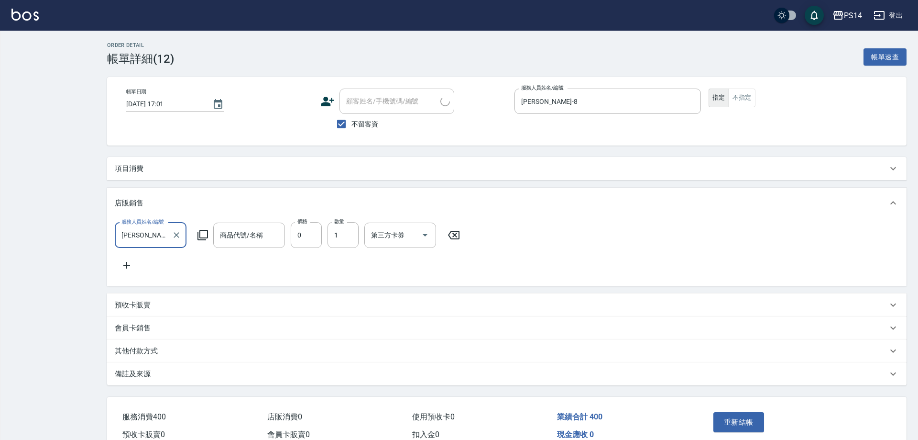
type input "2025/08/16 17:01"
checkbox input "true"
type input "[PERSON_NAME]-8"
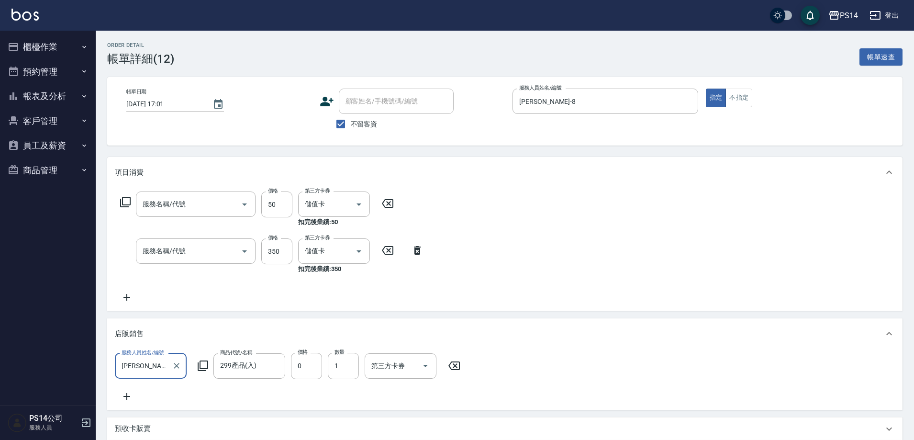
type input "299產品(入)"
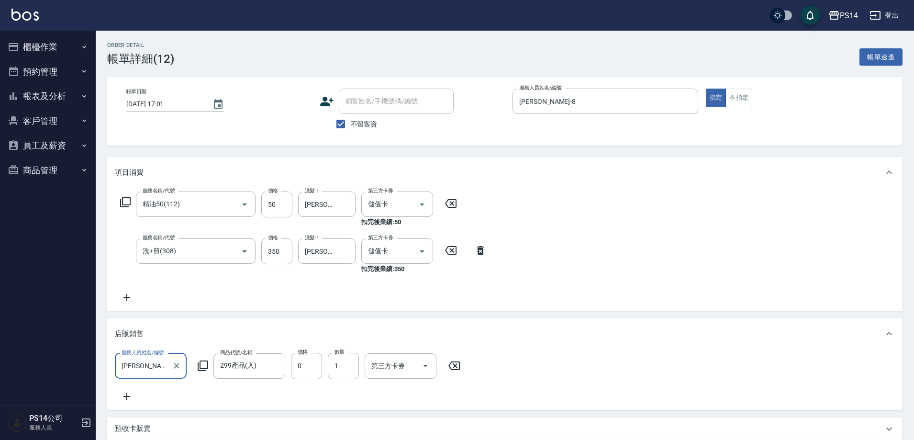
type input "精油50(112)"
type input "洗+剪(308)"
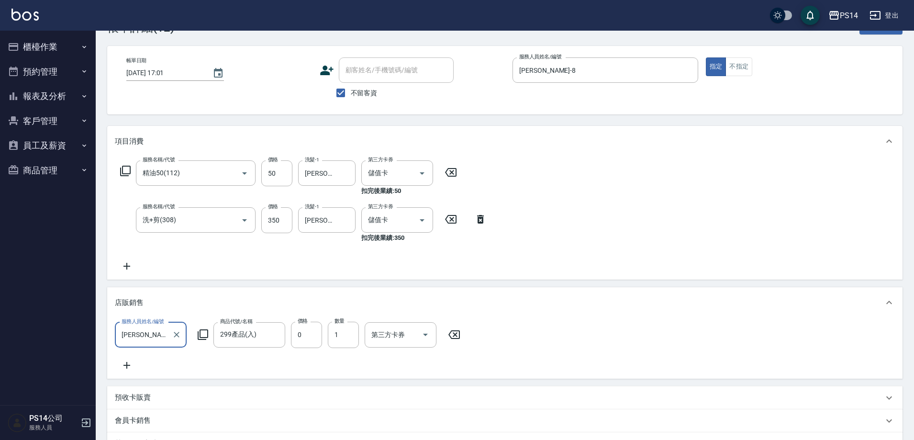
scroll to position [48, 0]
